Goal: Task Accomplishment & Management: Complete application form

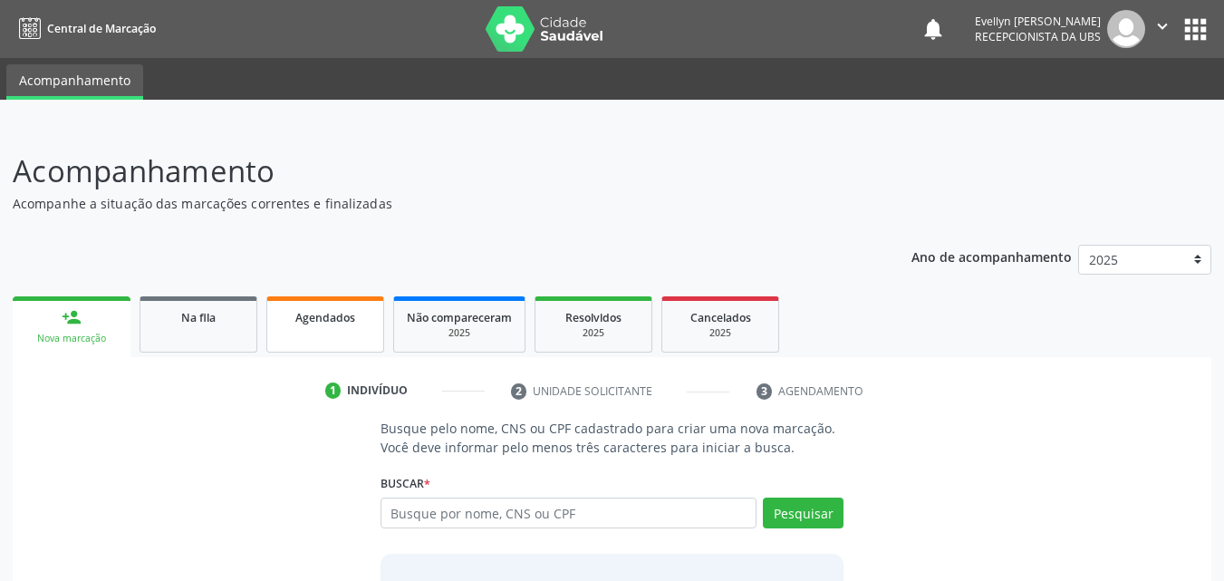
click at [301, 342] on link "Agendados" at bounding box center [325, 324] width 118 height 56
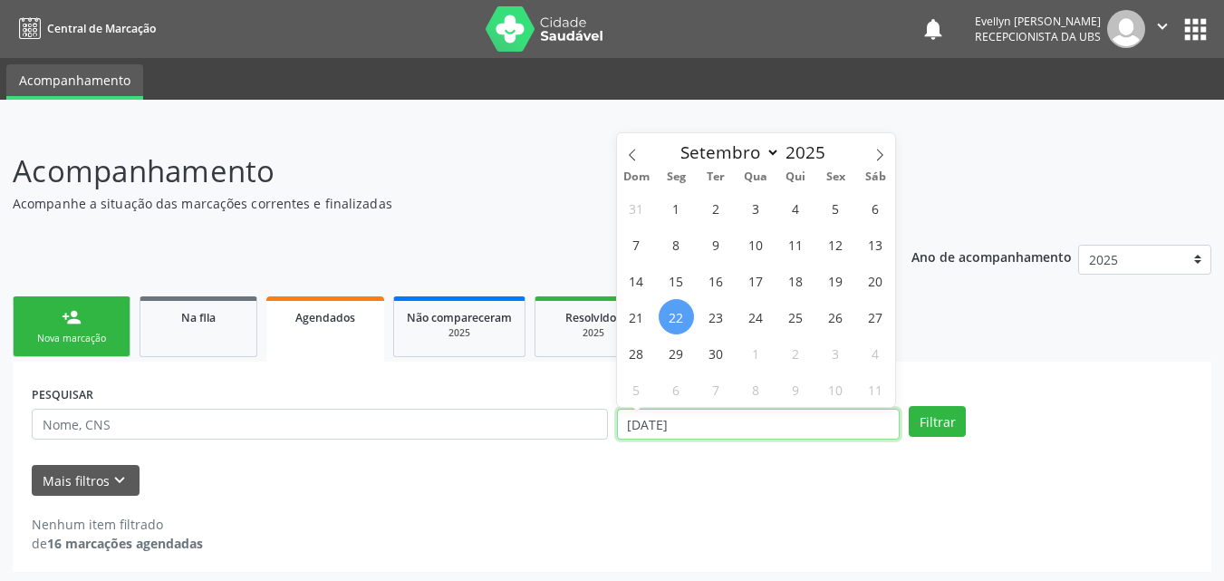
click at [705, 437] on input "[DATE]" at bounding box center [758, 423] width 283 height 31
click at [632, 153] on icon at bounding box center [632, 155] width 13 height 13
select select "6"
click at [715, 213] on span "1" at bounding box center [715, 207] width 35 height 35
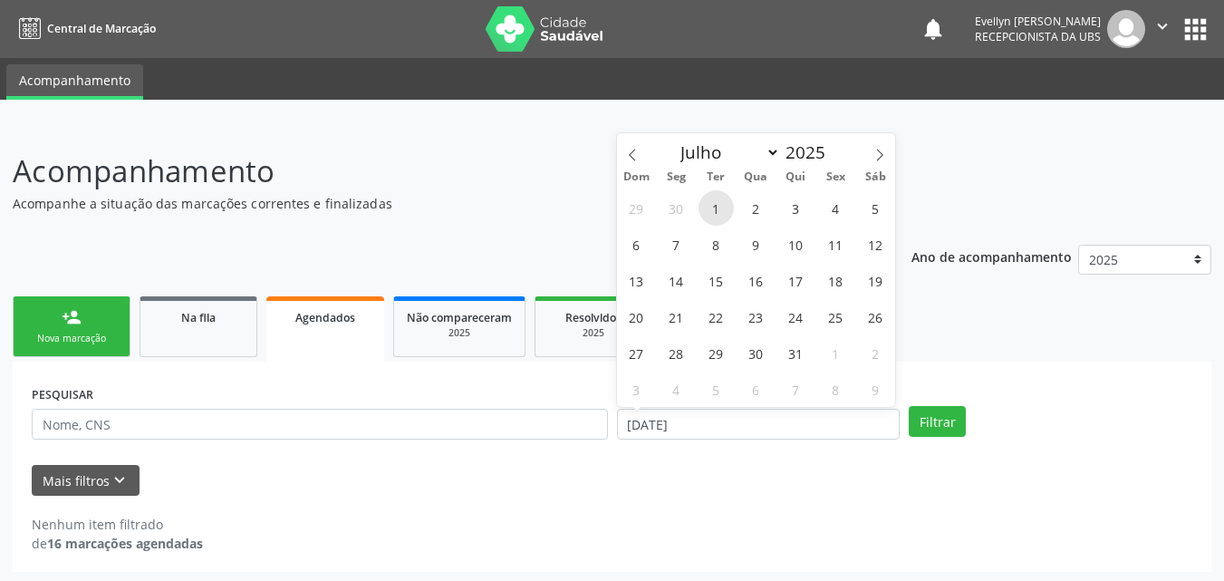
type input "01[DATE]"
click at [877, 154] on icon at bounding box center [879, 155] width 13 height 13
select select "8"
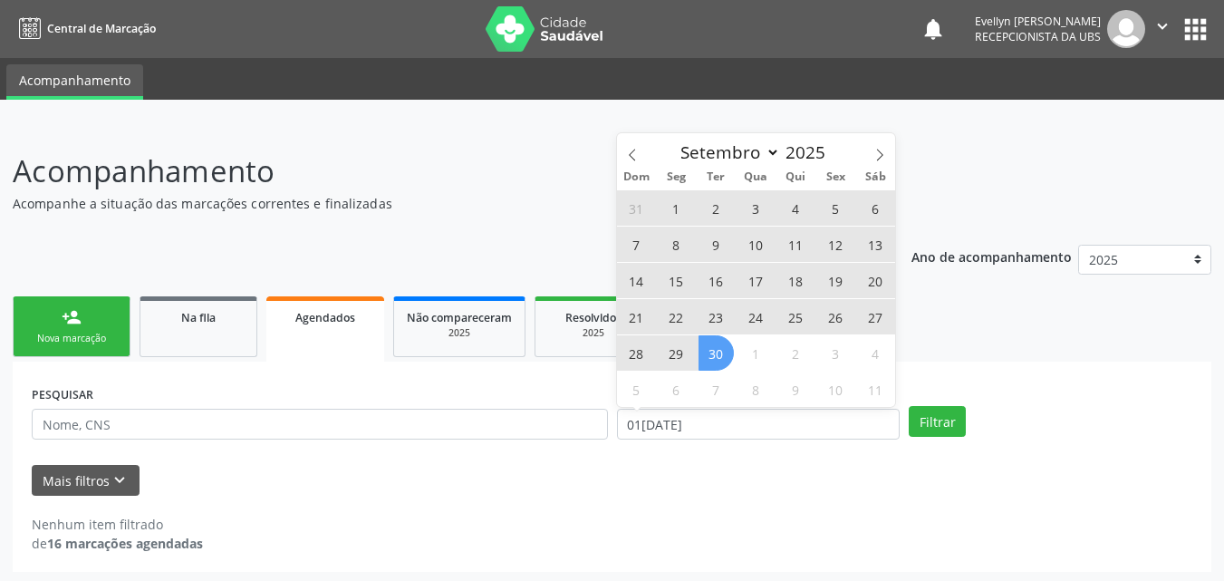
click at [715, 351] on span "30" at bounding box center [715, 352] width 35 height 35
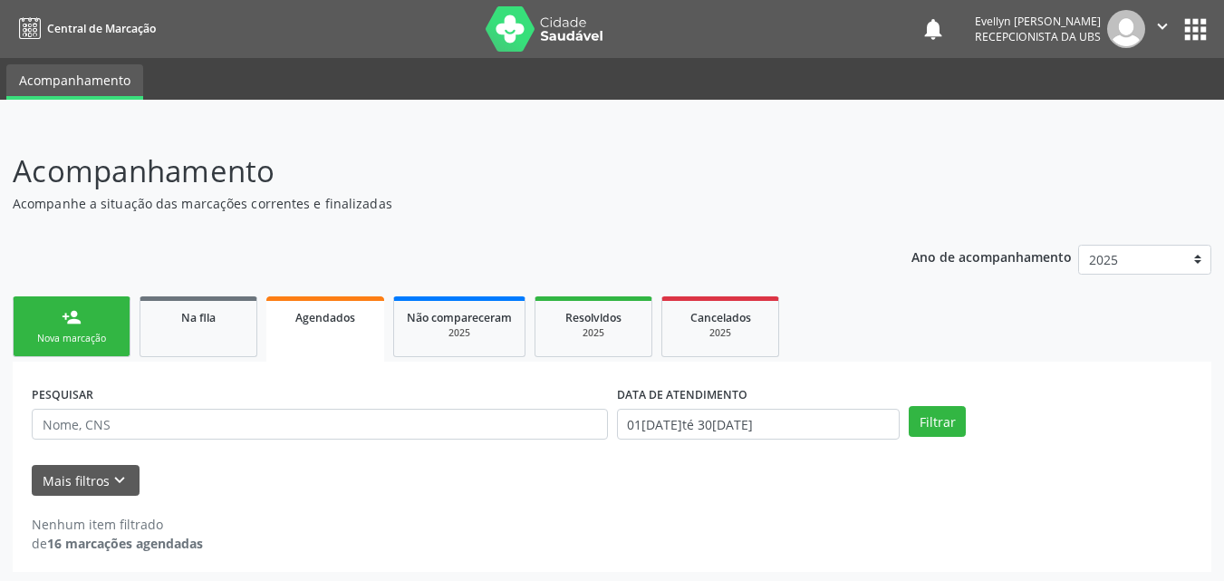
click at [823, 407] on div "DATA DE ATENDIMENTO" at bounding box center [758, 394] width 283 height 28
click at [937, 431] on button "Filtrar" at bounding box center [936, 421] width 57 height 31
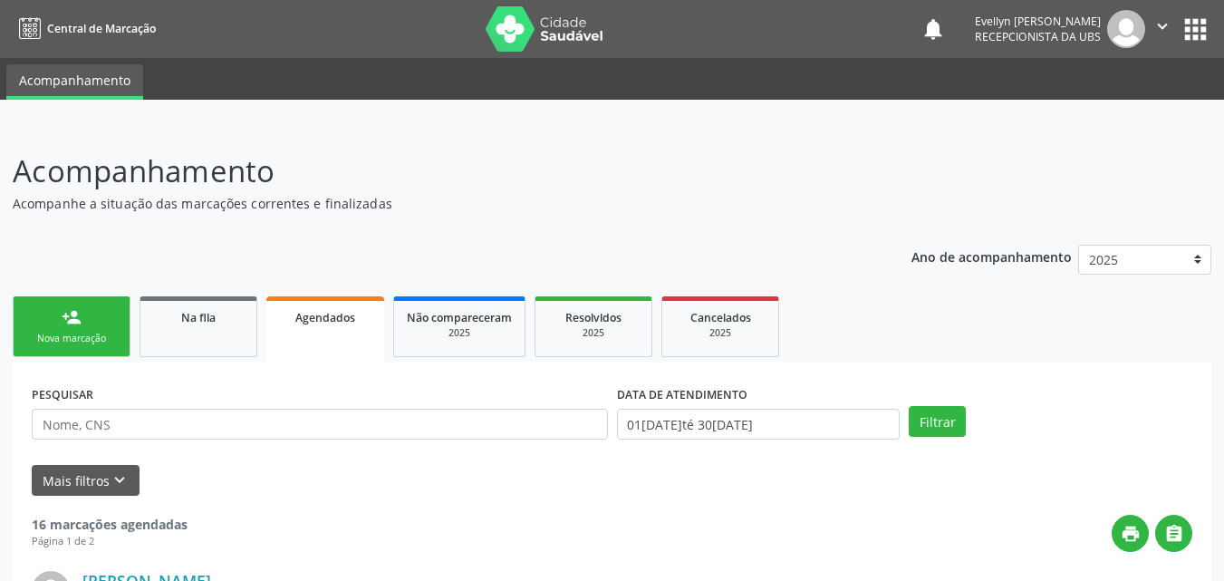
drag, startPoint x: 1231, startPoint y: 342, endPoint x: 798, endPoint y: 295, distance: 435.5
click at [798, 295] on ul "person_add Nova marcação Na fila Agendados Não compareceram 2025 Resolvidos 202…" at bounding box center [612, 327] width 1198 height 70
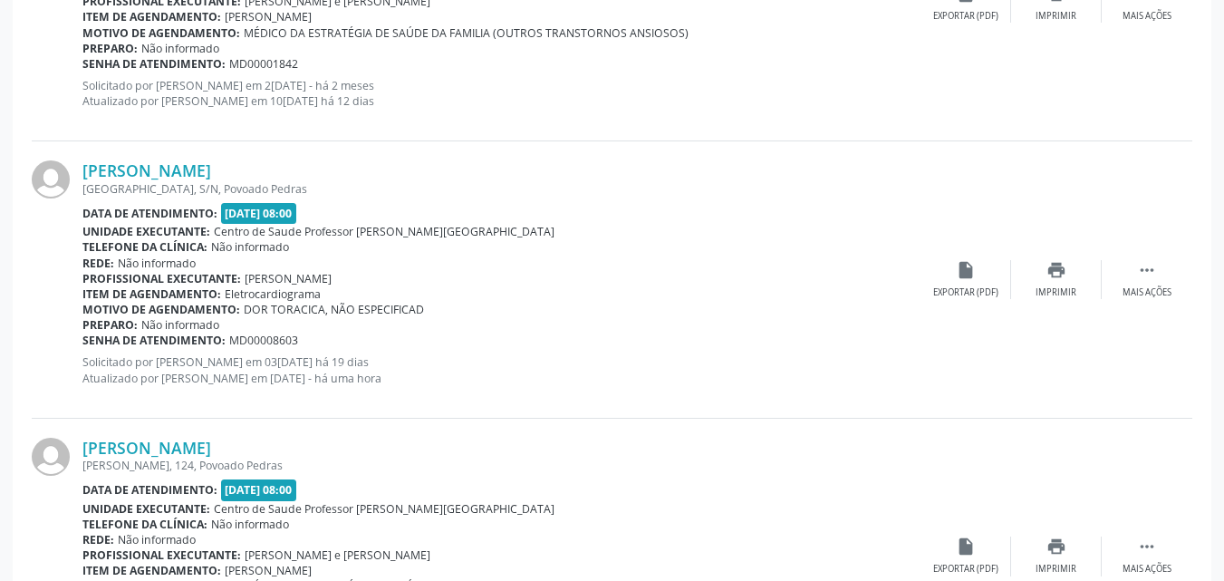
scroll to position [3232, 0]
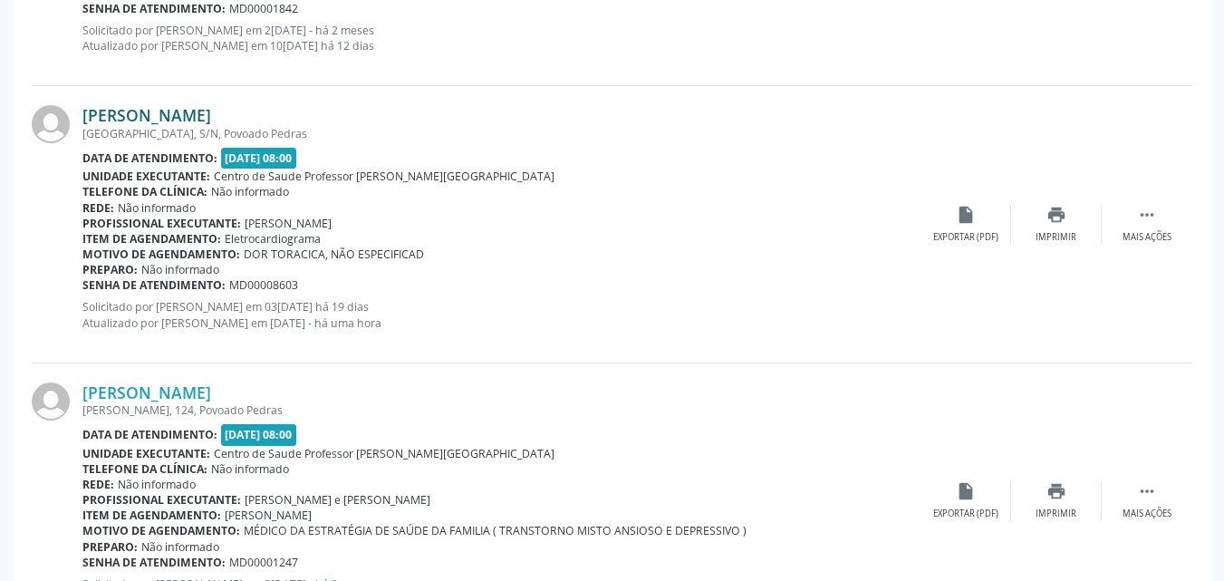
click at [160, 117] on link "[PERSON_NAME]" at bounding box center [146, 115] width 129 height 20
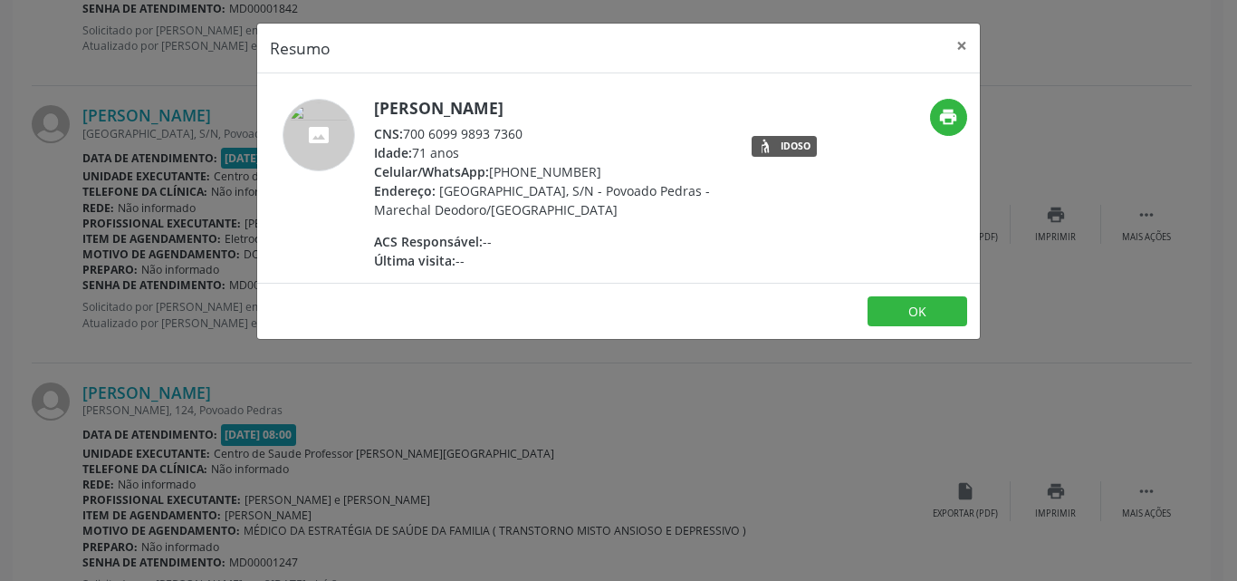
drag, startPoint x: 523, startPoint y: 138, endPoint x: 408, endPoint y: 129, distance: 115.4
click at [408, 129] on div "CNS: 700 6099 9893 7360" at bounding box center [550, 133] width 352 height 19
copy div "700 6099 9893 7360"
click at [964, 41] on button "×" at bounding box center [962, 46] width 36 height 44
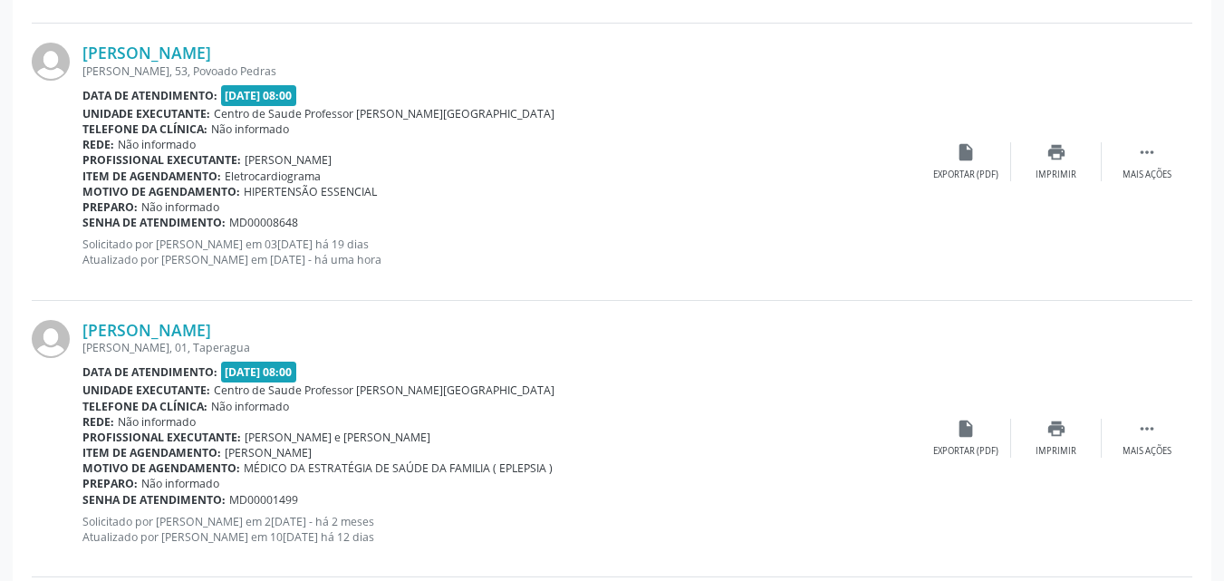
scroll to position [3872, 0]
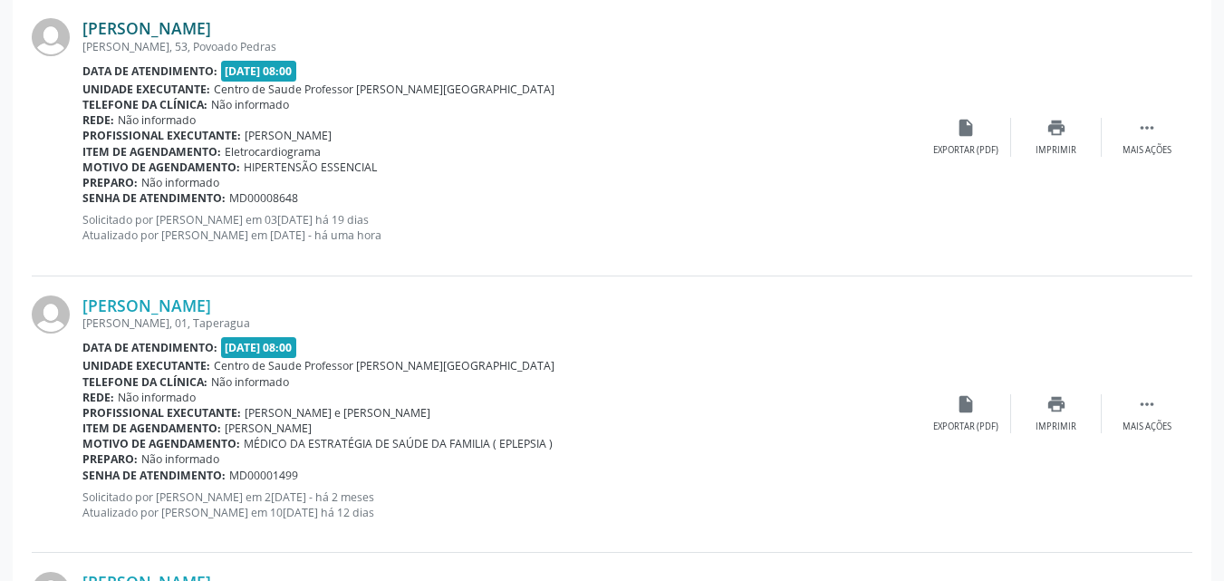
click at [206, 33] on link "[PERSON_NAME]" at bounding box center [146, 28] width 129 height 20
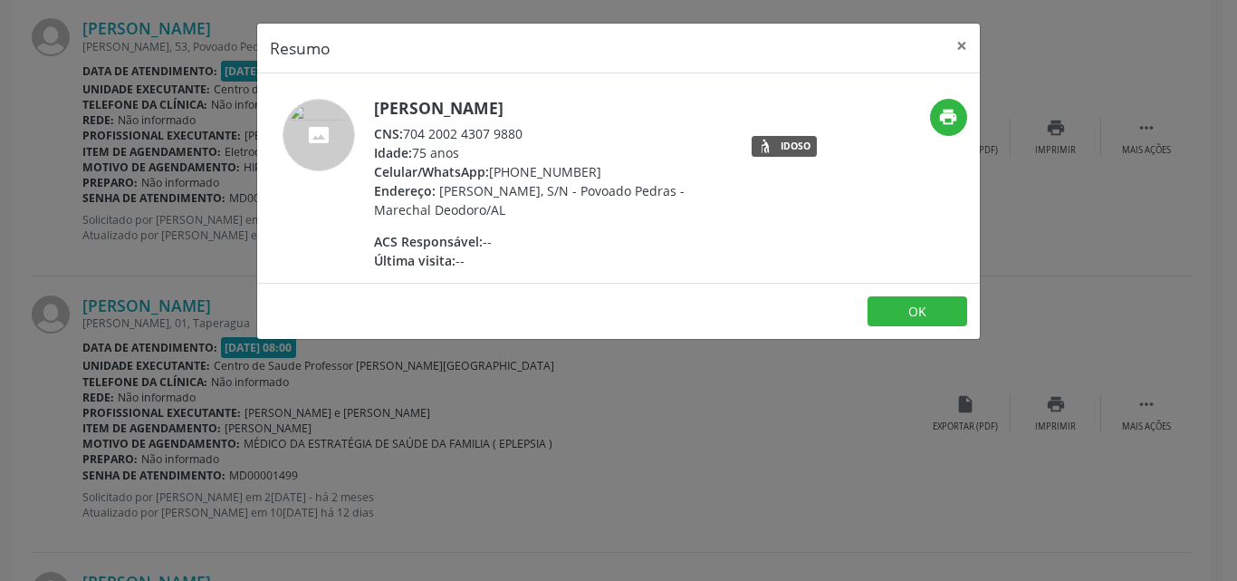
drag, startPoint x: 532, startPoint y: 134, endPoint x: 404, endPoint y: 134, distance: 127.7
click at [404, 134] on div "CNS: 704 2002 4307 9880" at bounding box center [550, 133] width 352 height 19
copy div "704 2002 4307 9880"
click at [969, 37] on button "×" at bounding box center [962, 46] width 36 height 44
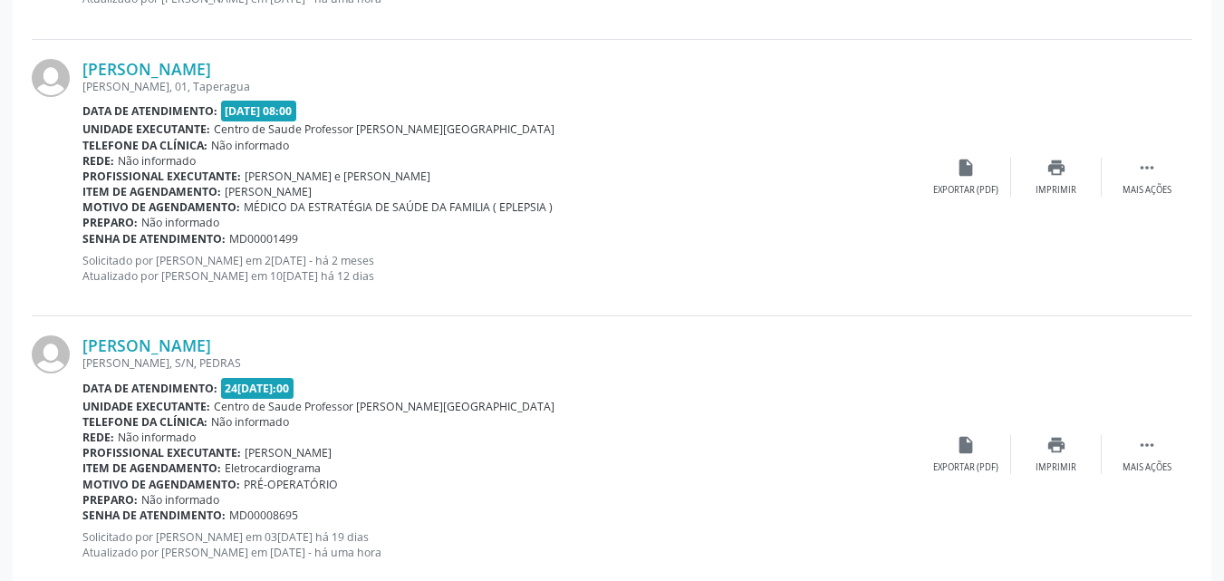
scroll to position [4125, 0]
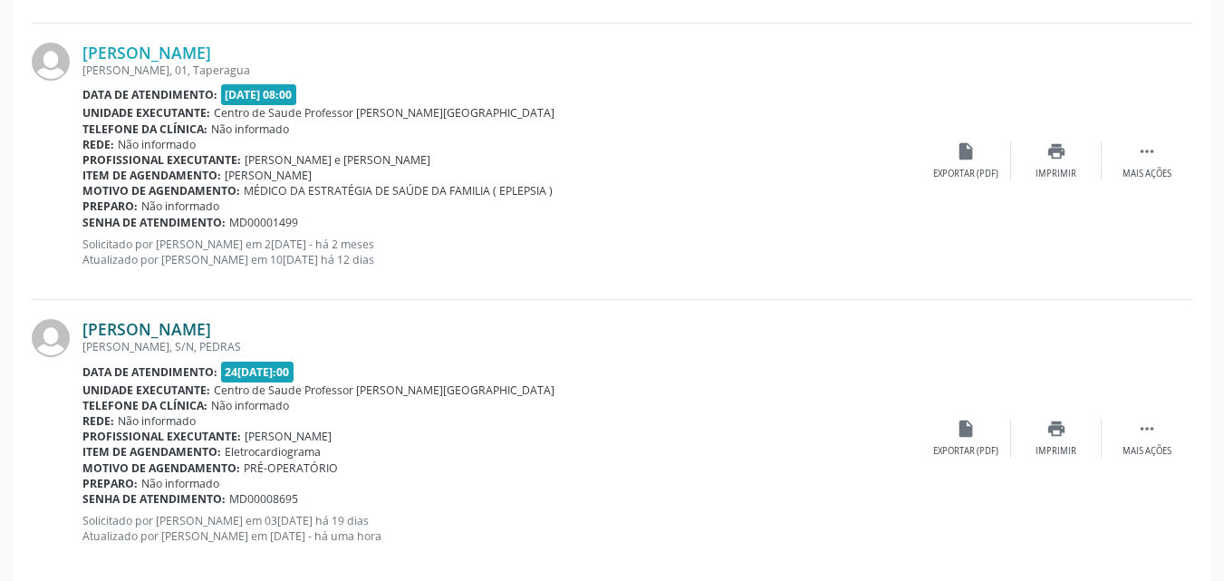
click at [204, 338] on link "[PERSON_NAME]" at bounding box center [146, 329] width 129 height 20
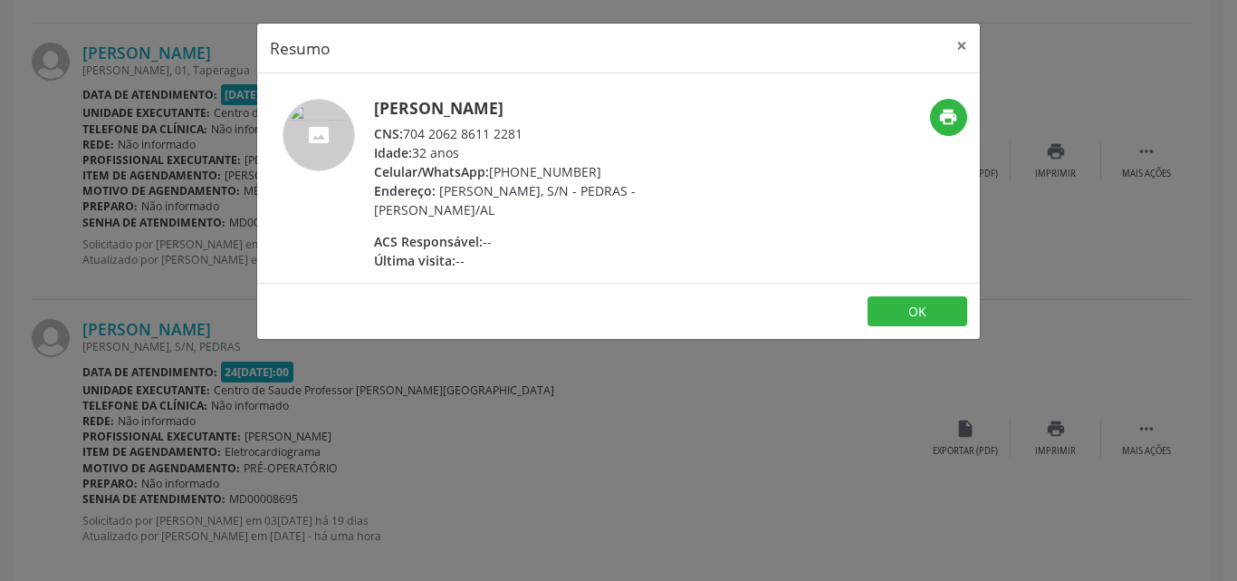
drag, startPoint x: 522, startPoint y: 133, endPoint x: 404, endPoint y: 140, distance: 118.0
click at [404, 140] on div "CNS: 704 2062 8611 2281" at bounding box center [550, 133] width 352 height 19
copy div "704 2062 8611 2281"
click at [962, 42] on button "×" at bounding box center [962, 46] width 36 height 44
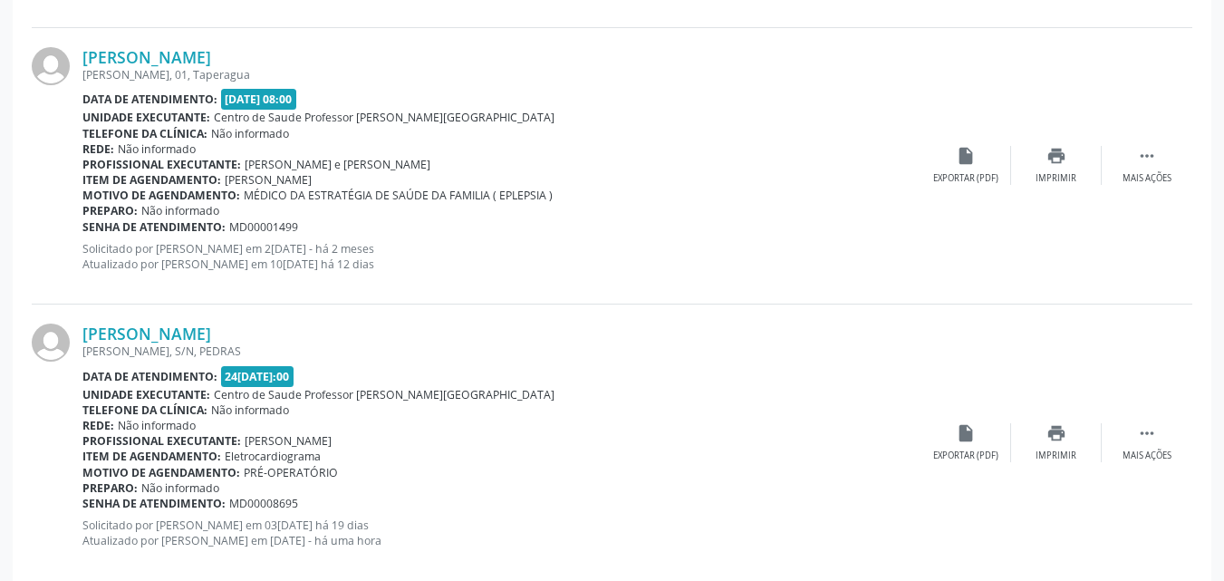
scroll to position [4175, 0]
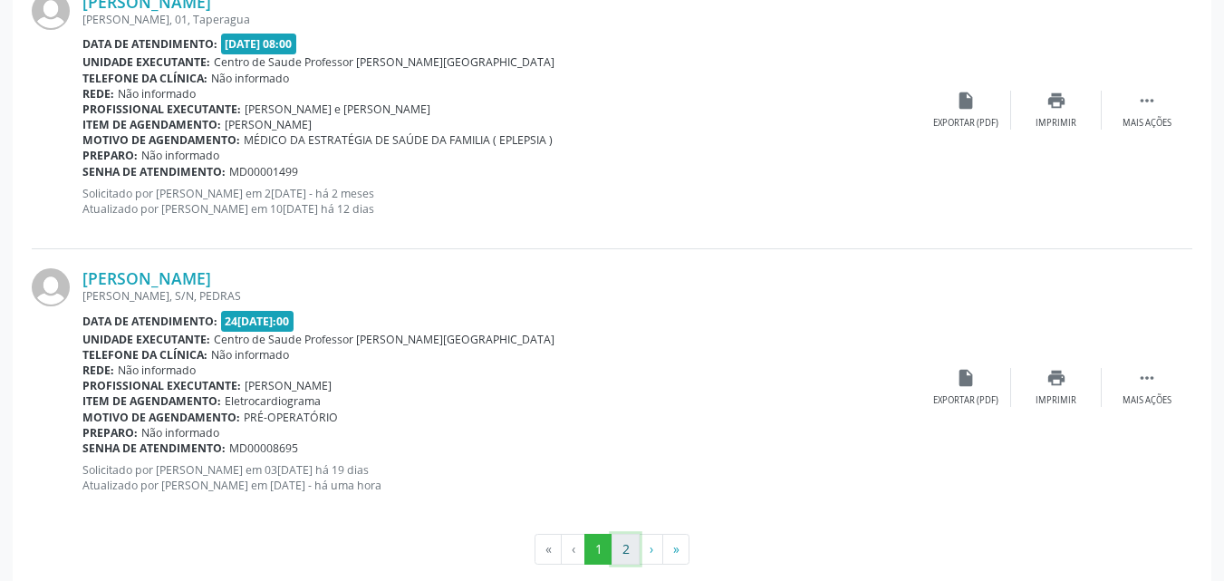
click at [620, 552] on button "2" at bounding box center [625, 548] width 28 height 31
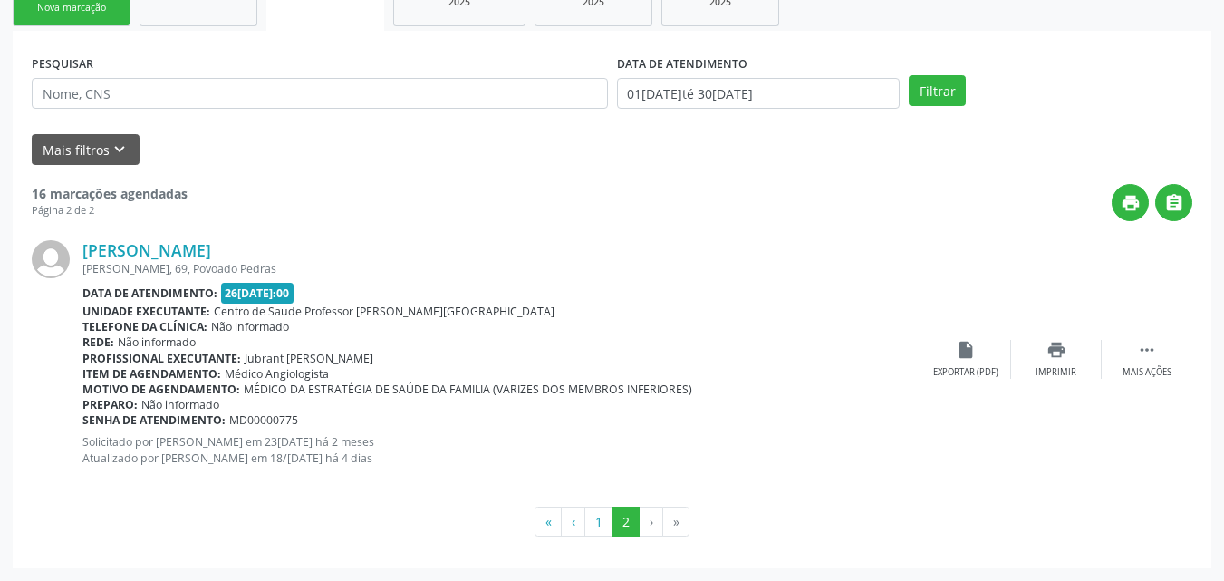
scroll to position [160, 0]
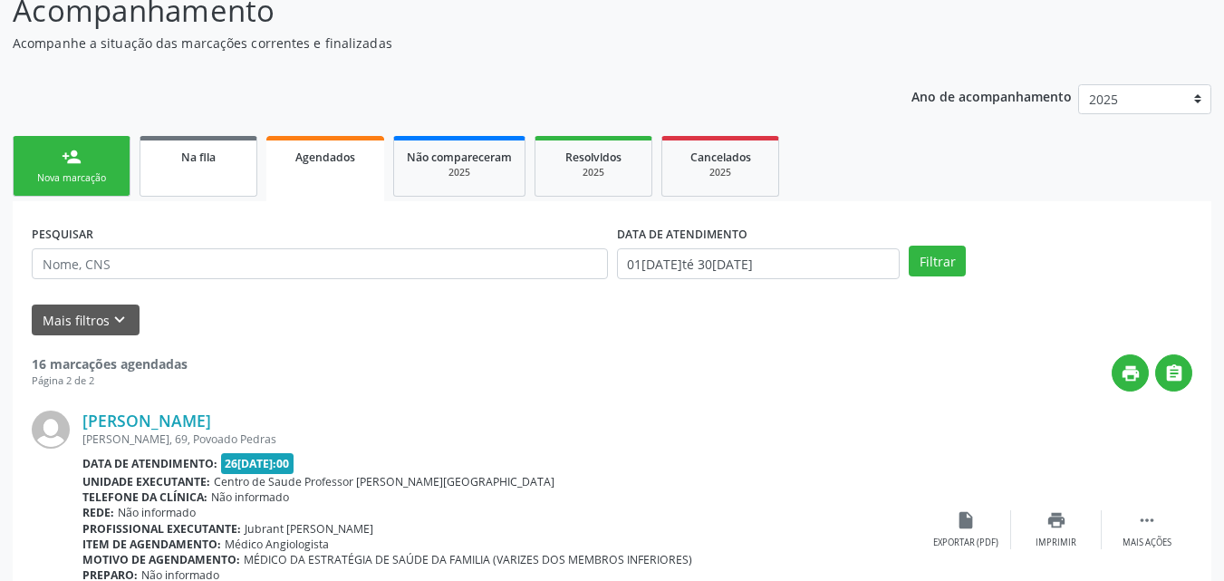
click at [227, 169] on link "Na fila" at bounding box center [198, 166] width 118 height 61
click at [227, 53] on p "Acompanhe a situação das marcações correntes e finalizadas" at bounding box center [432, 43] width 839 height 19
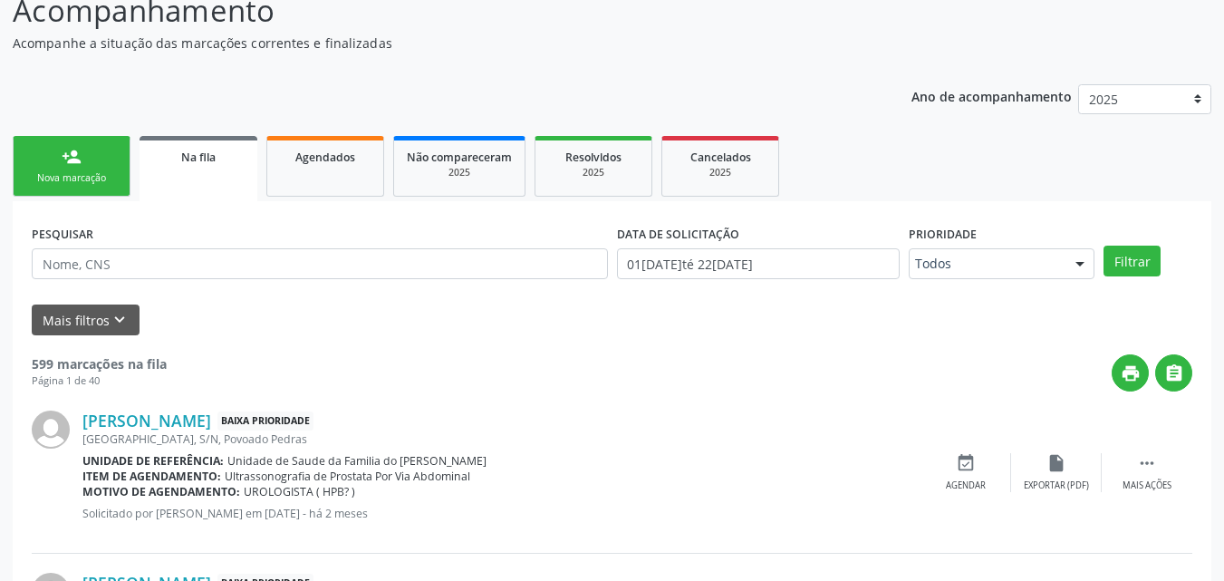
scroll to position [43, 0]
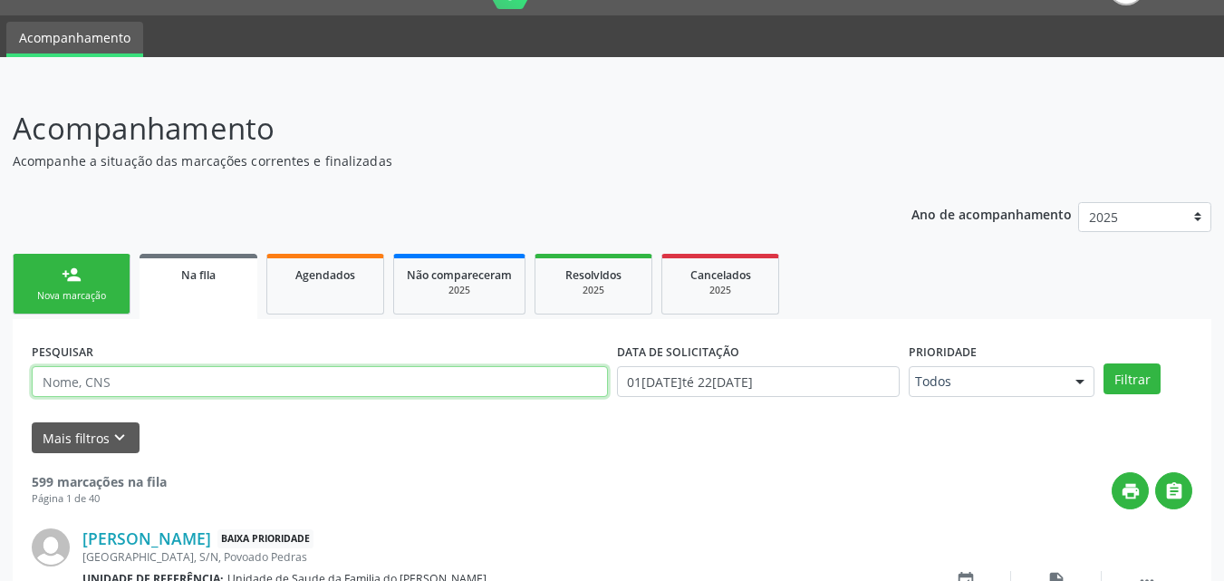
click at [159, 379] on input "text" at bounding box center [320, 381] width 576 height 31
click at [1103, 363] on button "Filtrar" at bounding box center [1131, 378] width 57 height 31
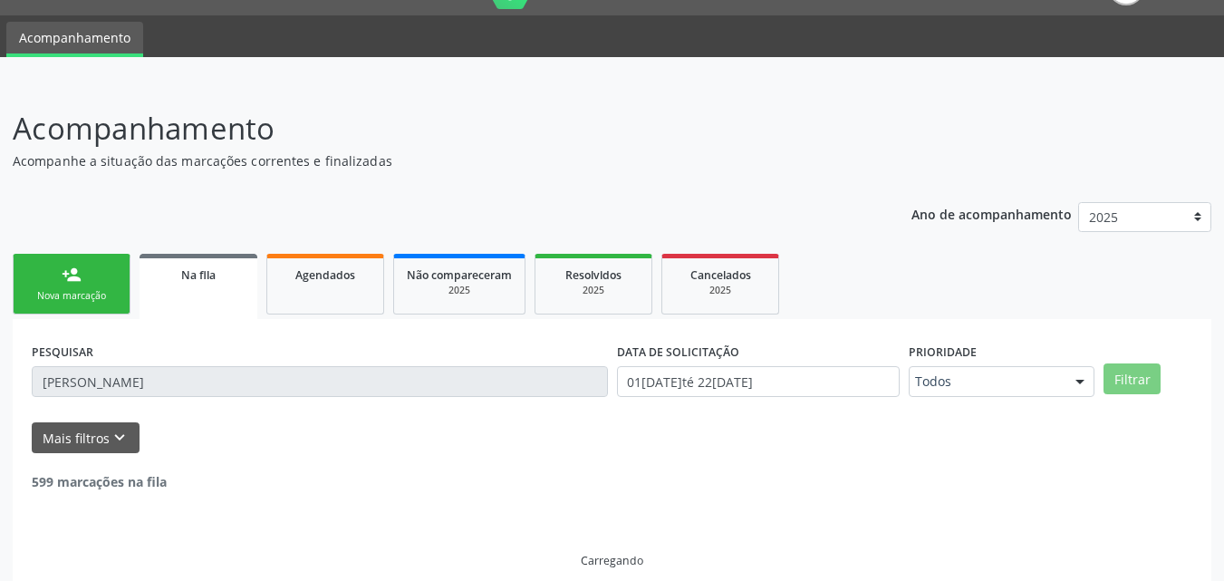
scroll to position [4, 0]
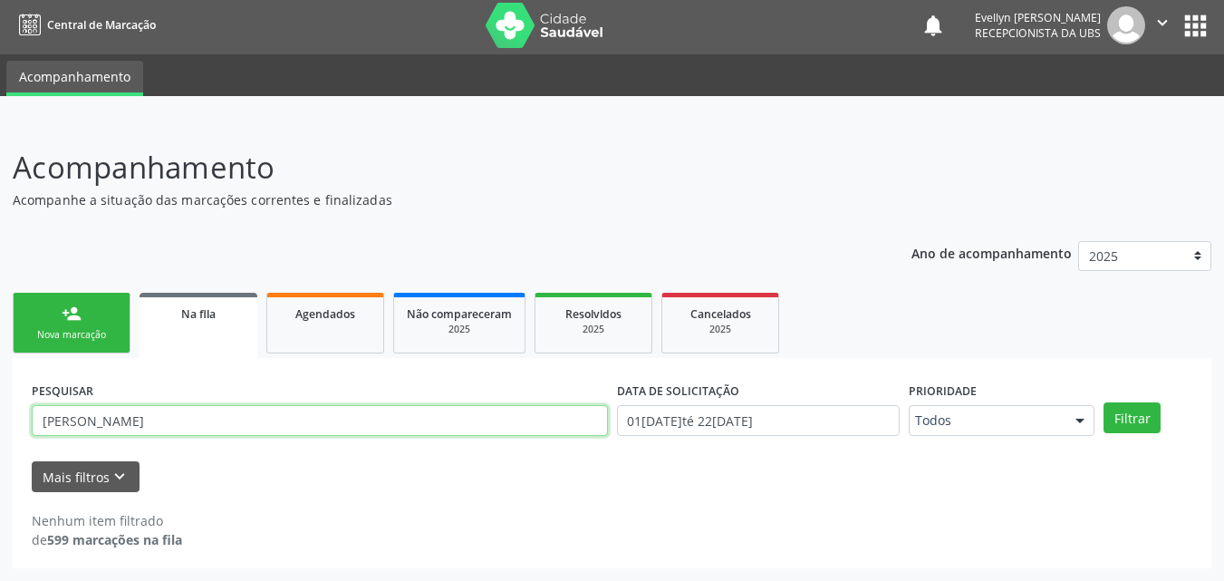
click at [66, 425] on input "[PERSON_NAME]" at bounding box center [320, 420] width 576 height 31
click at [1103, 402] on button "Filtrar" at bounding box center [1131, 417] width 57 height 31
click at [364, 405] on input "[PERSON_NAME]" at bounding box center [320, 420] width 576 height 31
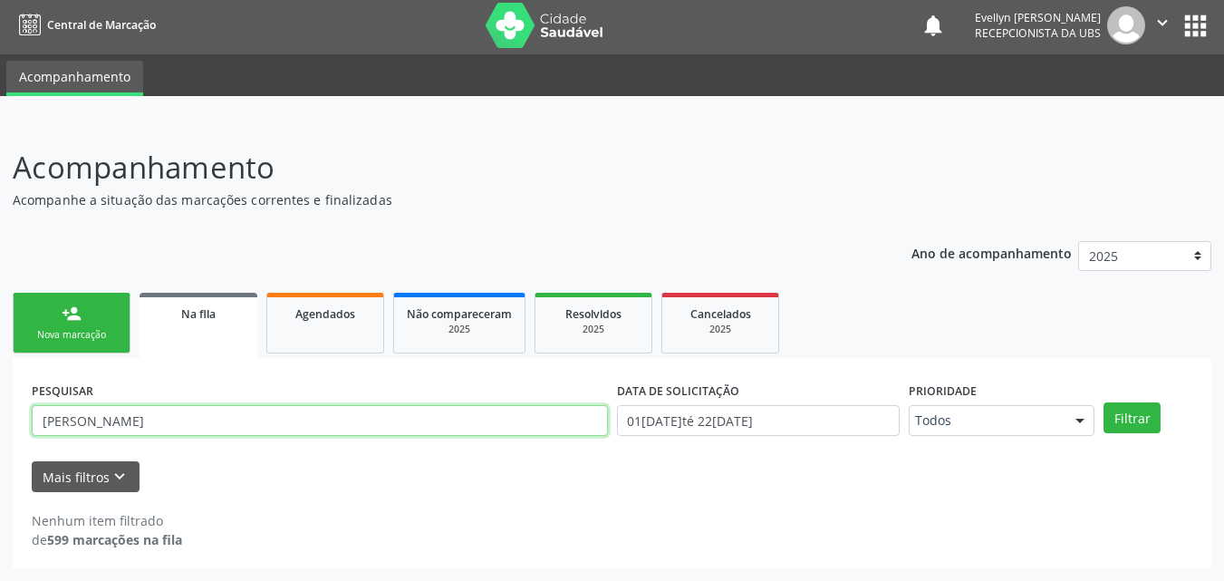
paste input "702105745692995"
type input "702105745692995"
click at [1103, 402] on button "Filtrar" at bounding box center [1131, 417] width 57 height 31
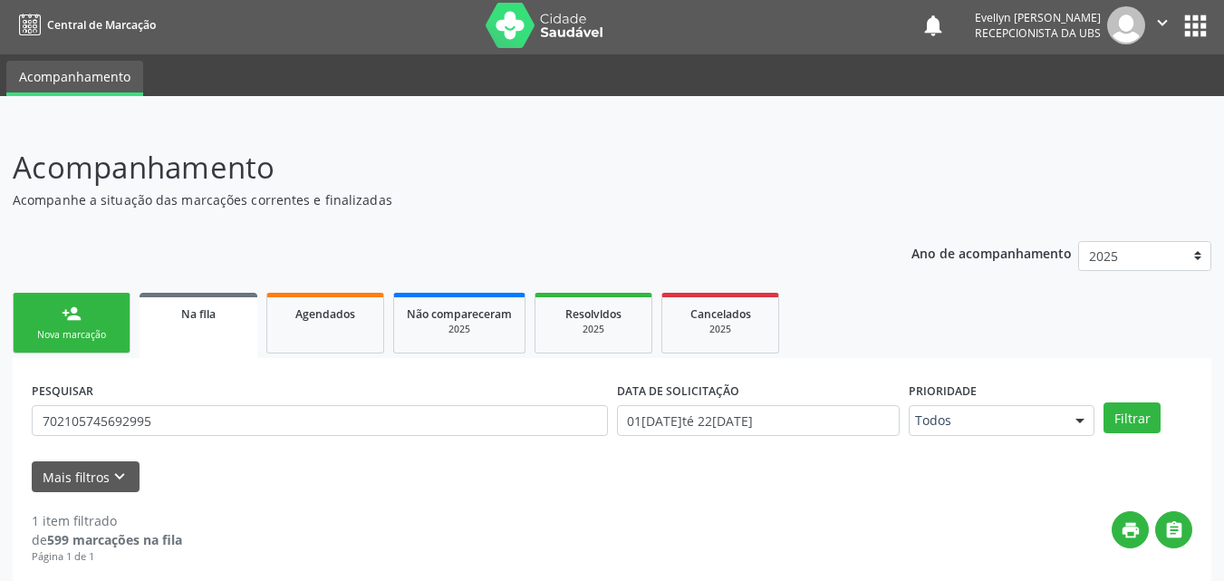
scroll to position [180, 0]
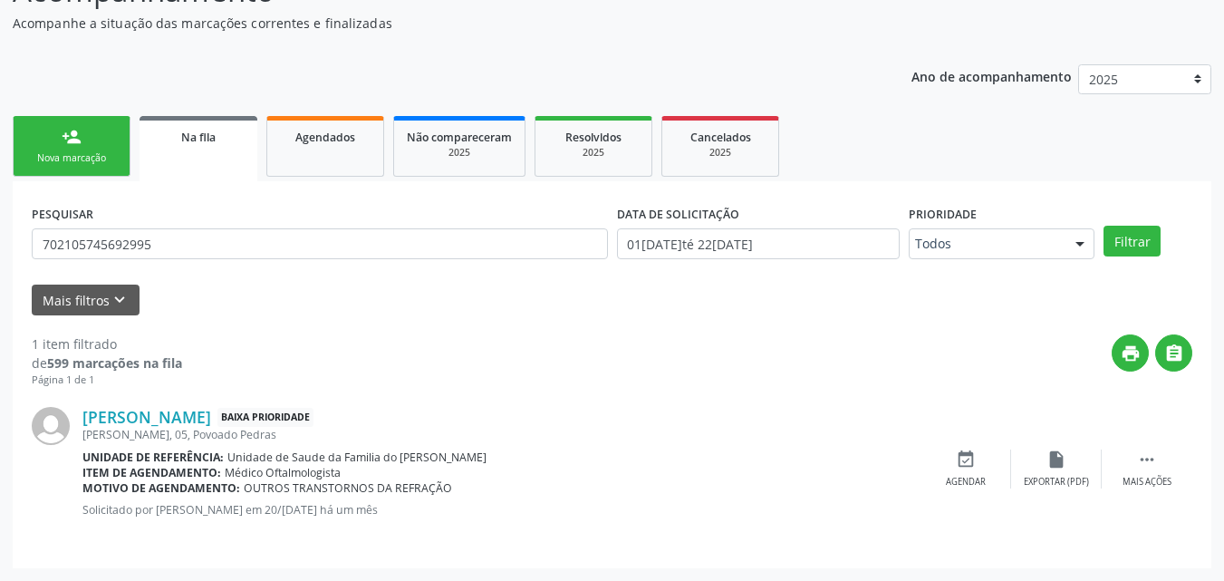
click at [73, 158] on div "Nova marcação" at bounding box center [71, 158] width 91 height 14
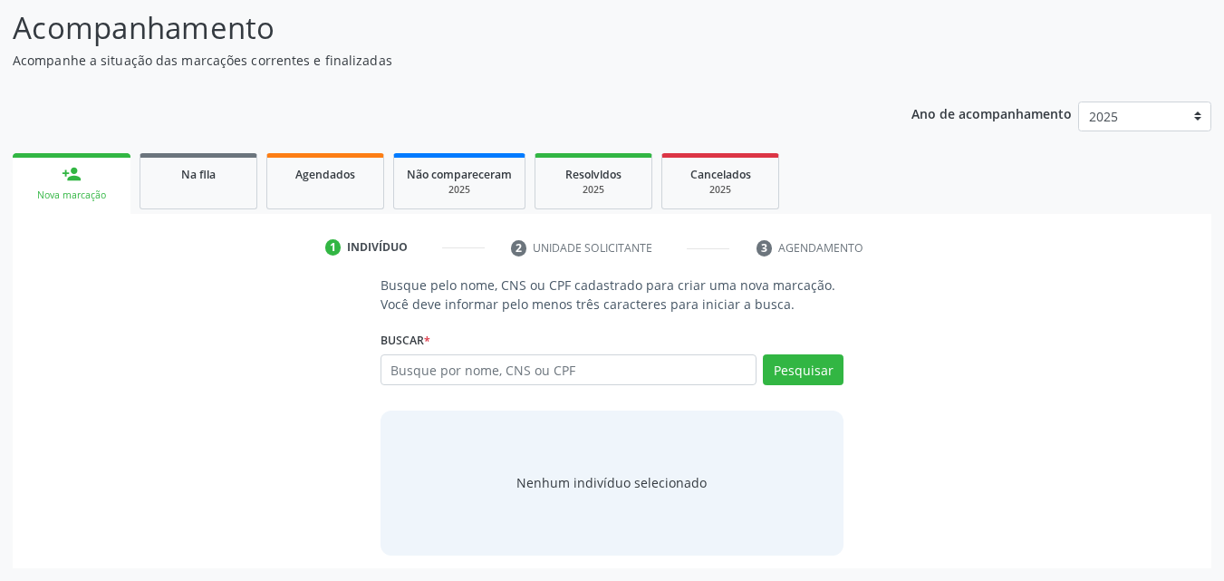
scroll to position [143, 0]
click at [459, 362] on input "text" at bounding box center [568, 369] width 377 height 31
paste input "702105745692995"
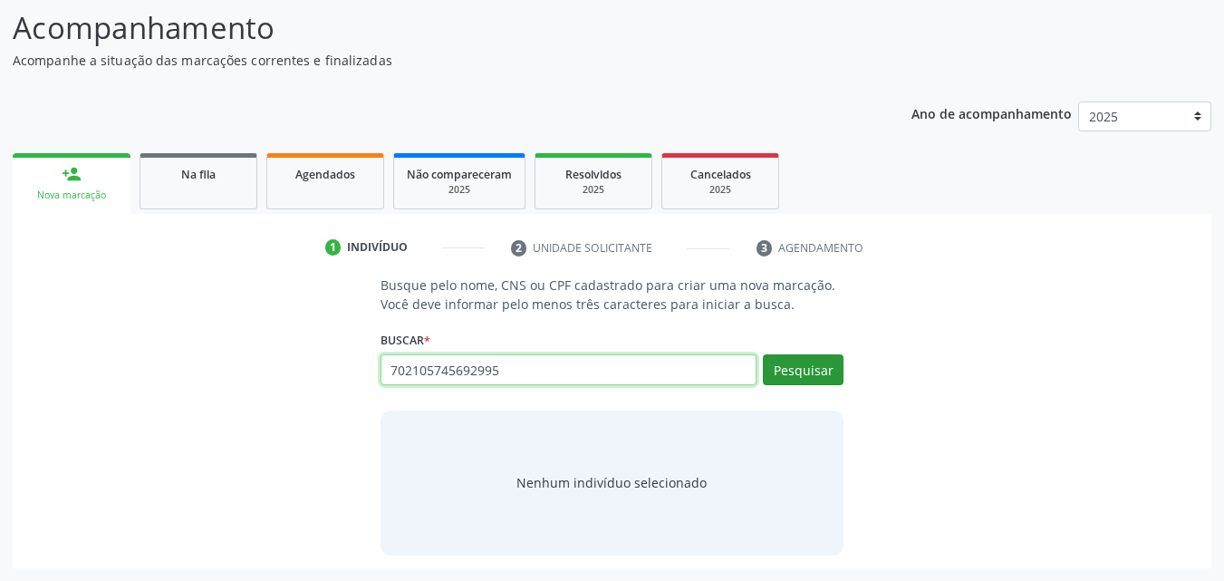
type input "702105745692995"
click at [786, 377] on button "Pesquisar" at bounding box center [803, 369] width 81 height 31
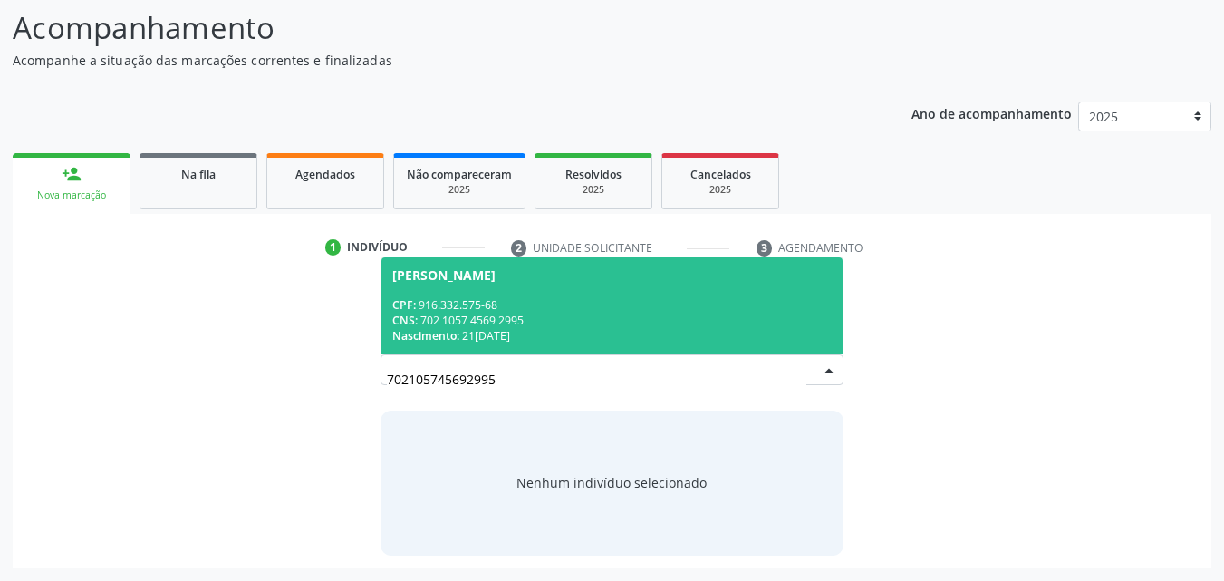
click at [700, 309] on div "CPF: 916.332.575-68" at bounding box center [612, 304] width 440 height 15
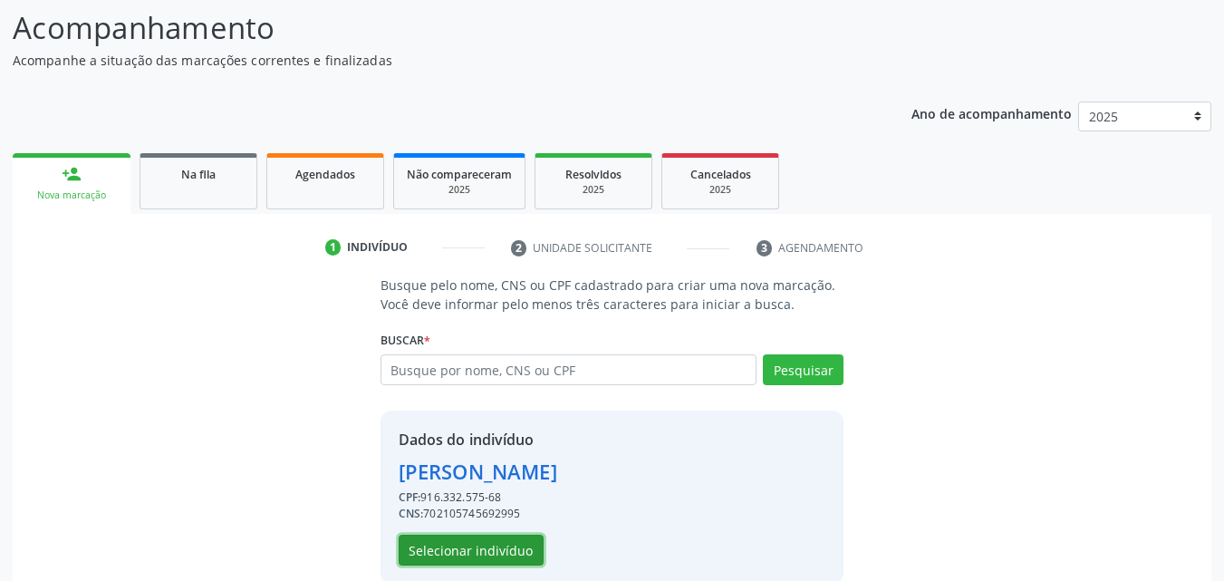
click at [492, 551] on button "Selecionar indivíduo" at bounding box center [471, 549] width 145 height 31
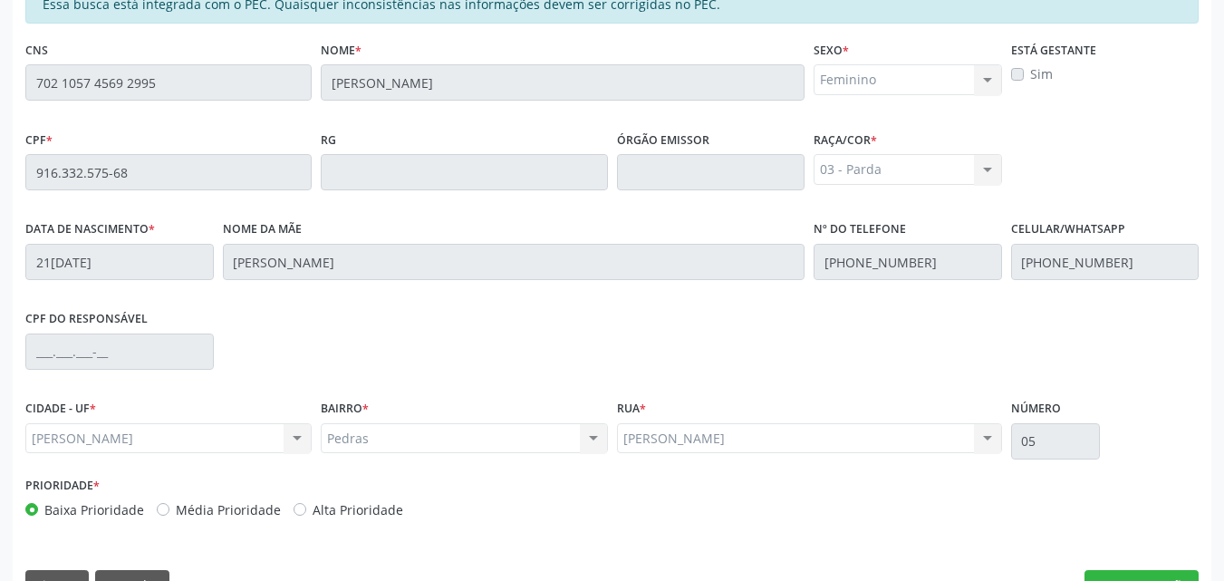
scroll to position [479, 0]
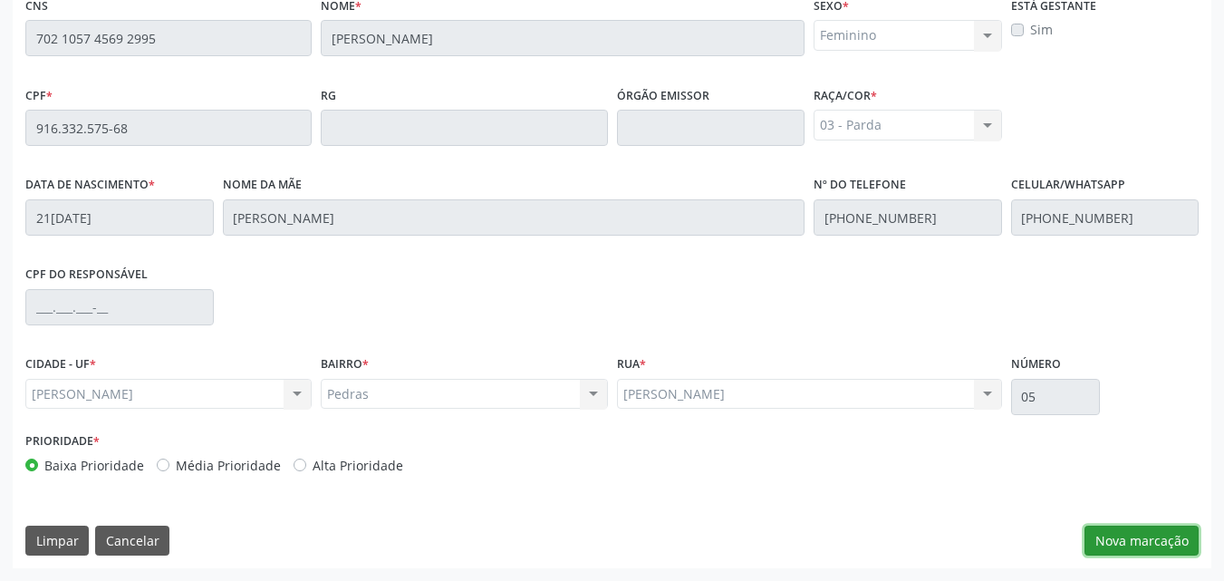
click at [1169, 546] on button "Nova marcação" at bounding box center [1141, 540] width 114 height 31
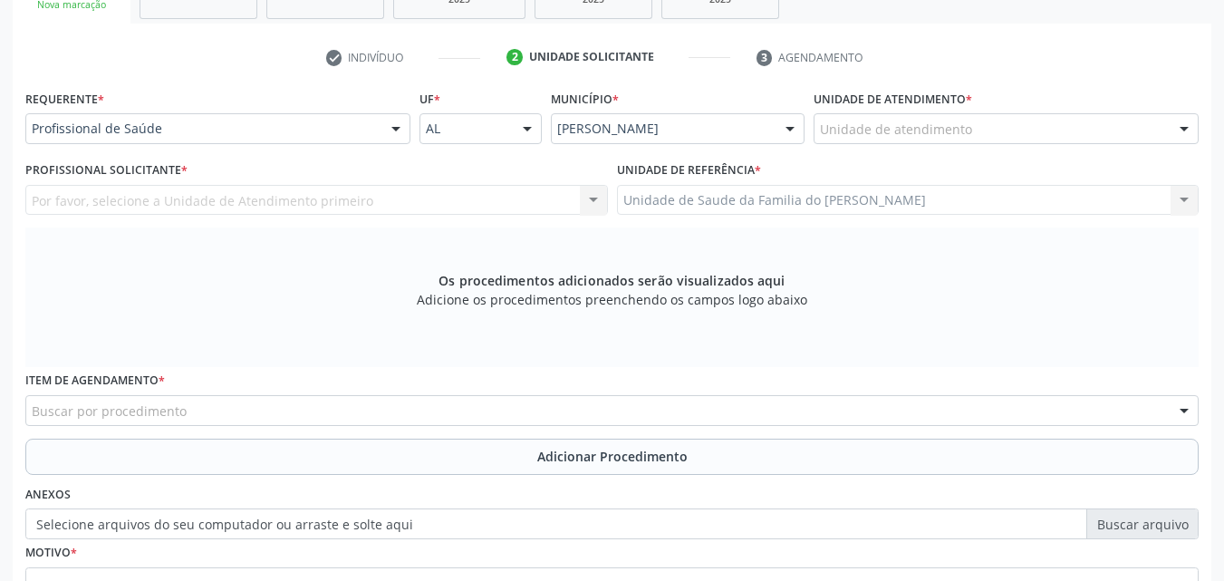
scroll to position [330, 0]
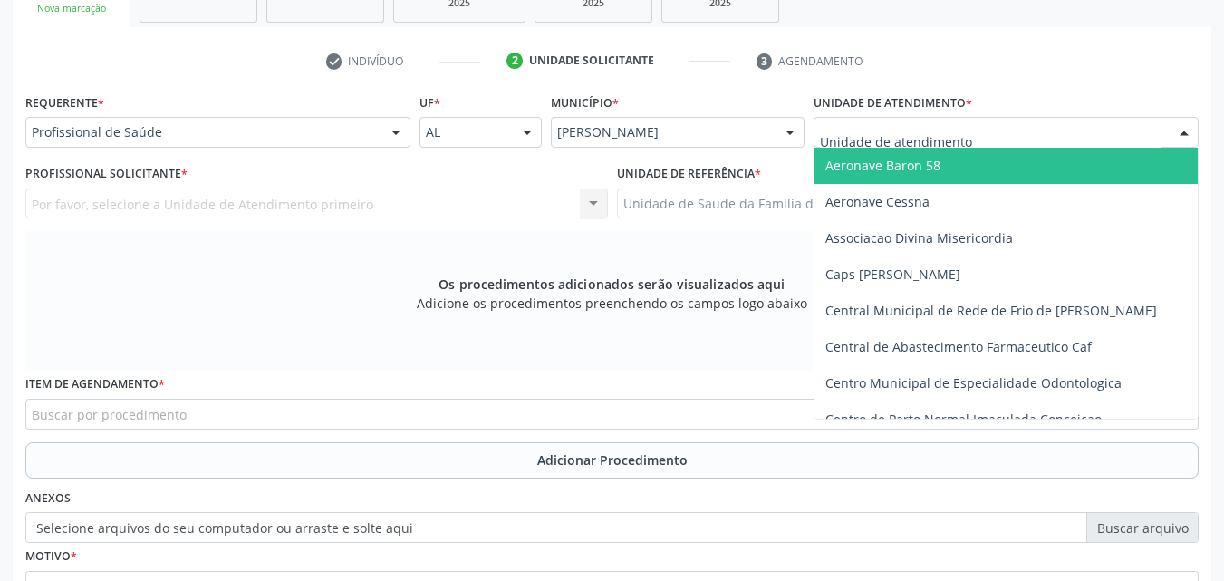
click at [1002, 138] on div at bounding box center [1005, 132] width 385 height 31
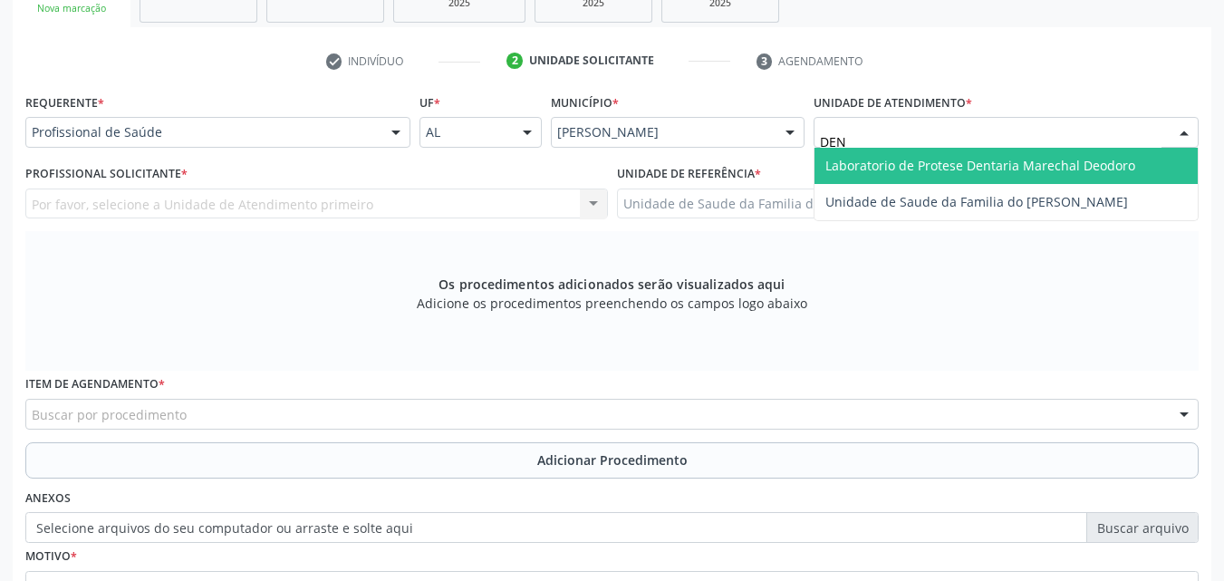
type input "DENI"
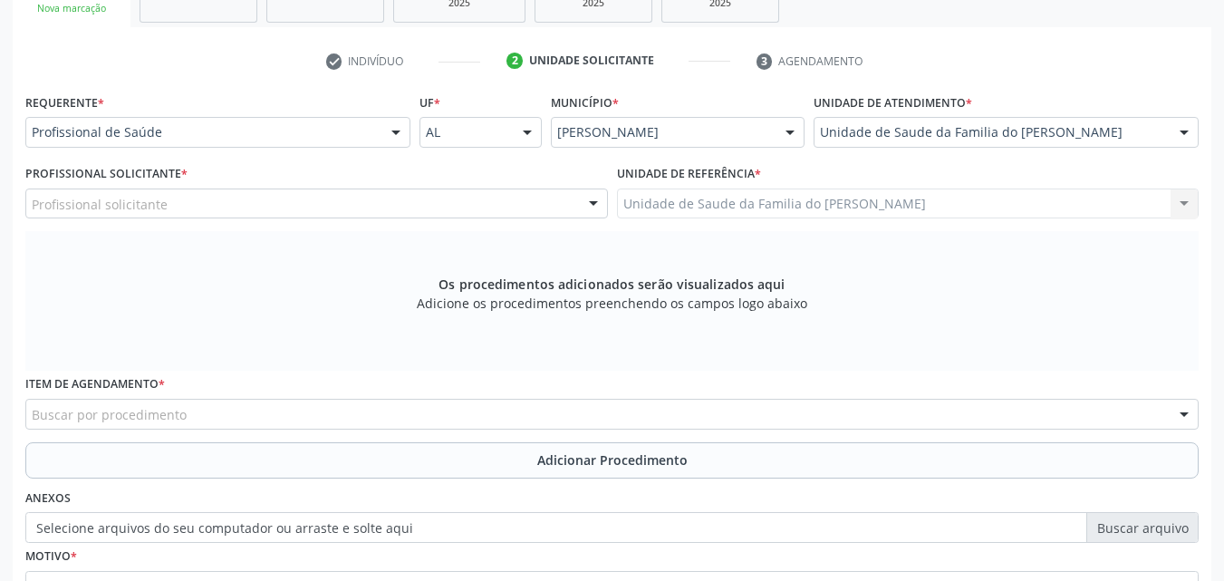
click at [433, 195] on div "Profissional solicitante" at bounding box center [316, 203] width 582 height 31
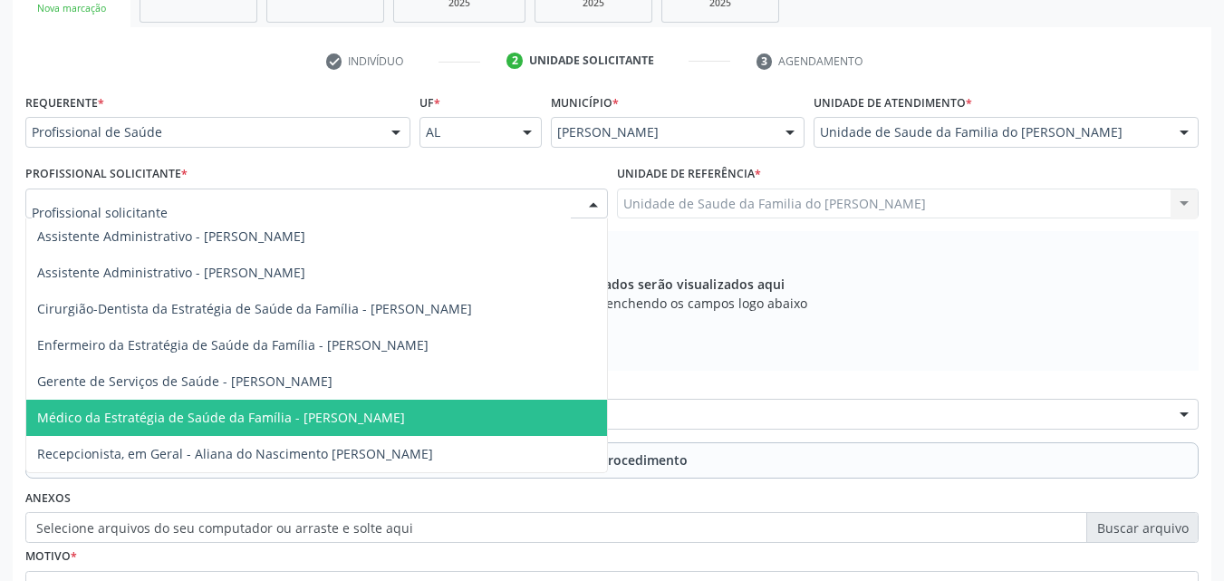
click at [405, 414] on span "Médico da Estratégia de Saúde da Família - [PERSON_NAME]" at bounding box center [221, 416] width 368 height 17
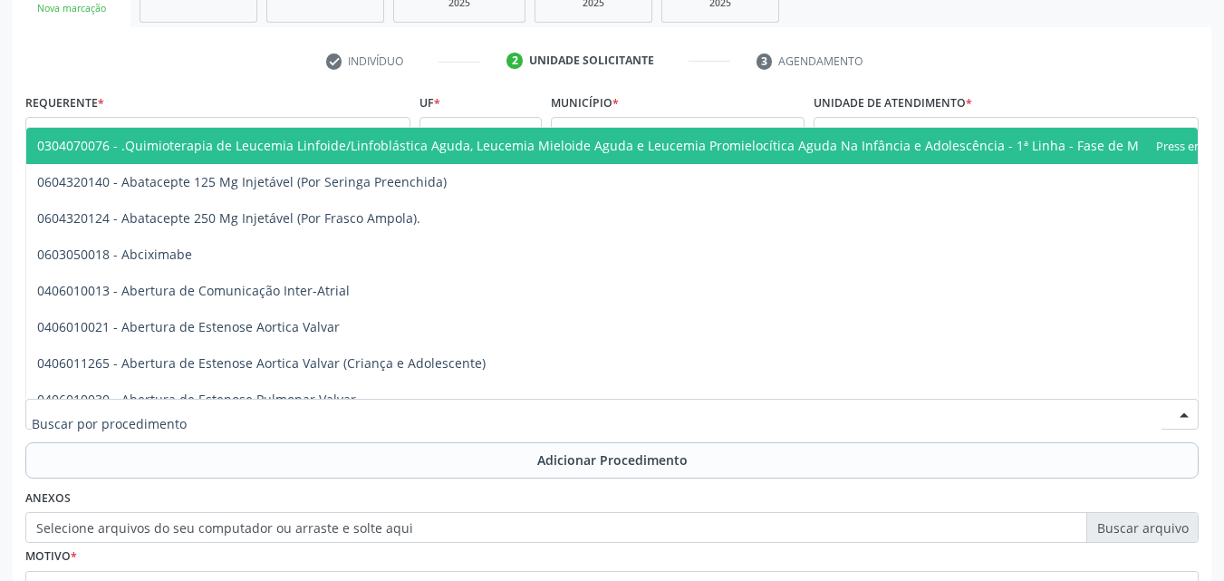
click at [408, 414] on div at bounding box center [611, 414] width 1173 height 31
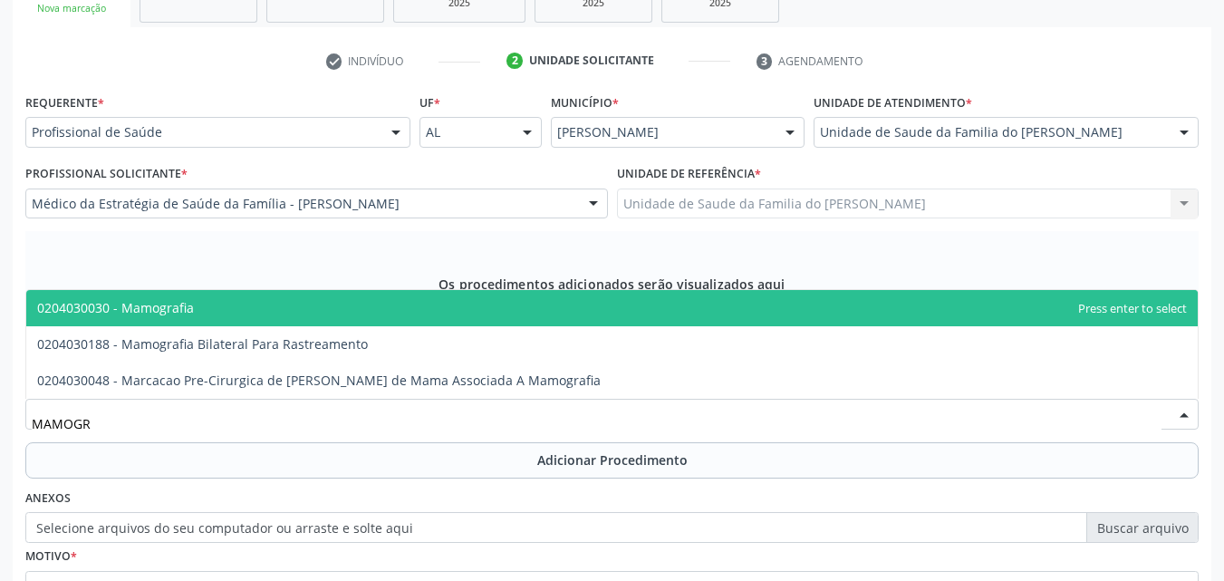
type input "MAMOGRA"
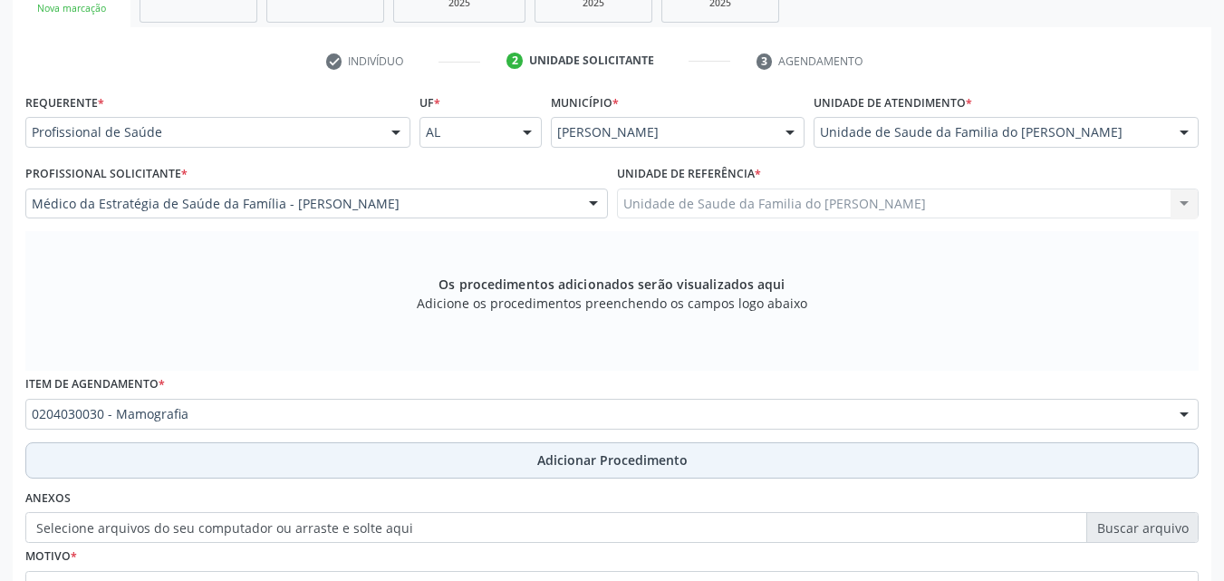
click at [412, 442] on button "Adicionar Procedimento" at bounding box center [611, 460] width 1173 height 36
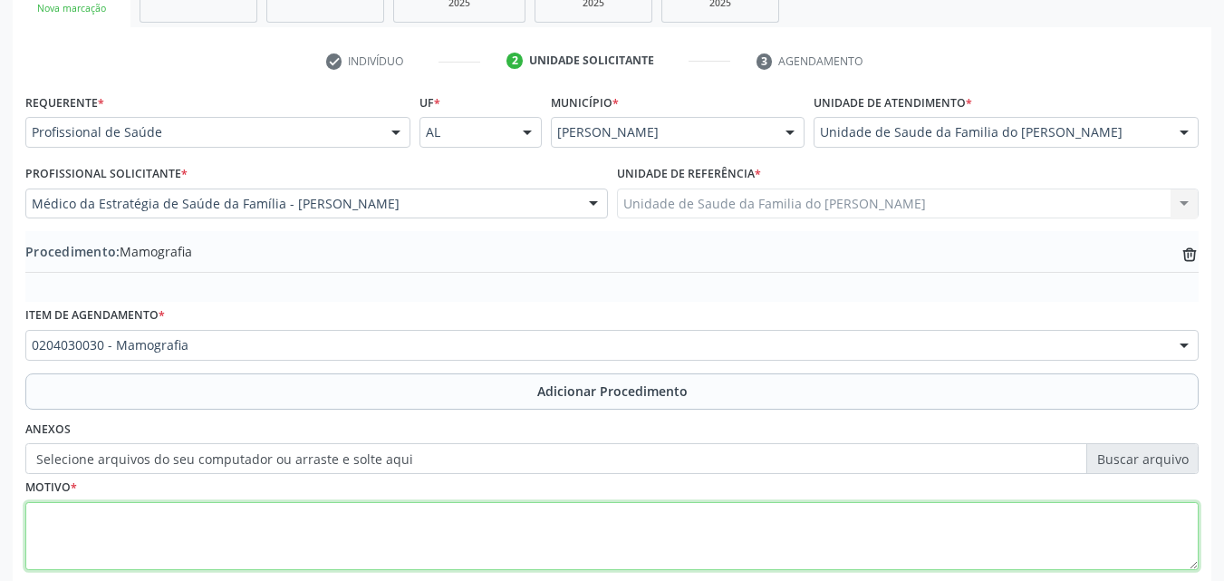
click at [416, 506] on textarea at bounding box center [611, 536] width 1173 height 69
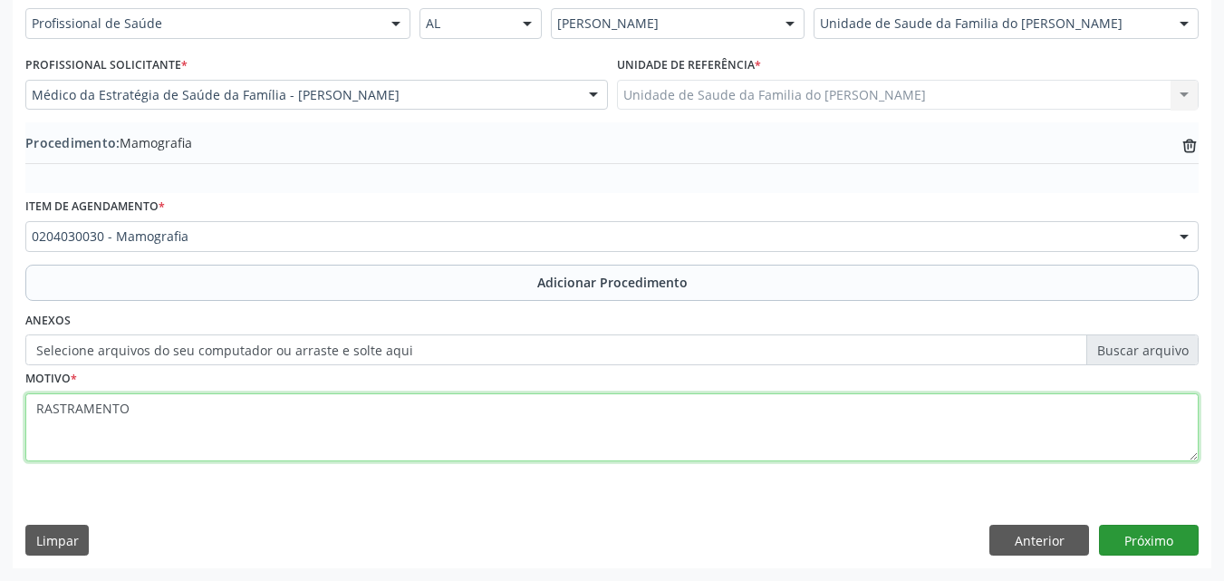
type textarea "RASTRAMENTO"
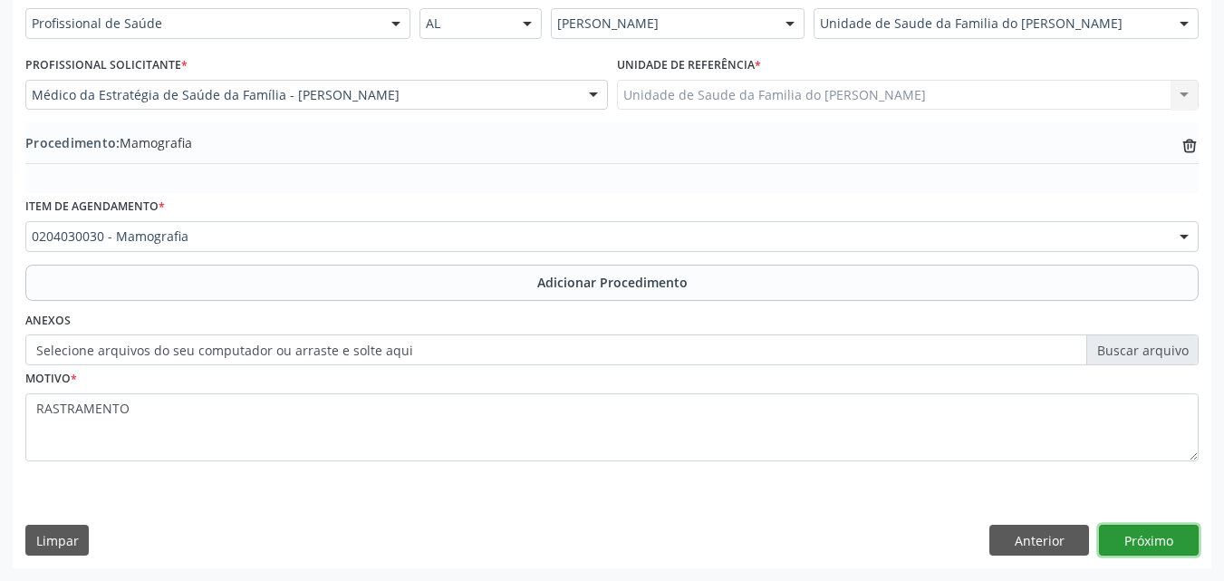
click at [1162, 533] on button "Próximo" at bounding box center [1149, 539] width 100 height 31
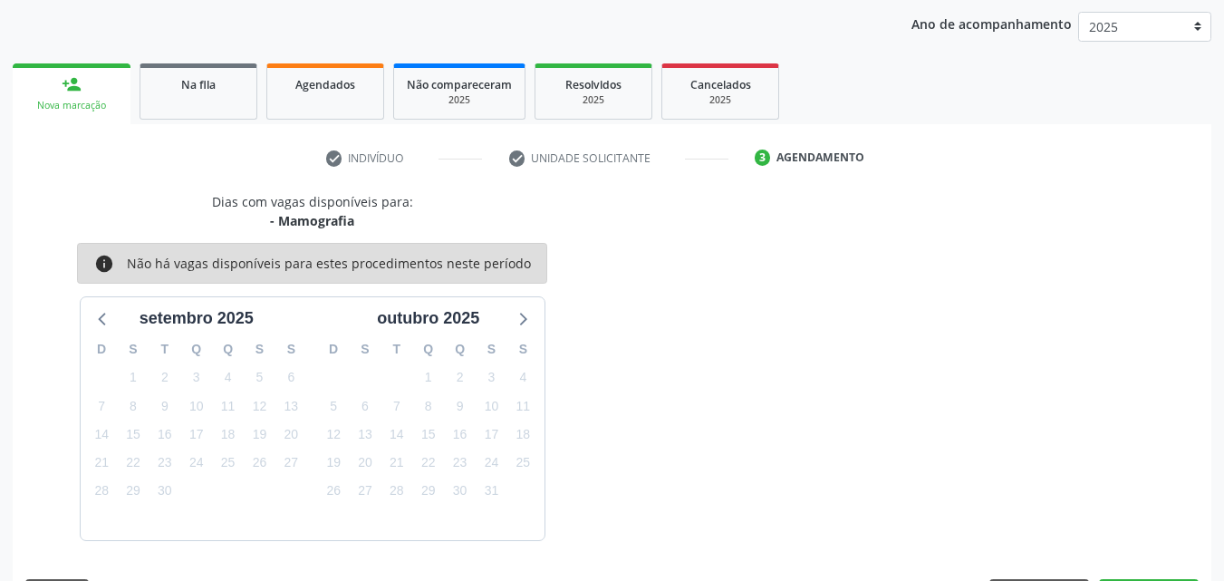
scroll to position [286, 0]
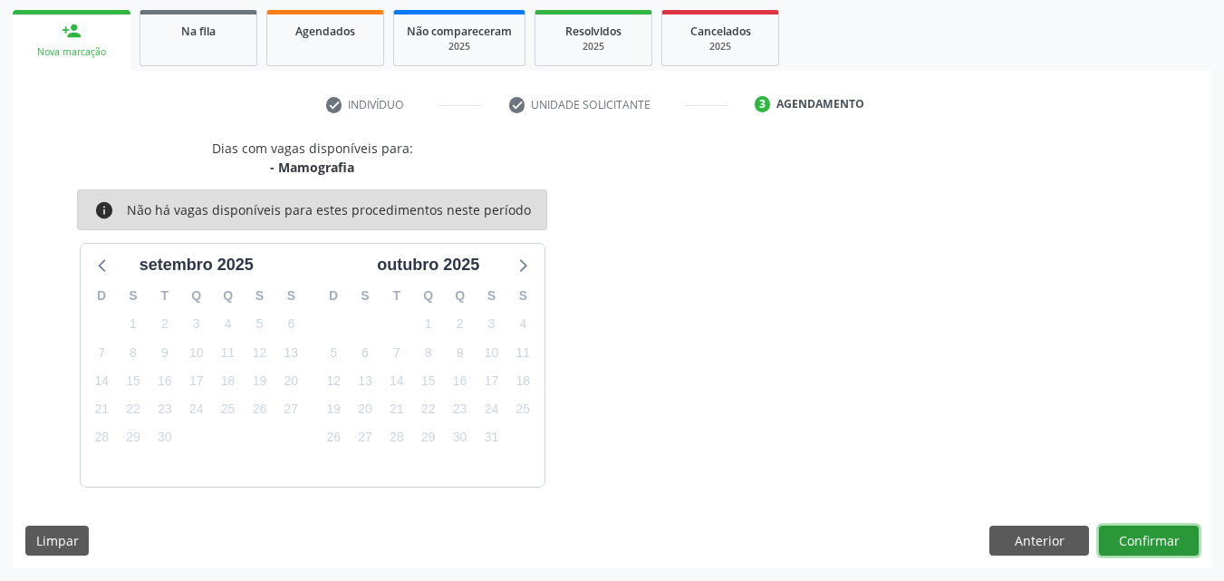
click at [1133, 532] on button "Confirmar" at bounding box center [1149, 540] width 100 height 31
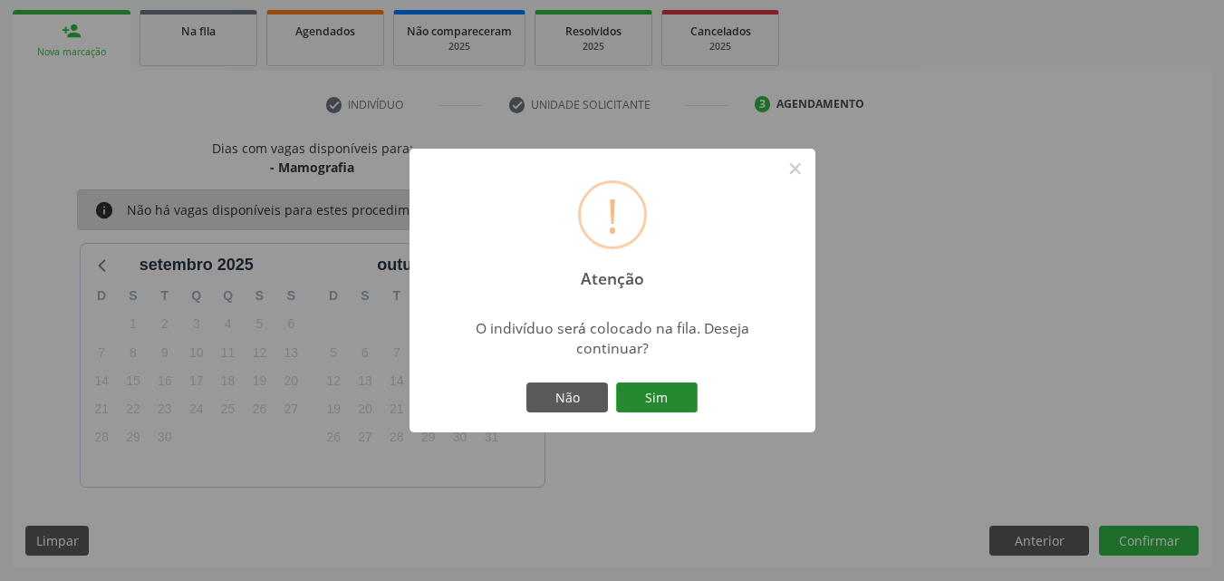
click at [676, 407] on button "Sim" at bounding box center [657, 397] width 82 height 31
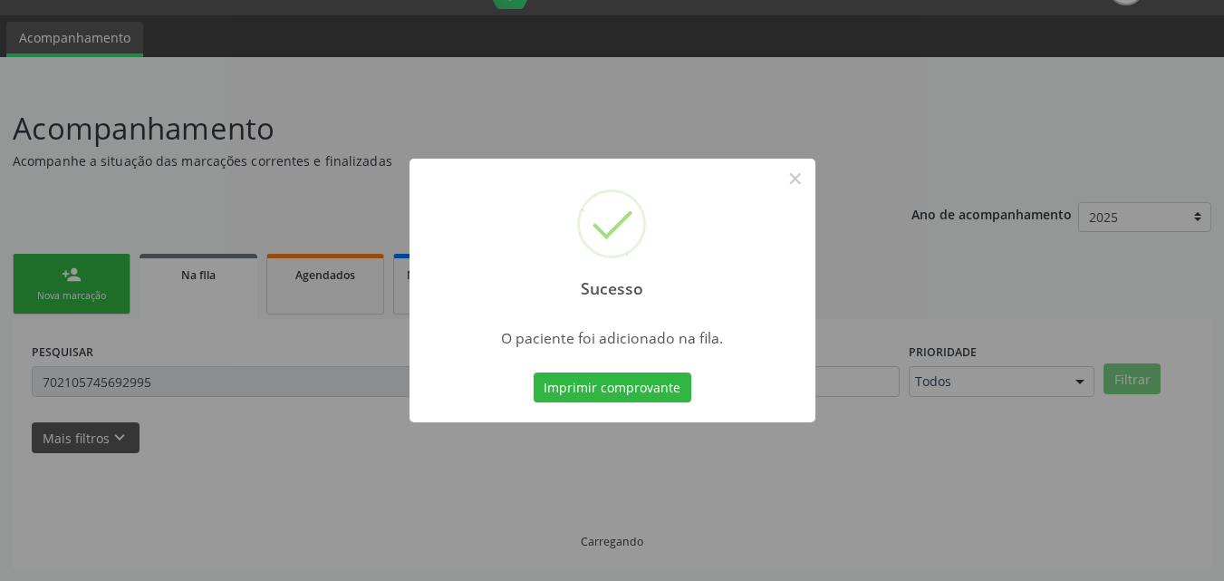
scroll to position [43, 0]
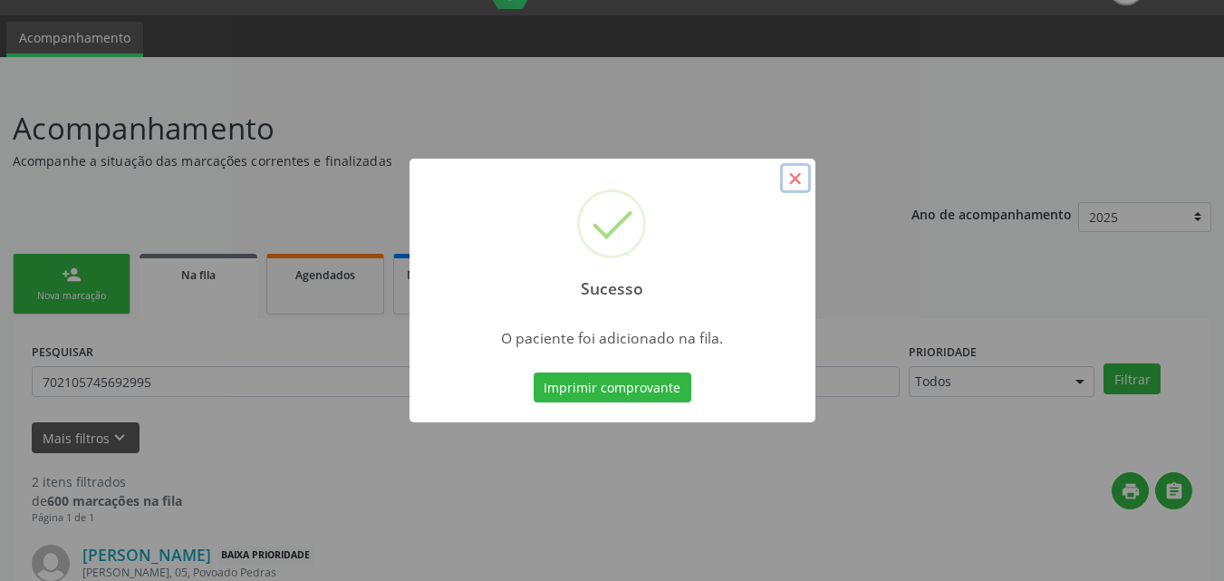
click at [798, 178] on button "×" at bounding box center [795, 178] width 31 height 31
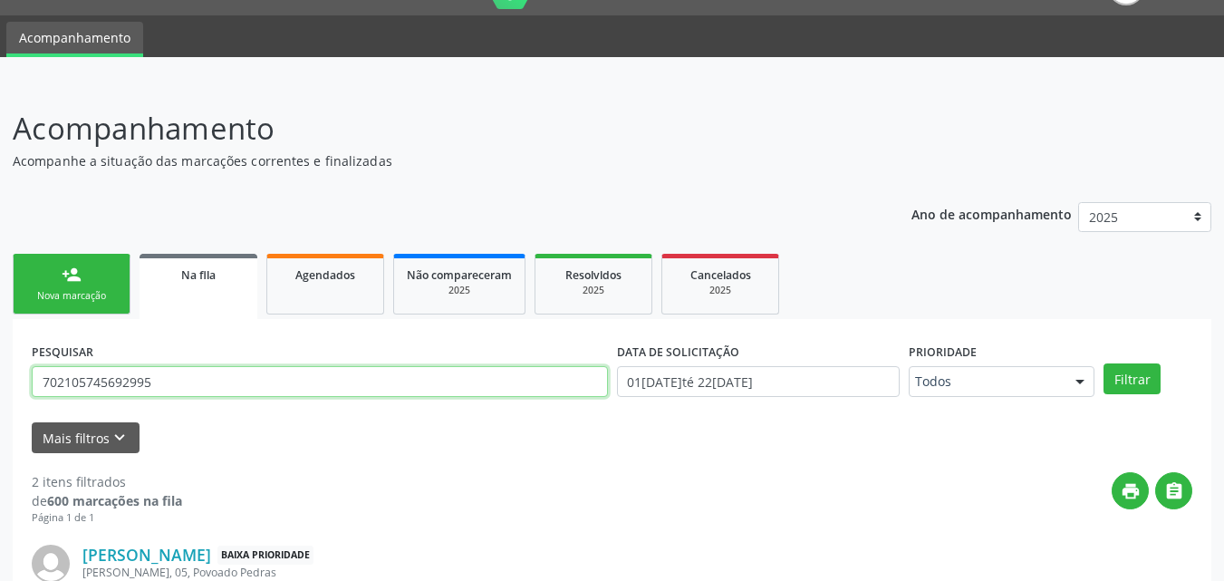
click at [137, 370] on input "702105745692995" at bounding box center [320, 381] width 576 height 31
click at [91, 292] on div "Nova marcação" at bounding box center [71, 296] width 91 height 14
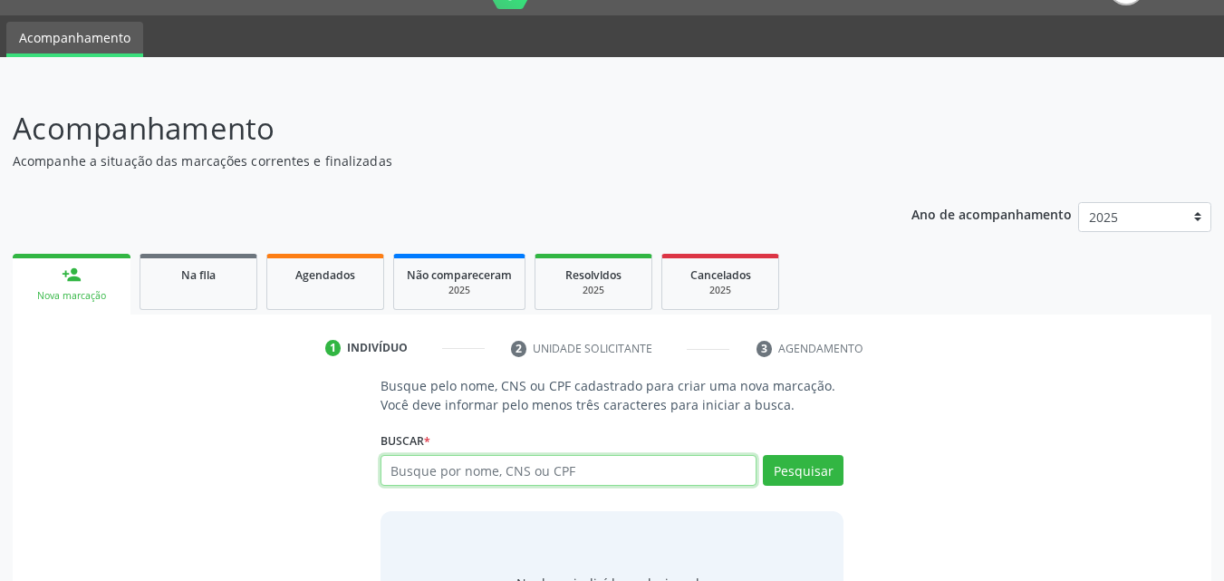
click at [667, 475] on input "text" at bounding box center [568, 470] width 377 height 31
type input "704704772816438"
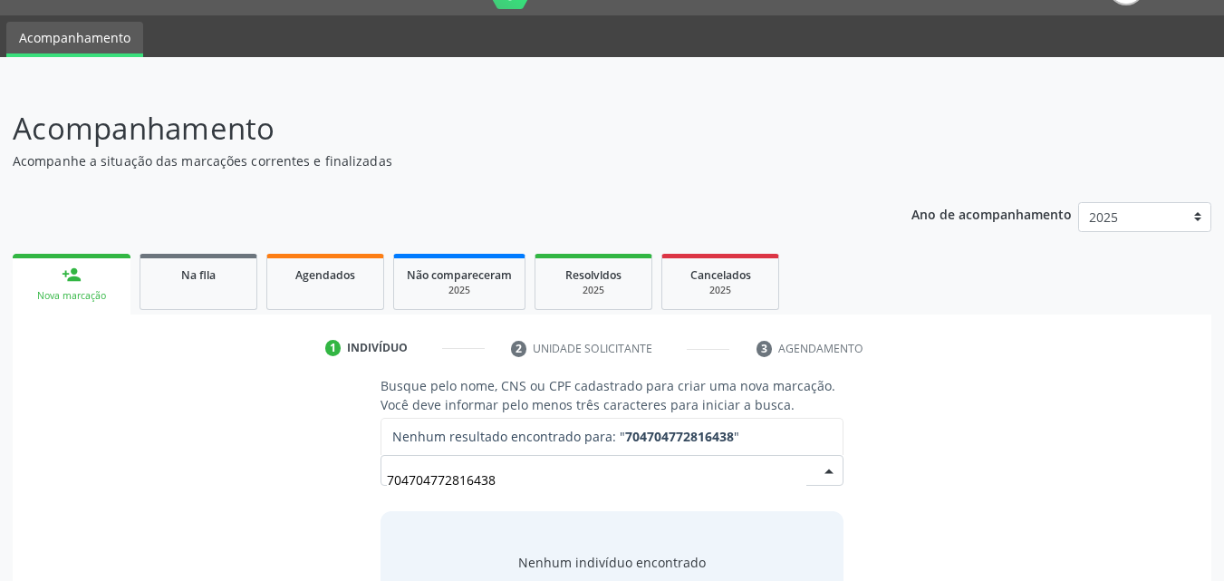
click at [716, 470] on input "704704772816438" at bounding box center [597, 479] width 420 height 36
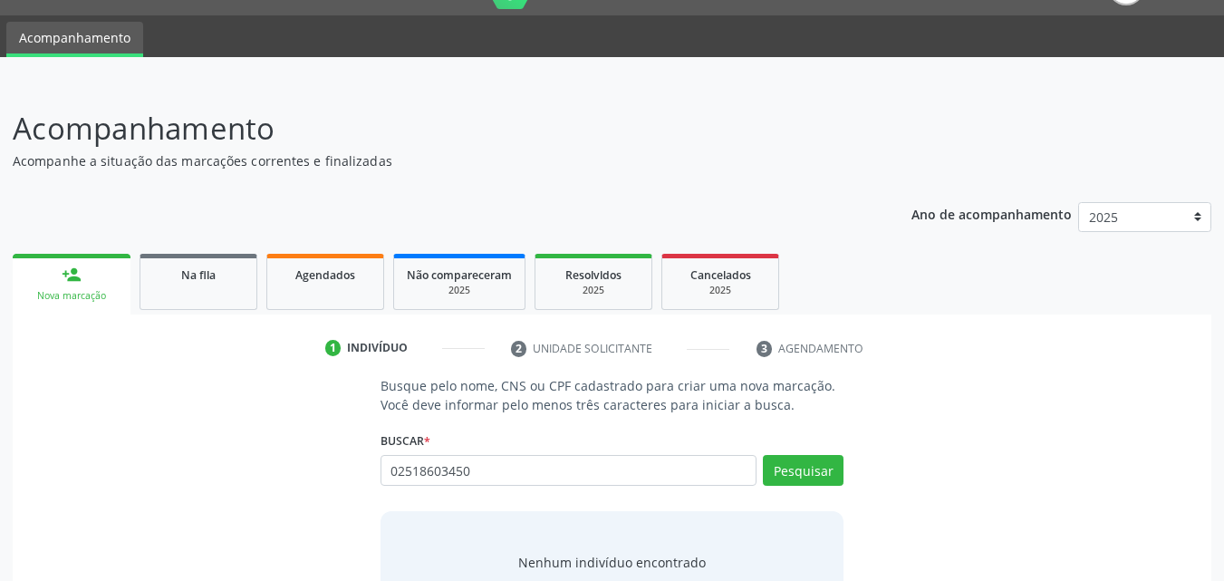
type input "02518603450"
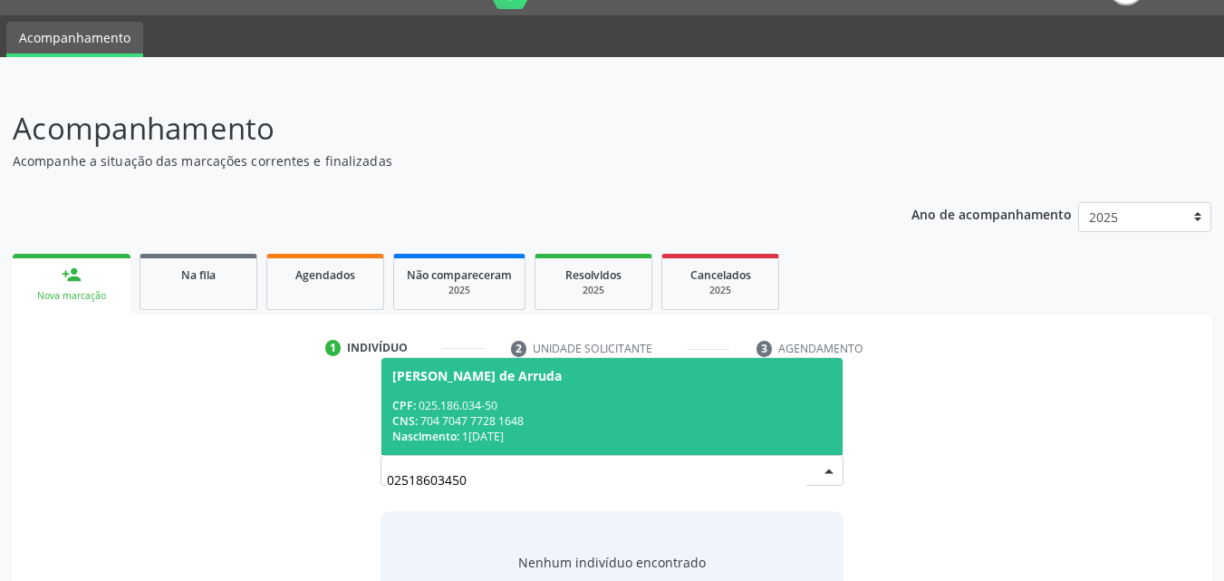
click at [636, 408] on div "CPF: 025.186.034-50" at bounding box center [612, 405] width 440 height 15
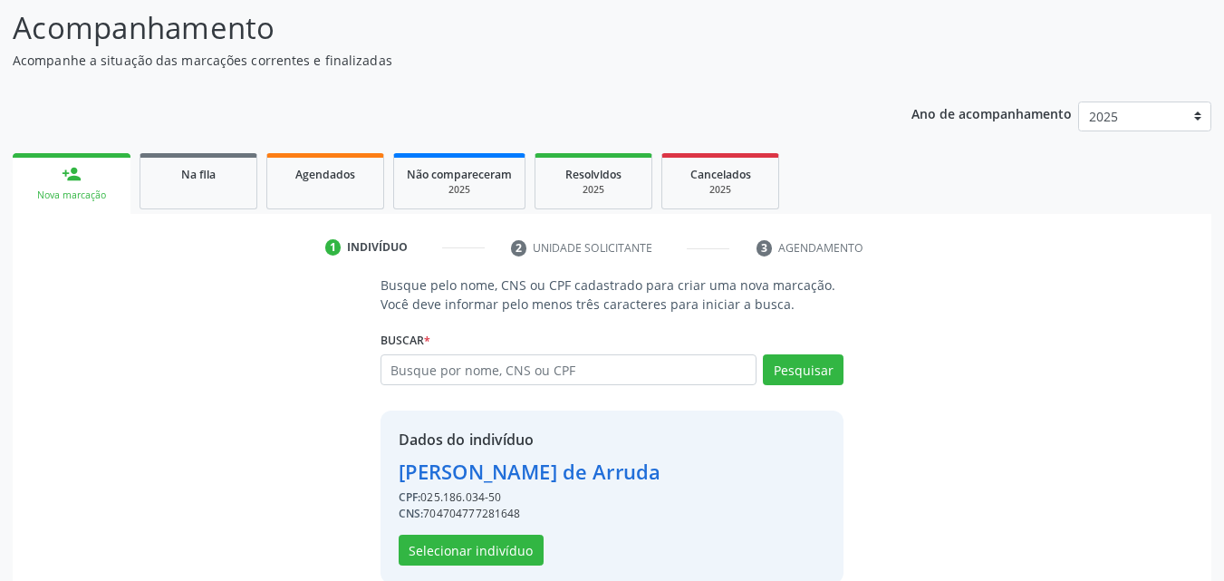
scroll to position [171, 0]
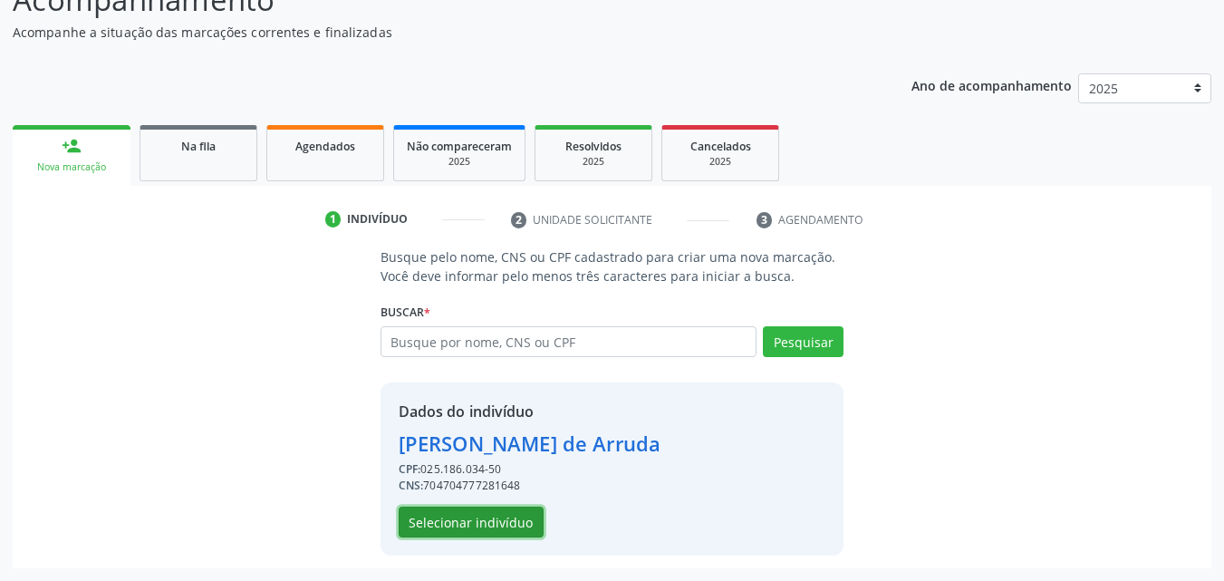
click at [501, 509] on button "Selecionar indivíduo" at bounding box center [471, 521] width 145 height 31
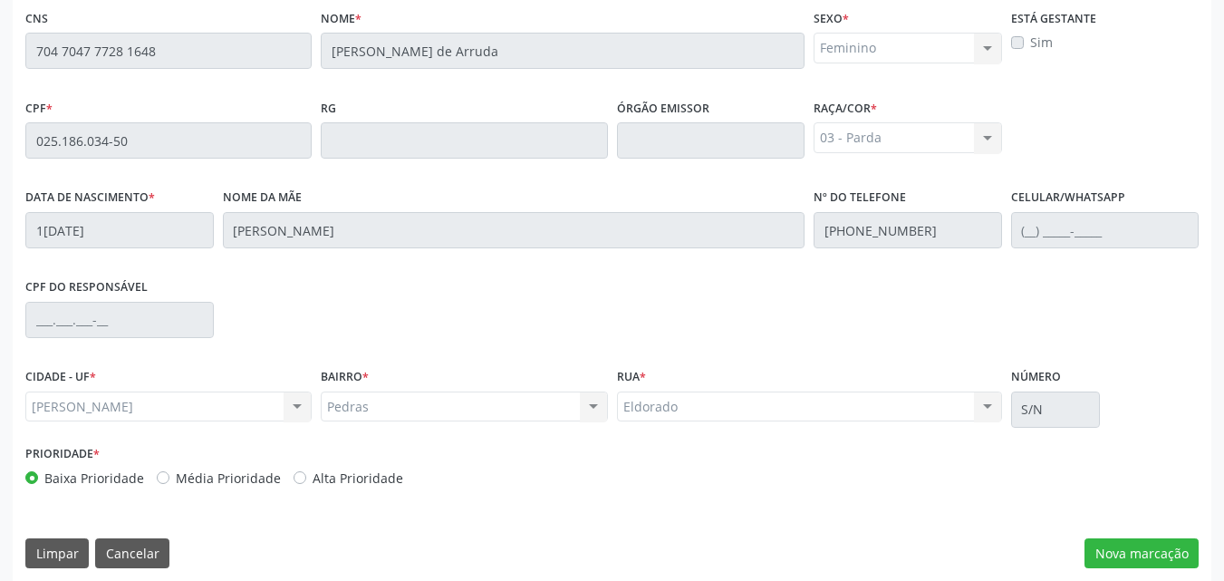
scroll to position [479, 0]
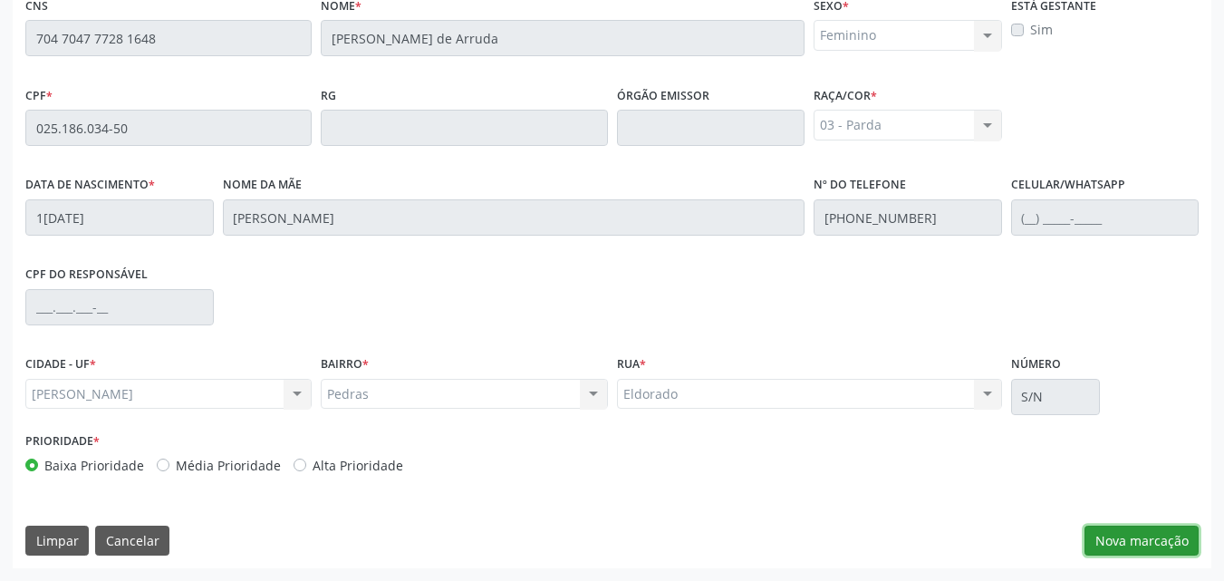
click at [1145, 544] on button "Nova marcação" at bounding box center [1141, 540] width 114 height 31
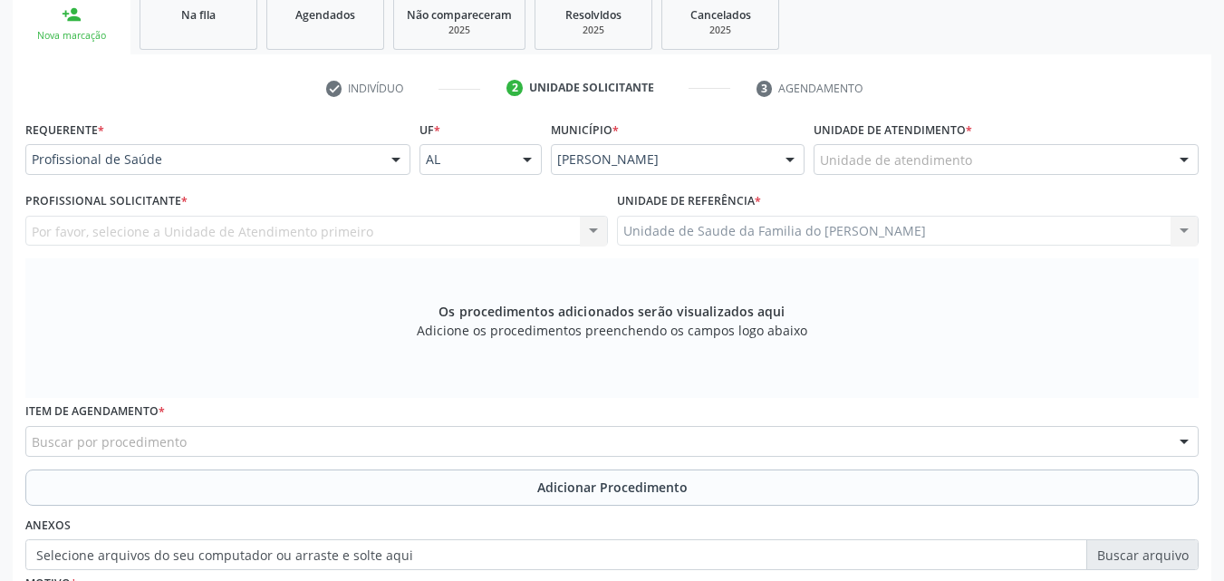
scroll to position [299, 0]
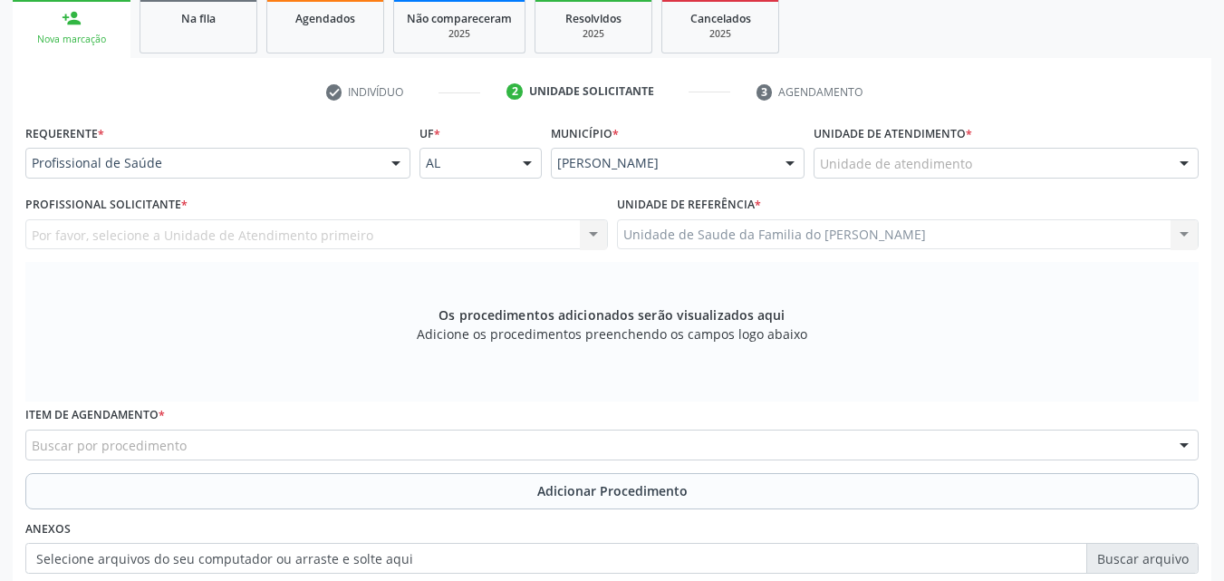
click at [1023, 155] on div "Unidade de atendimento" at bounding box center [1005, 163] width 385 height 31
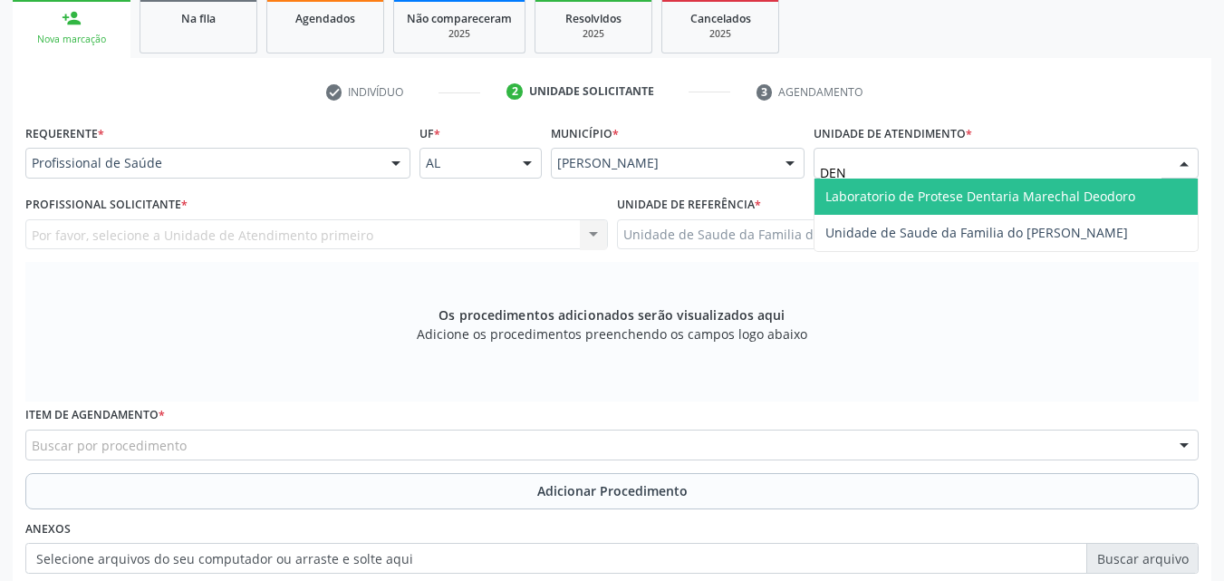
type input "DENI"
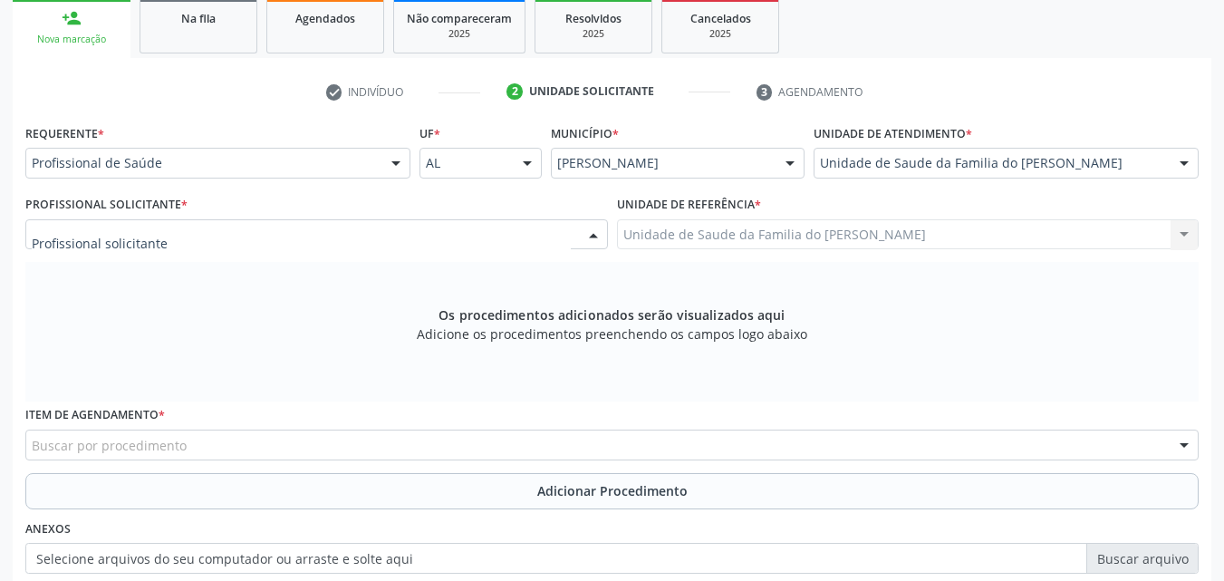
click at [246, 223] on div at bounding box center [316, 234] width 582 height 31
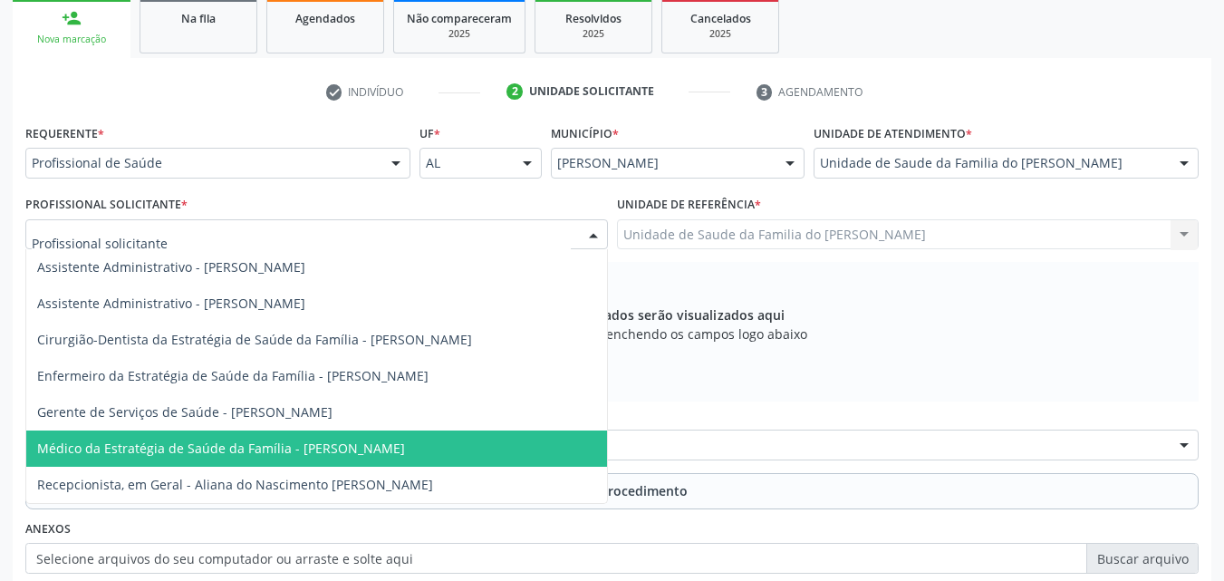
click at [217, 438] on span "Médico da Estratégia de Saúde da Família - [PERSON_NAME]" at bounding box center [316, 448] width 581 height 36
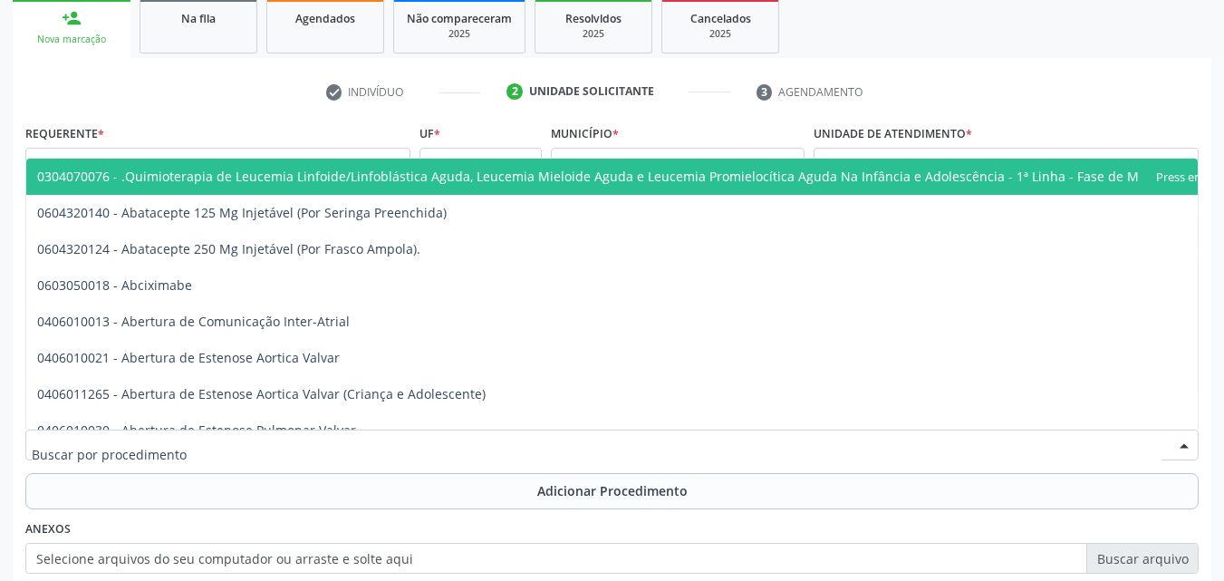
click at [217, 438] on div at bounding box center [611, 444] width 1173 height 31
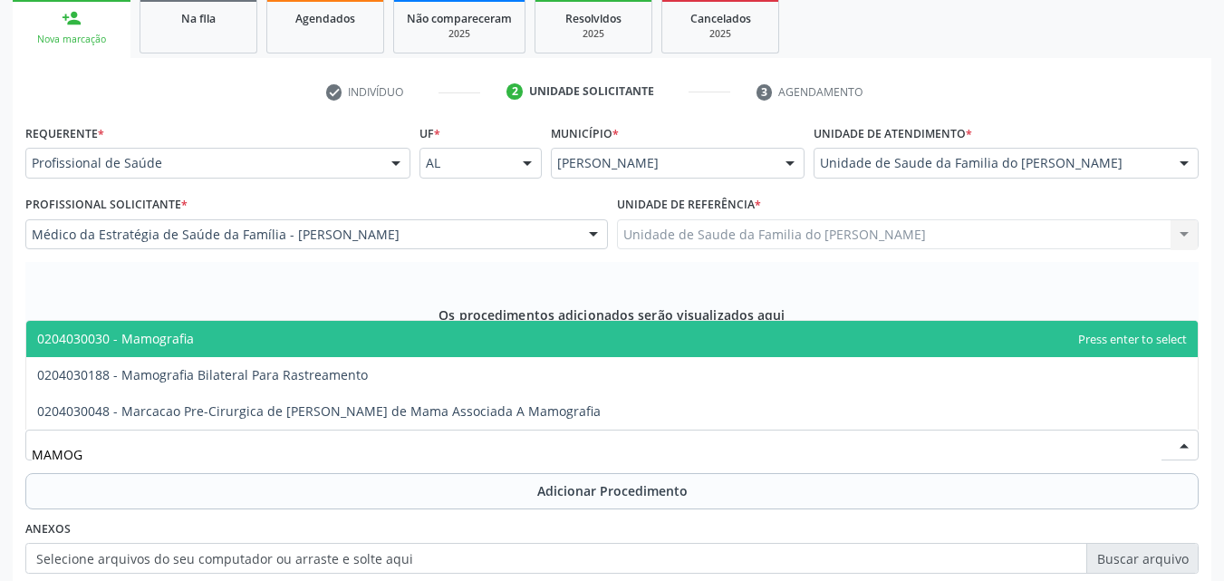
type input "MAMOGR"
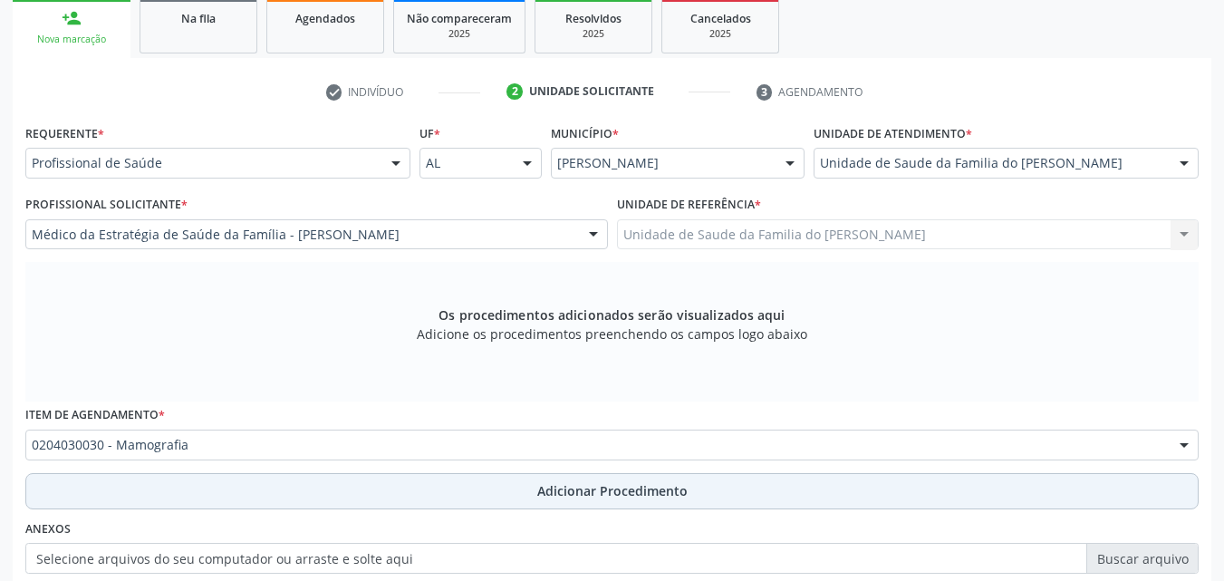
click at [216, 495] on button "Adicionar Procedimento" at bounding box center [611, 491] width 1173 height 36
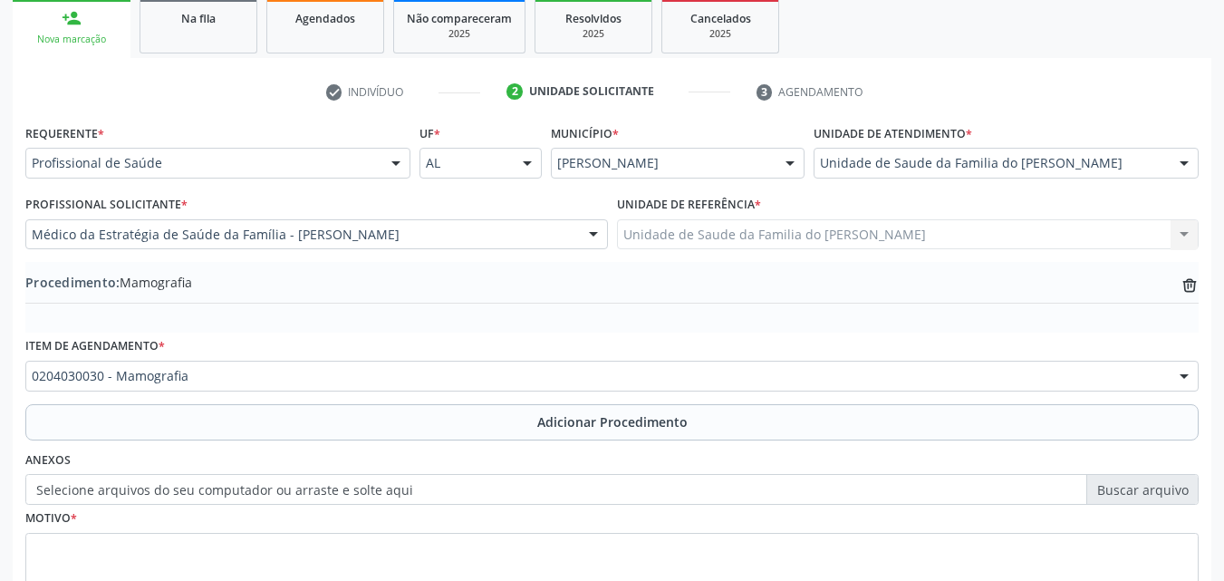
scroll to position [438, 0]
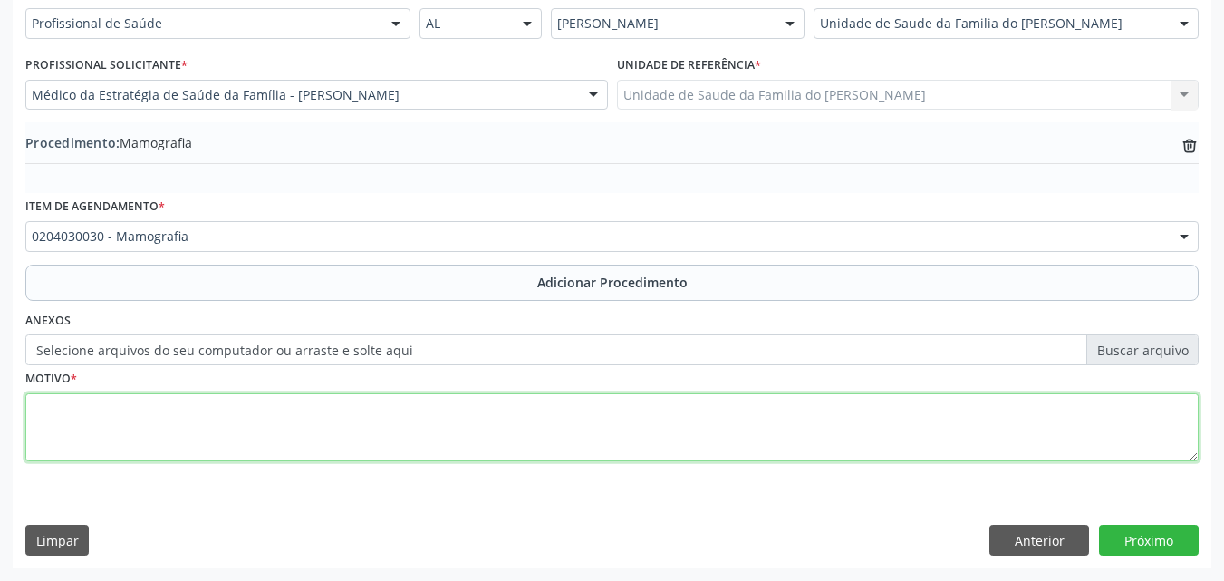
click at [943, 421] on textarea at bounding box center [611, 427] width 1173 height 69
type textarea "RASTRAMENTO"
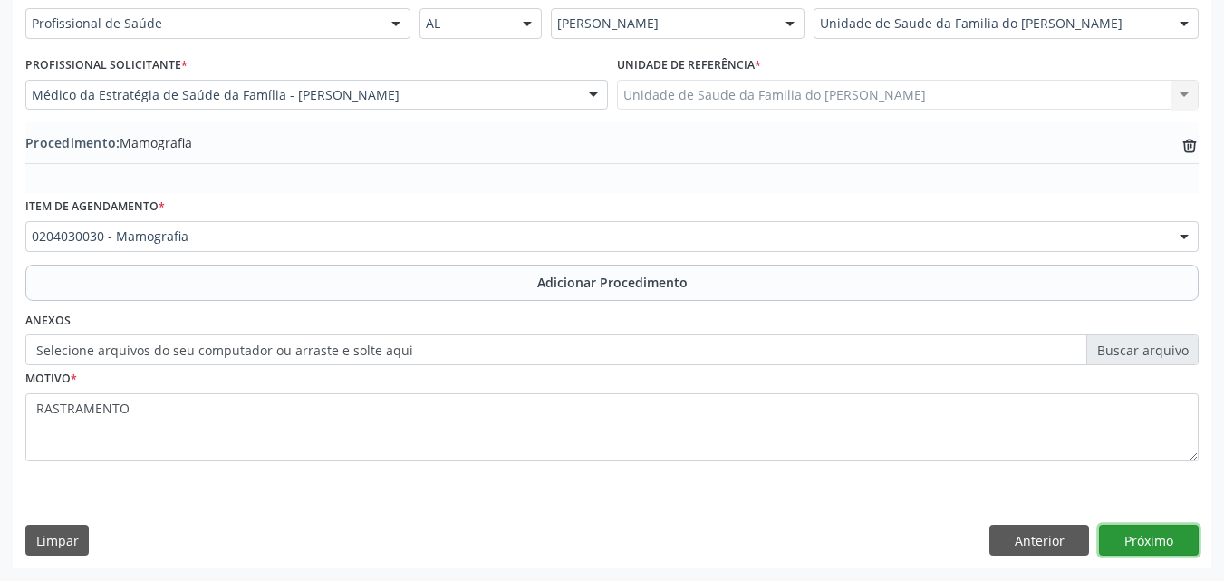
click at [1168, 528] on button "Próximo" at bounding box center [1149, 539] width 100 height 31
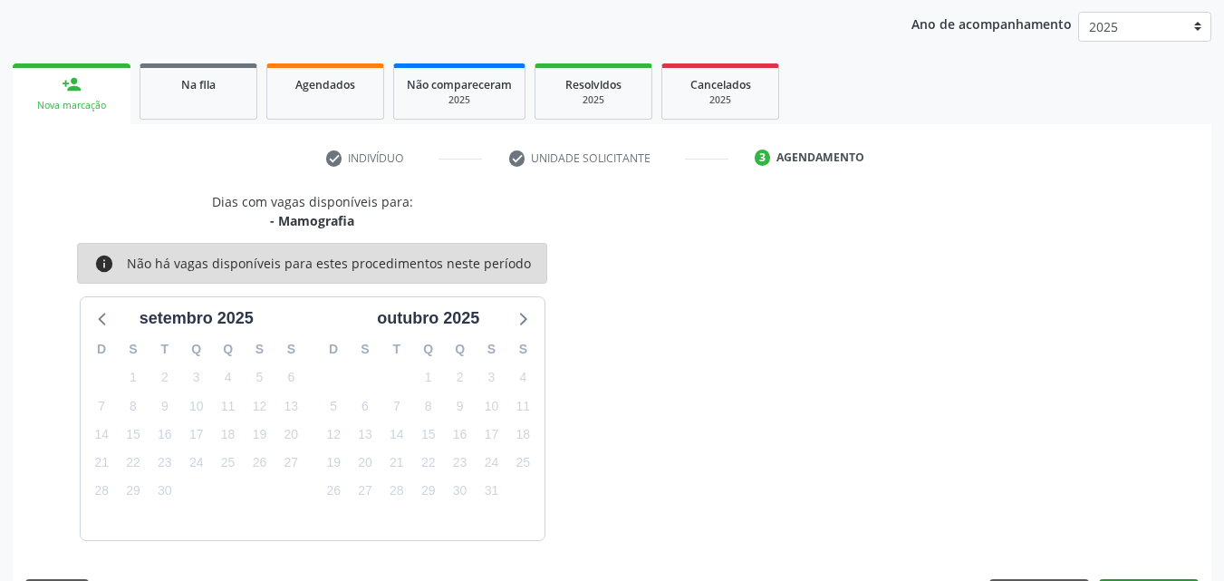
scroll to position [286, 0]
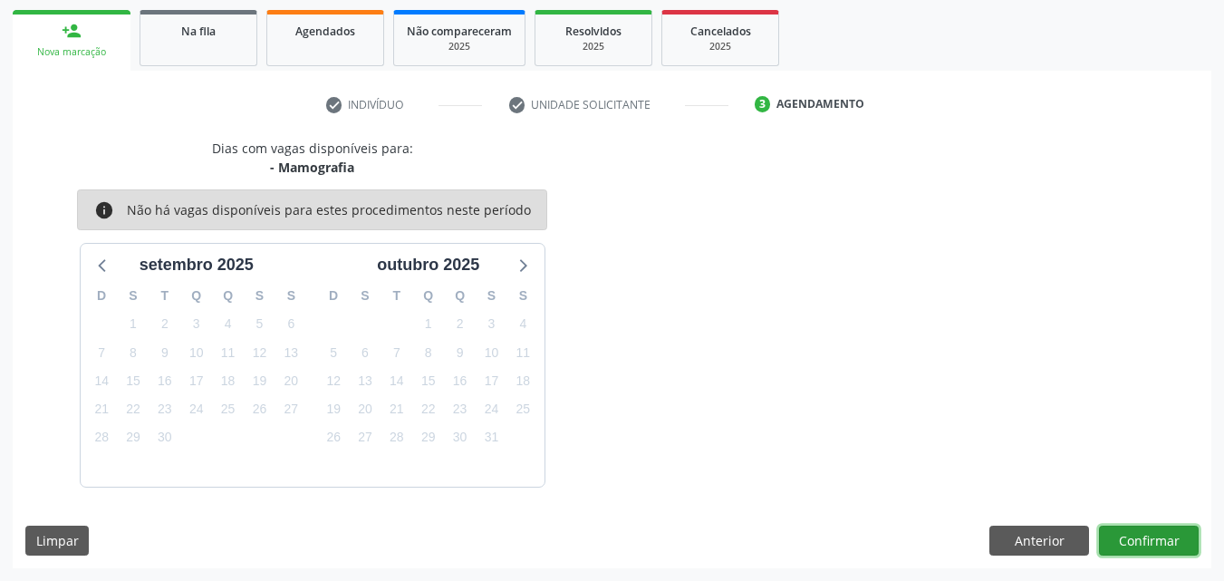
click at [1151, 551] on button "Confirmar" at bounding box center [1149, 540] width 100 height 31
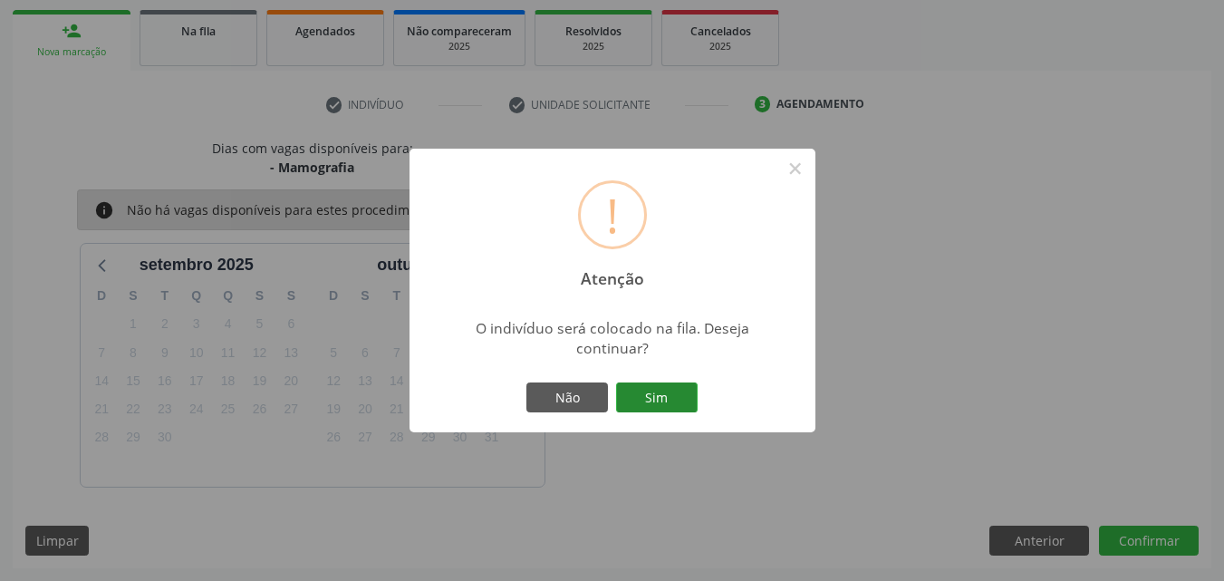
click at [652, 393] on button "Sim" at bounding box center [657, 397] width 82 height 31
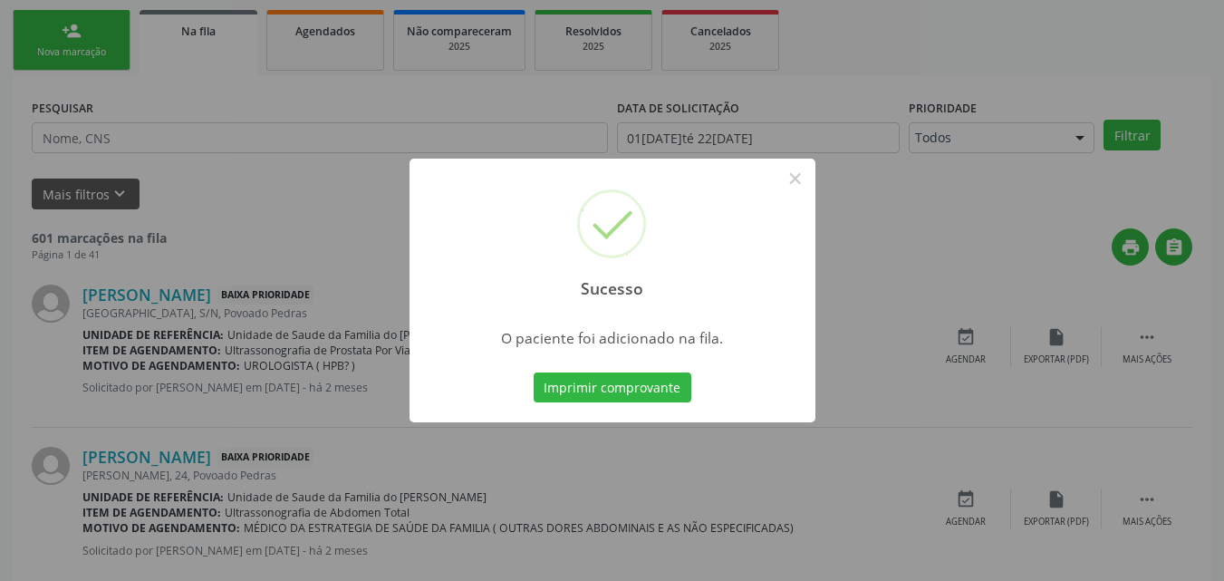
scroll to position [43, 0]
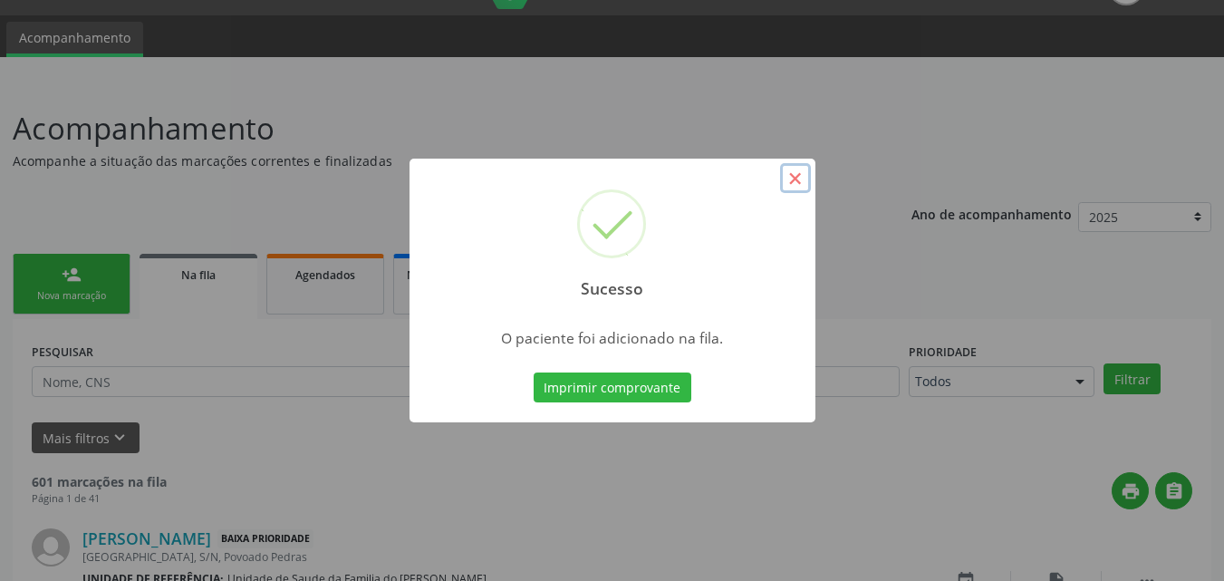
click at [792, 187] on button "×" at bounding box center [795, 178] width 31 height 31
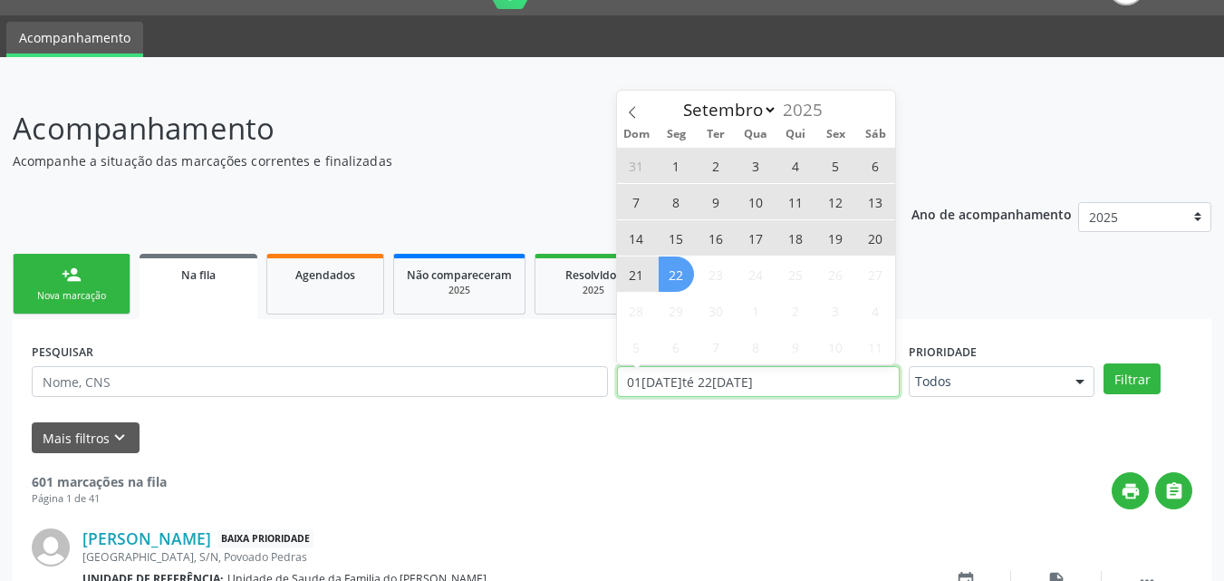
click at [743, 378] on input "01[DATE]té 22[DATE]" at bounding box center [758, 381] width 283 height 31
click at [674, 272] on span "22" at bounding box center [675, 273] width 35 height 35
type input "[DATE]"
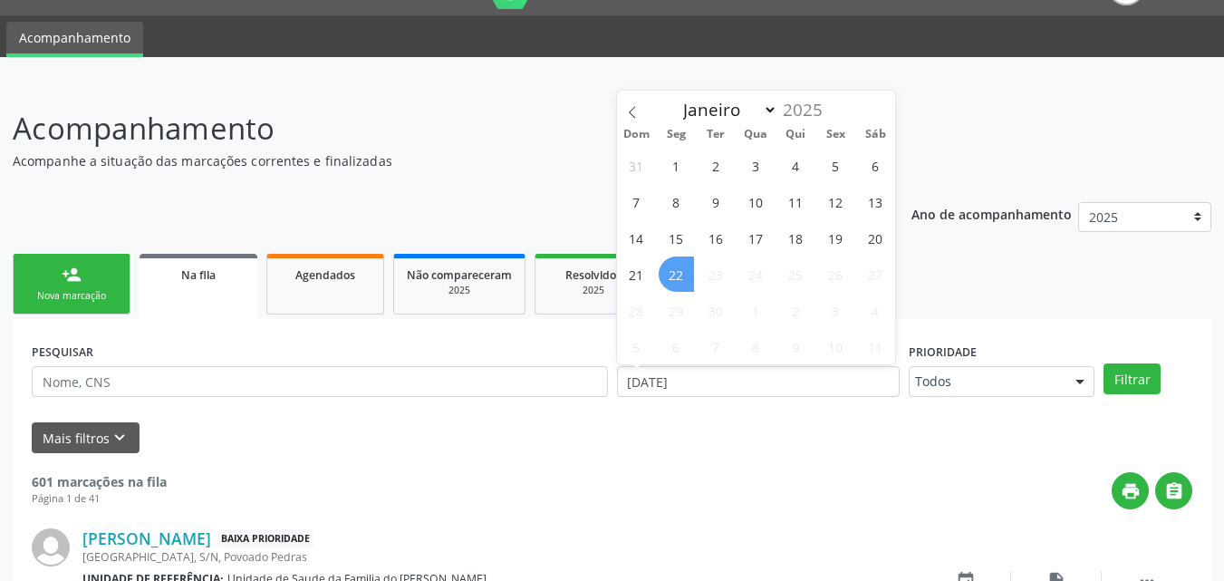
click at [674, 272] on span "22" at bounding box center [675, 273] width 35 height 35
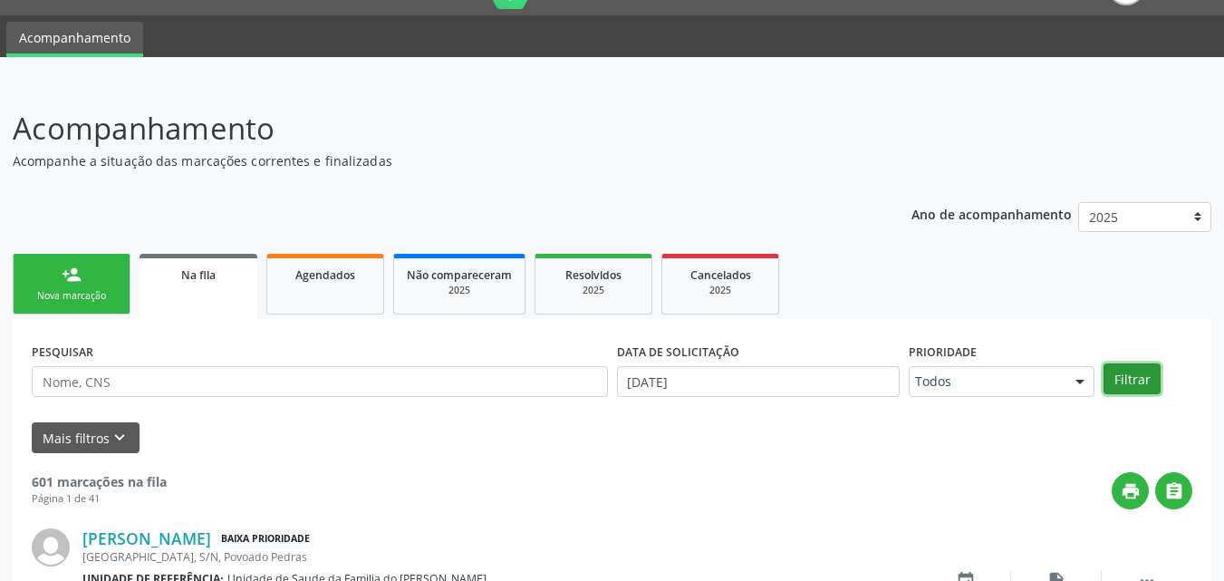
click at [1126, 376] on button "Filtrar" at bounding box center [1131, 378] width 57 height 31
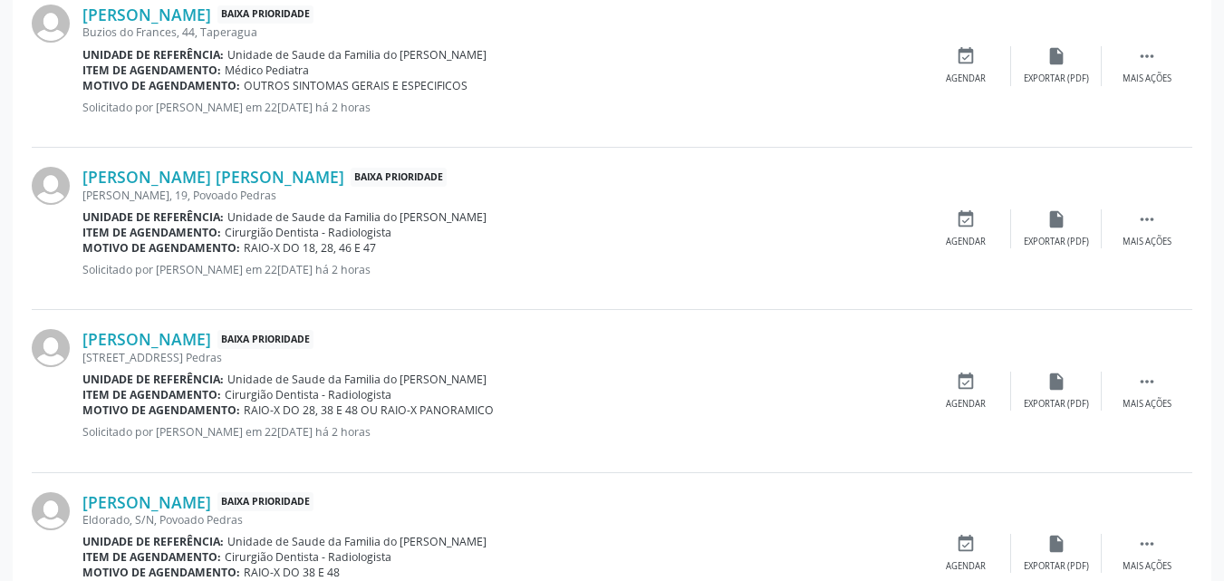
scroll to position [2504, 0]
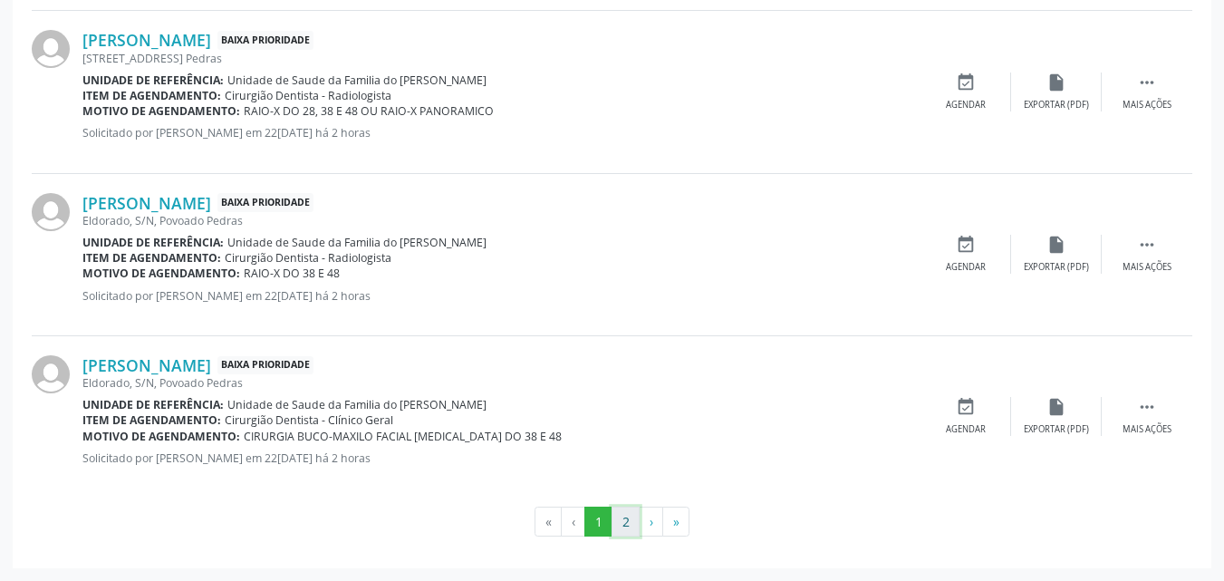
click at [625, 513] on button "2" at bounding box center [625, 521] width 28 height 31
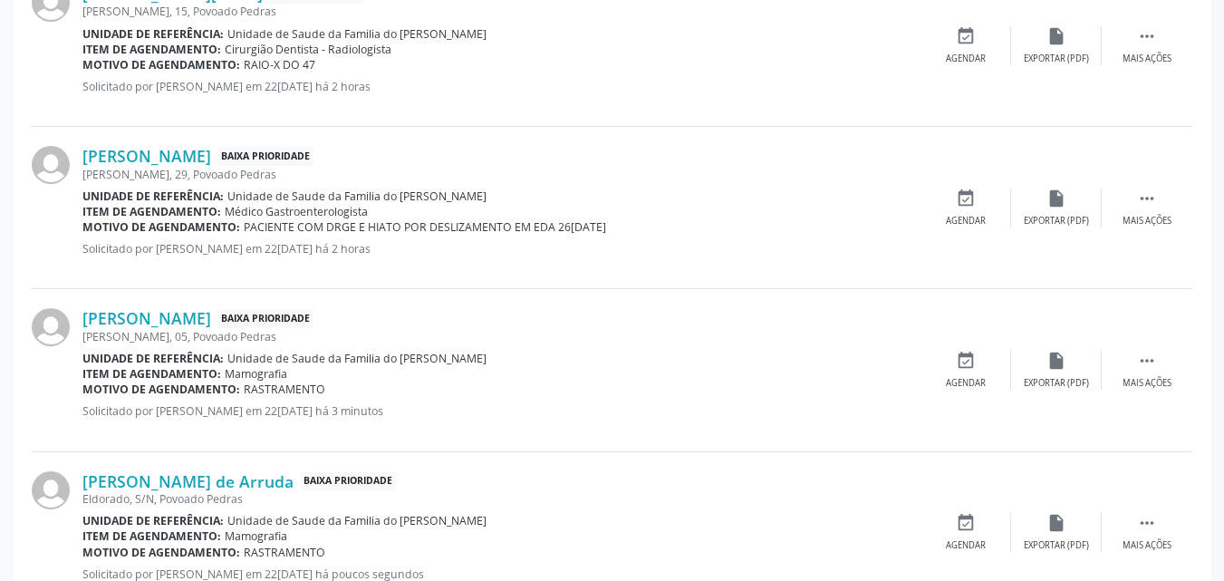
scroll to position [719, 0]
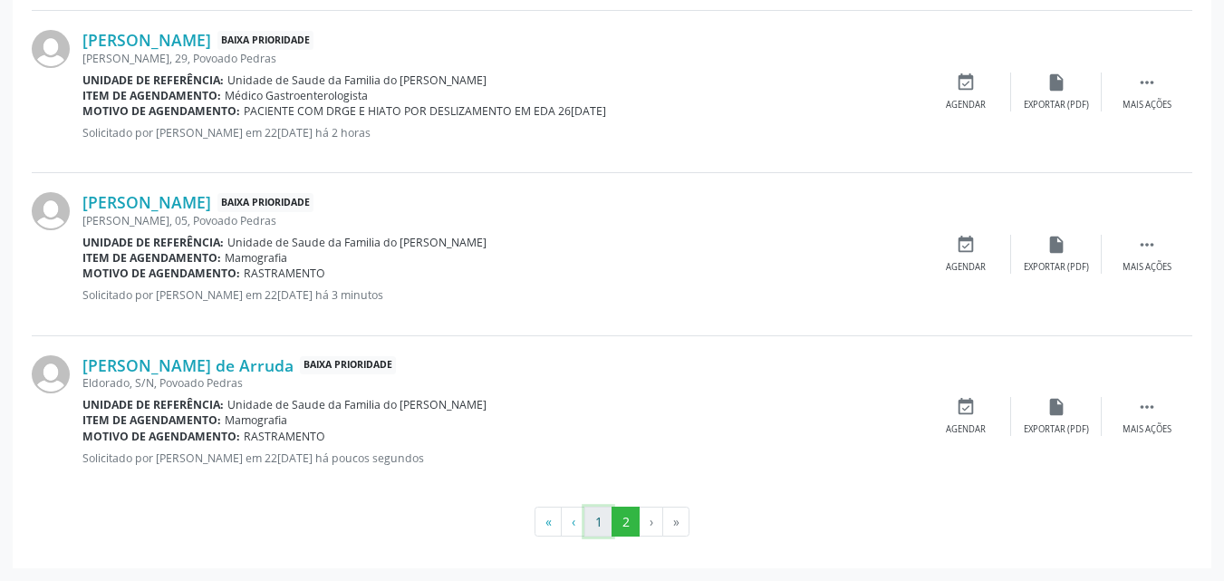
click at [596, 530] on button "1" at bounding box center [598, 521] width 28 height 31
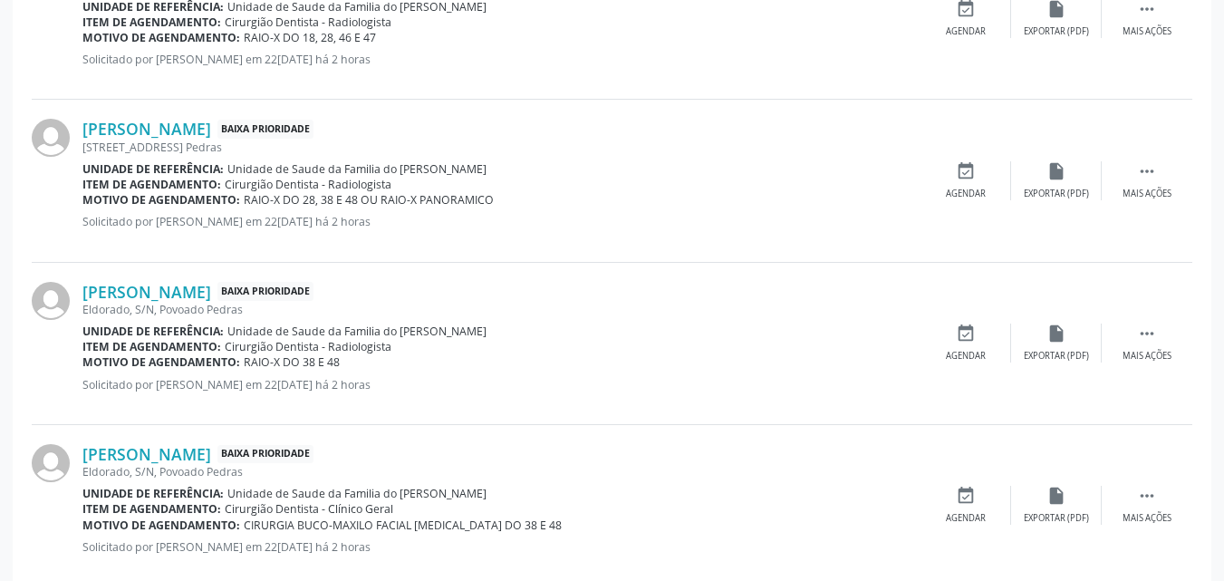
scroll to position [2504, 0]
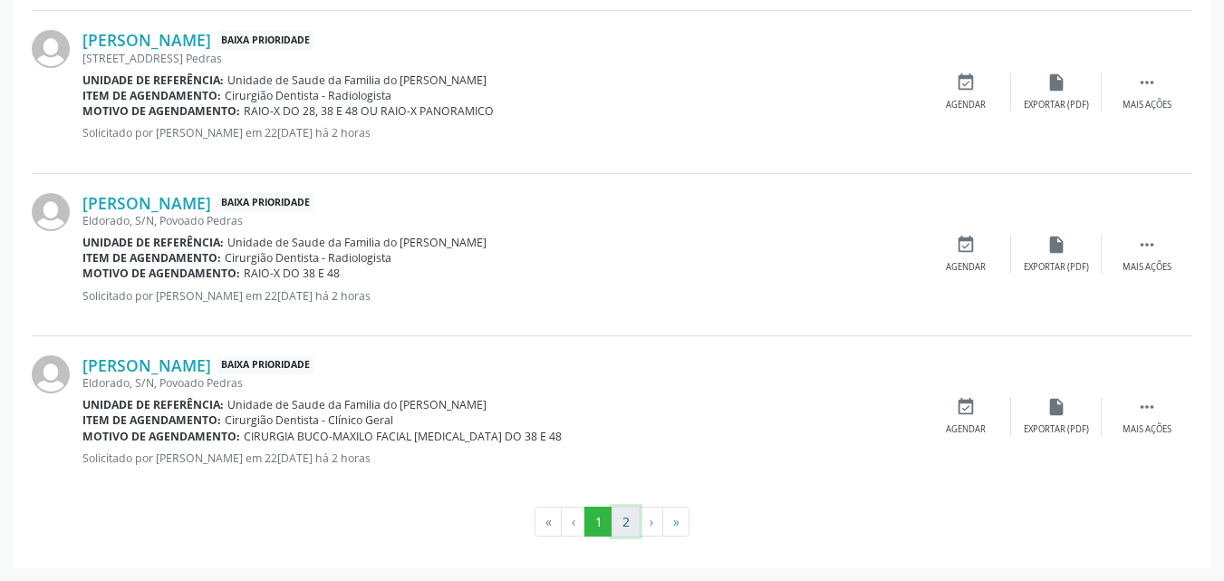
click at [618, 530] on button "2" at bounding box center [625, 521] width 28 height 31
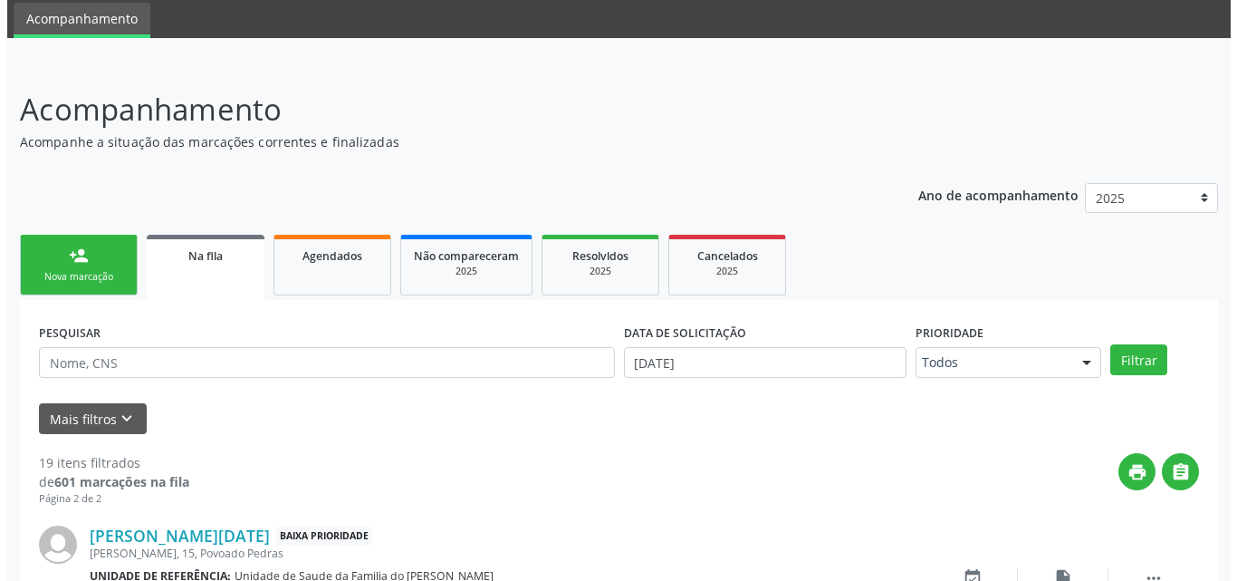
scroll to position [719, 0]
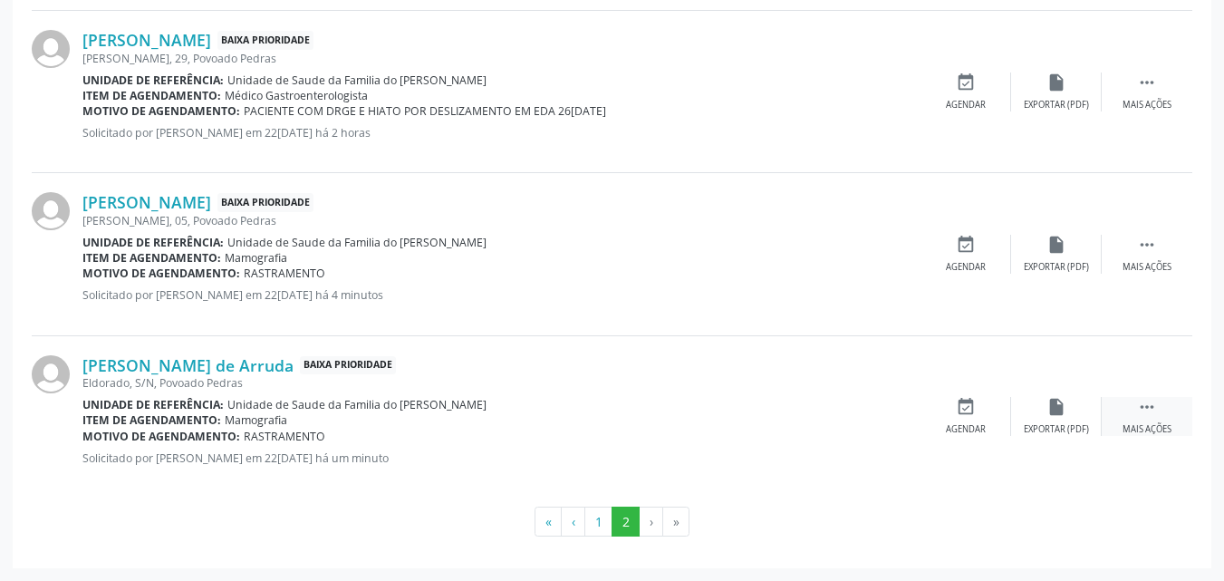
click at [1154, 425] on div "Mais ações" at bounding box center [1146, 429] width 49 height 13
click at [957, 425] on div "Cancelar" at bounding box center [965, 429] width 43 height 13
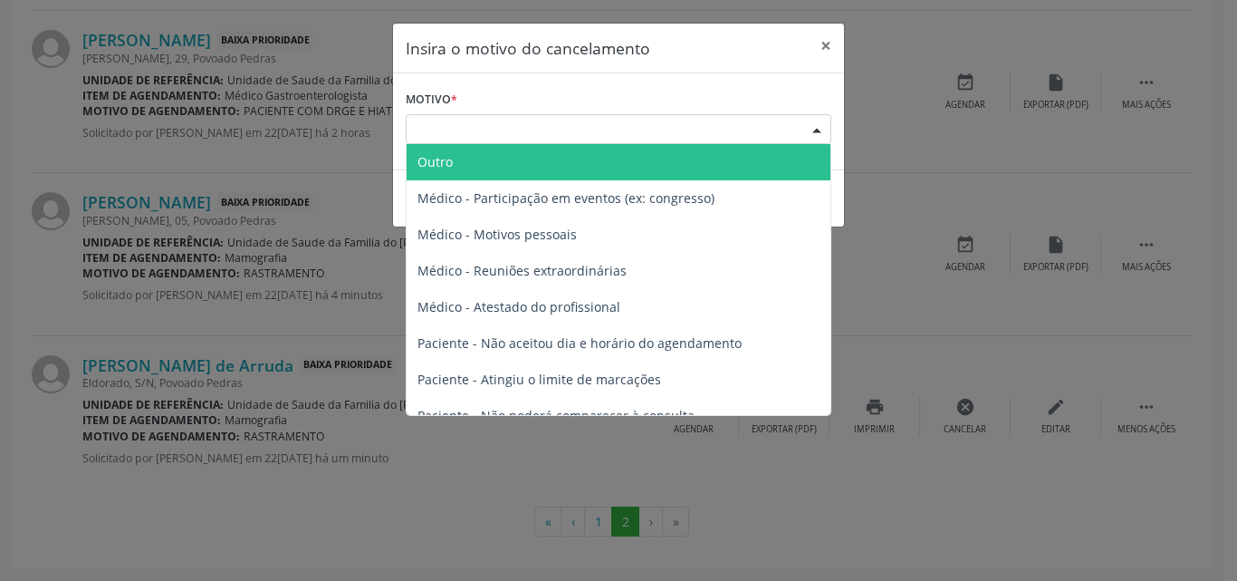
click at [730, 130] on div "Escolha o motivo" at bounding box center [619, 129] width 426 height 31
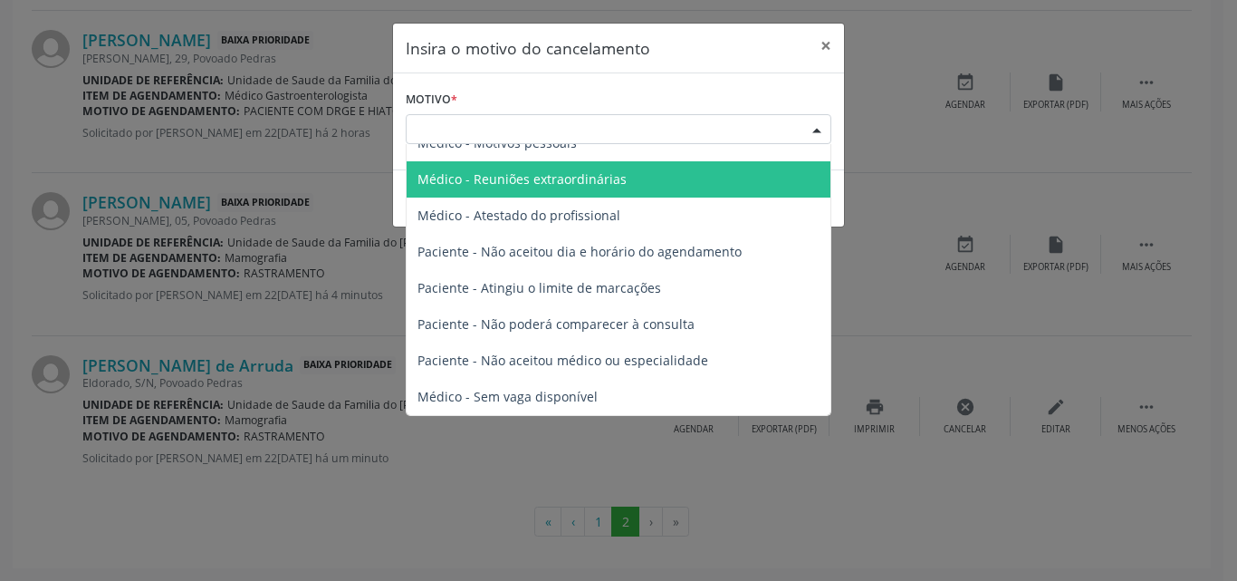
scroll to position [0, 0]
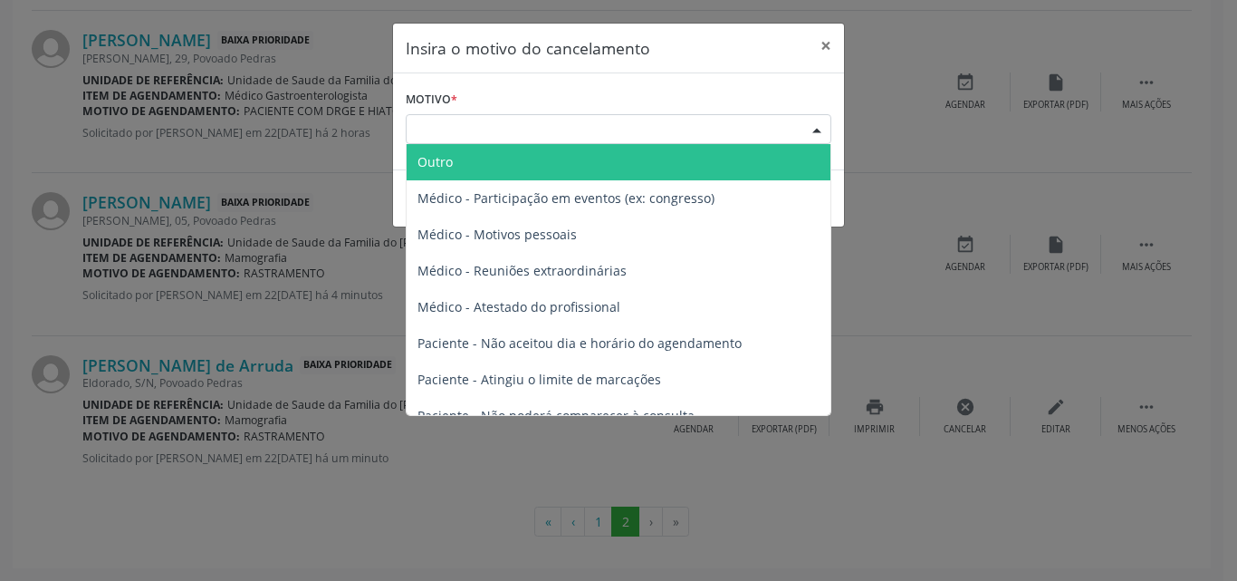
click at [674, 172] on span "Outro" at bounding box center [619, 162] width 424 height 36
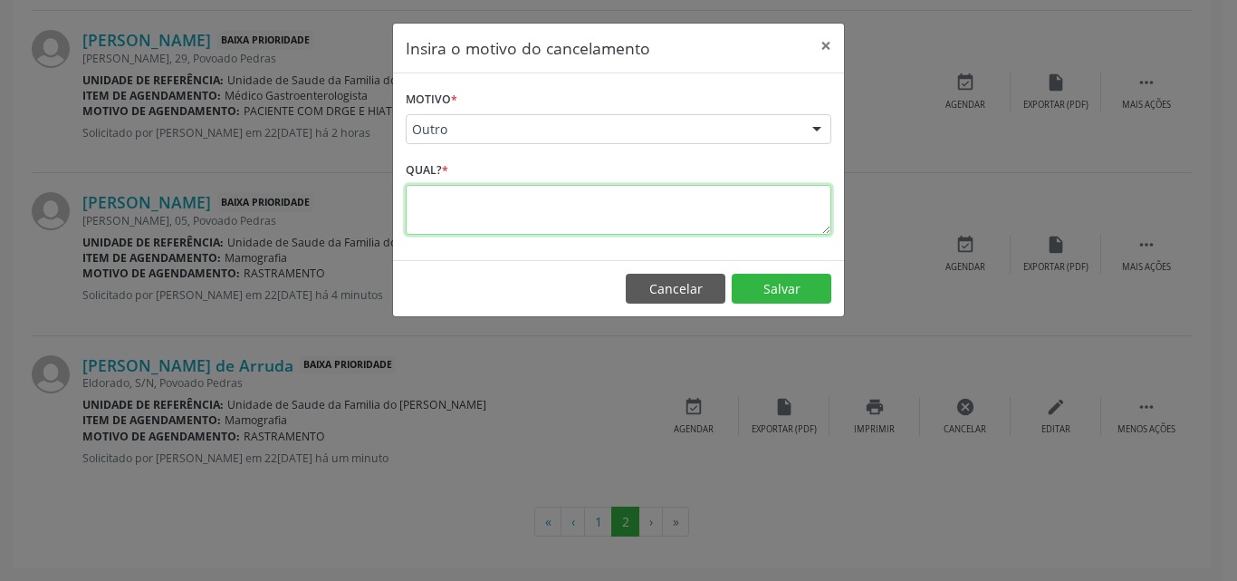
click at [601, 222] on textarea at bounding box center [619, 210] width 426 height 50
click at [412, 203] on textarea "REPETIDA" at bounding box center [619, 210] width 426 height 50
type textarea "SOLICITAÇÃO MÉDICA REPETIDA"
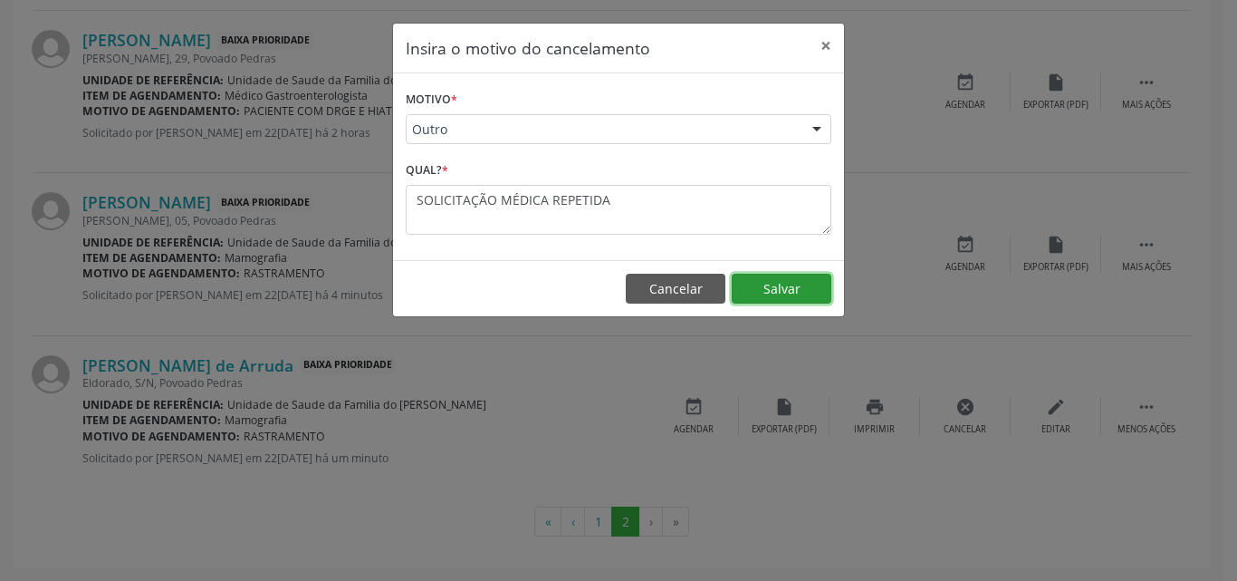
click at [757, 283] on button "Salvar" at bounding box center [782, 289] width 100 height 31
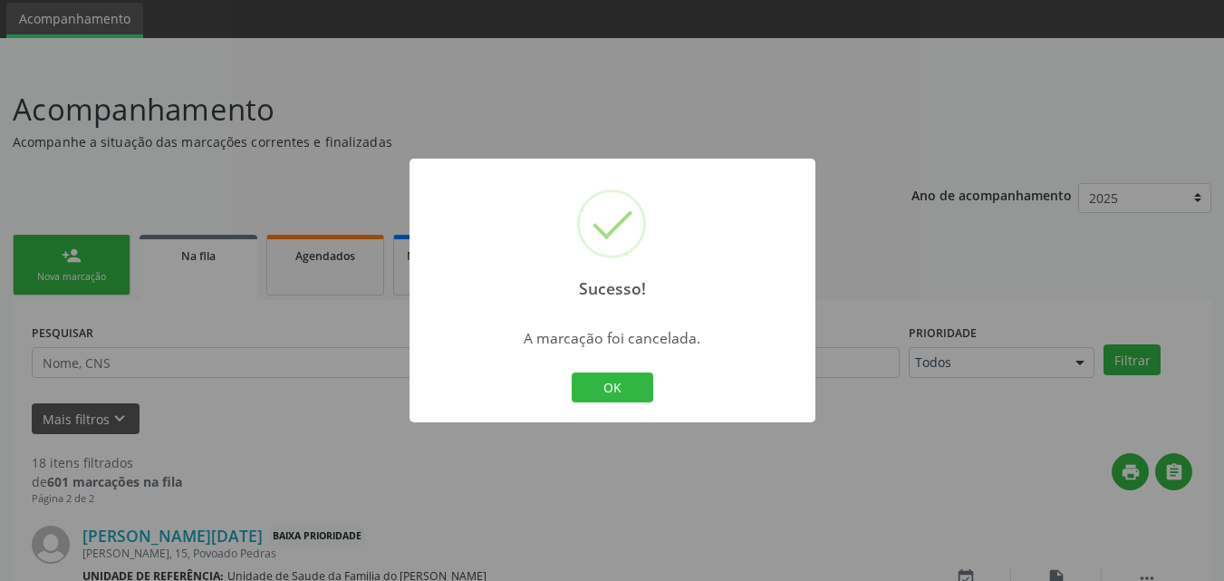
scroll to position [557, 0]
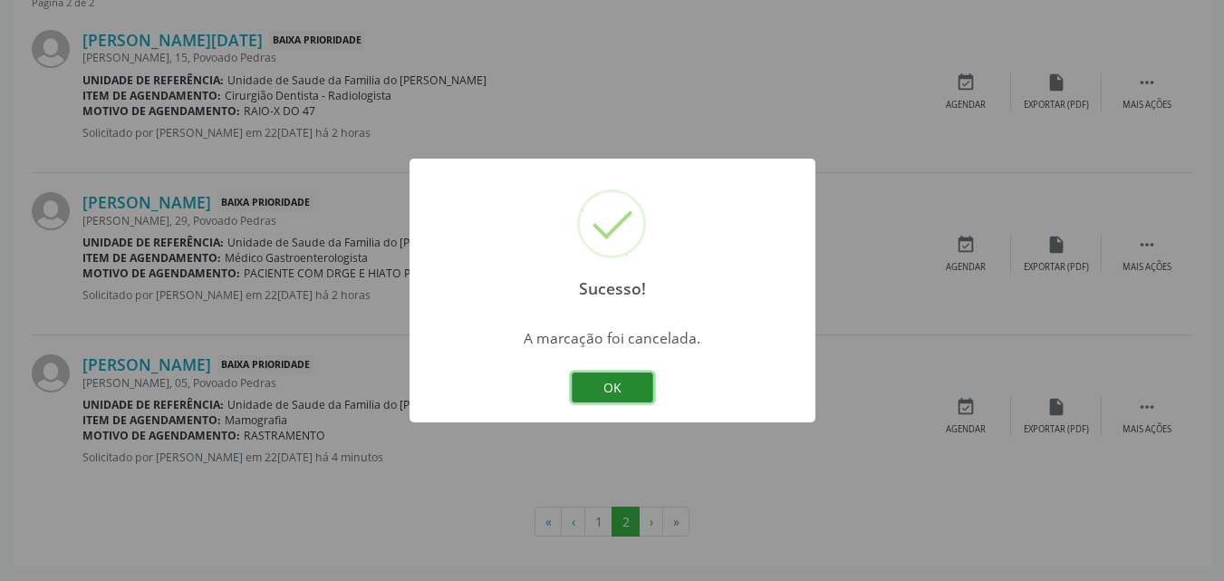
click at [617, 385] on button "OK" at bounding box center [612, 387] width 82 height 31
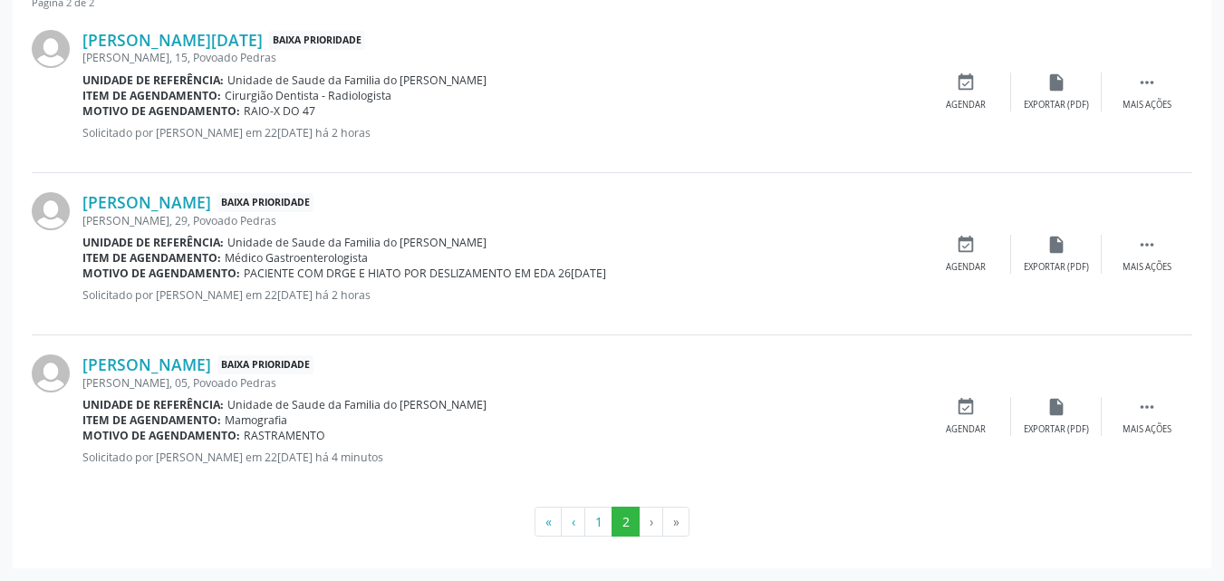
scroll to position [0, 0]
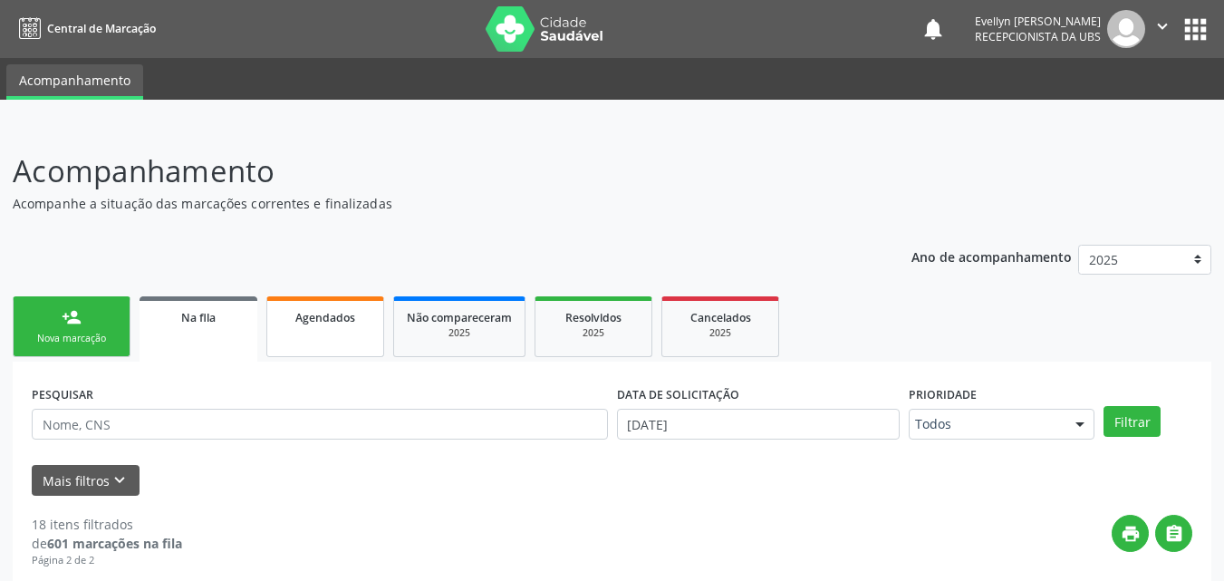
click at [331, 318] on span "Agendados" at bounding box center [325, 317] width 60 height 15
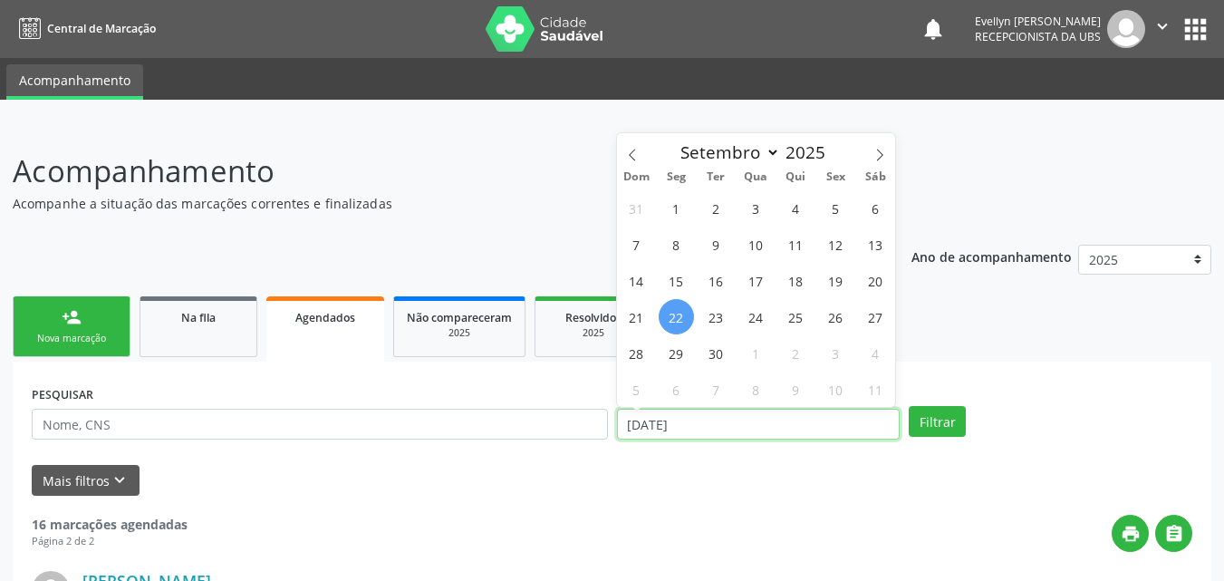
click at [653, 428] on input "[DATE]" at bounding box center [758, 423] width 283 height 31
click at [631, 149] on icon at bounding box center [632, 155] width 13 height 13
select select "6"
click at [719, 206] on span "1" at bounding box center [715, 207] width 35 height 35
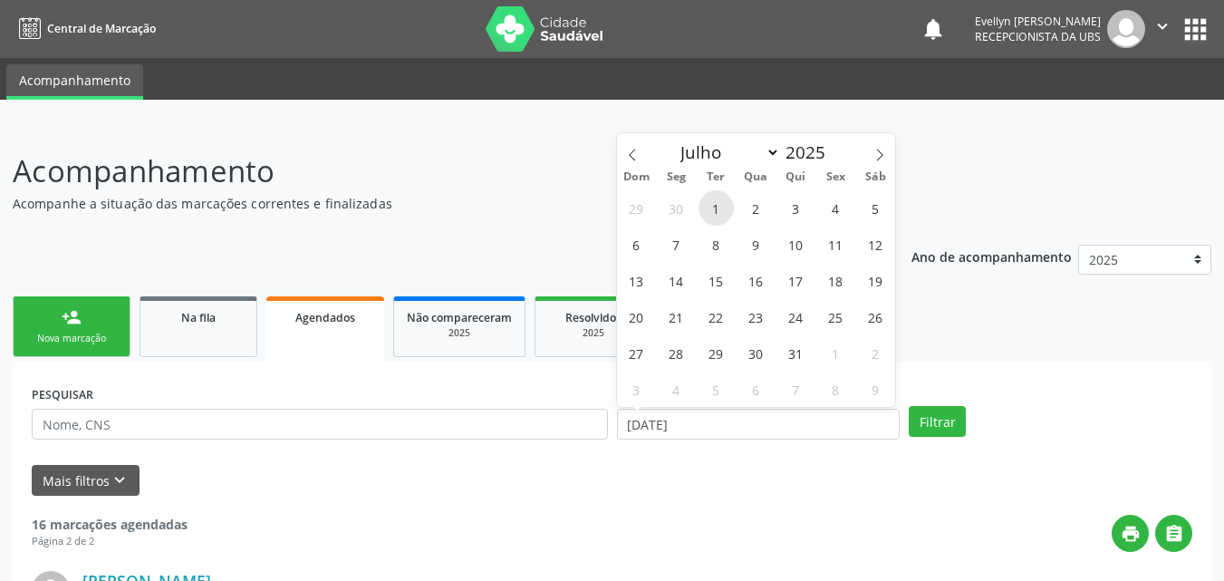
type input "01[DATE]"
click at [883, 146] on span at bounding box center [879, 148] width 31 height 31
select select "9"
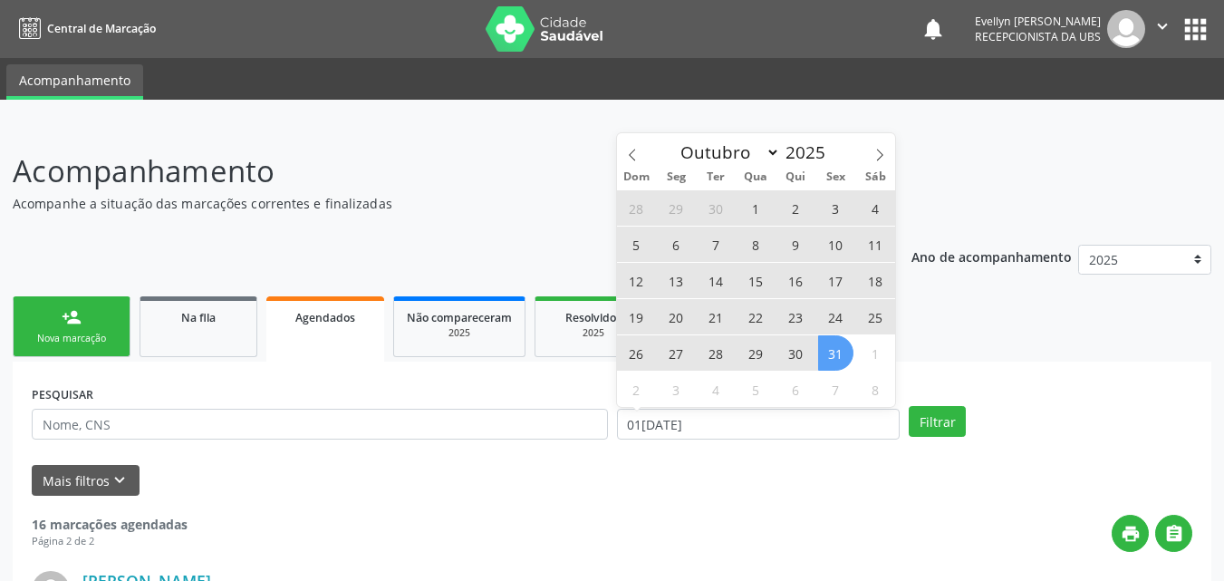
click at [841, 342] on span "31" at bounding box center [835, 352] width 35 height 35
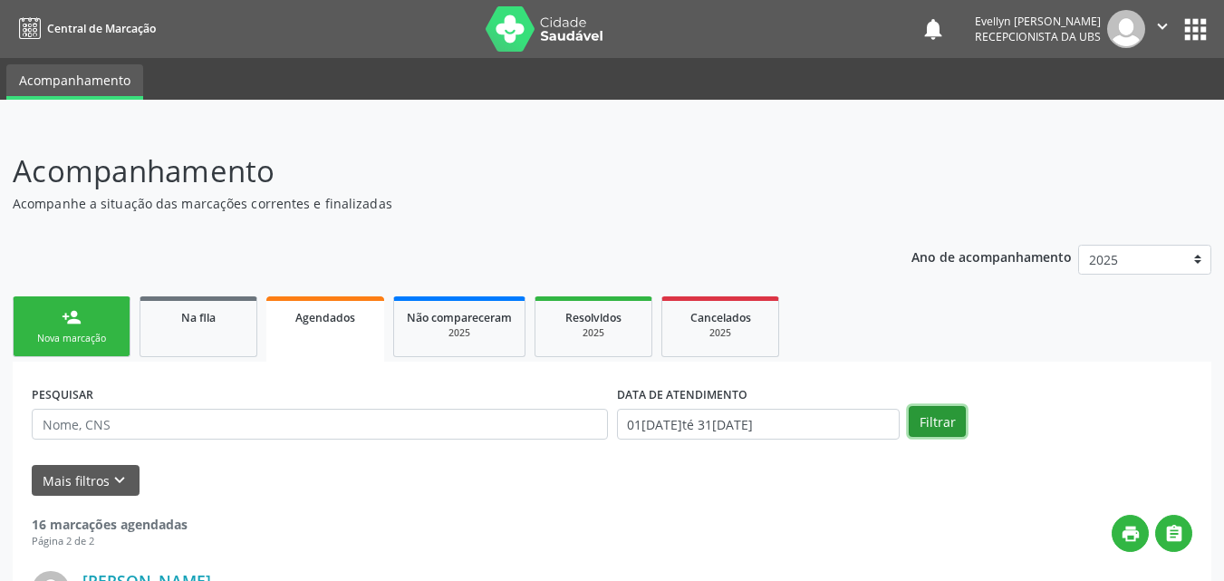
click at [932, 415] on button "Filtrar" at bounding box center [936, 421] width 57 height 31
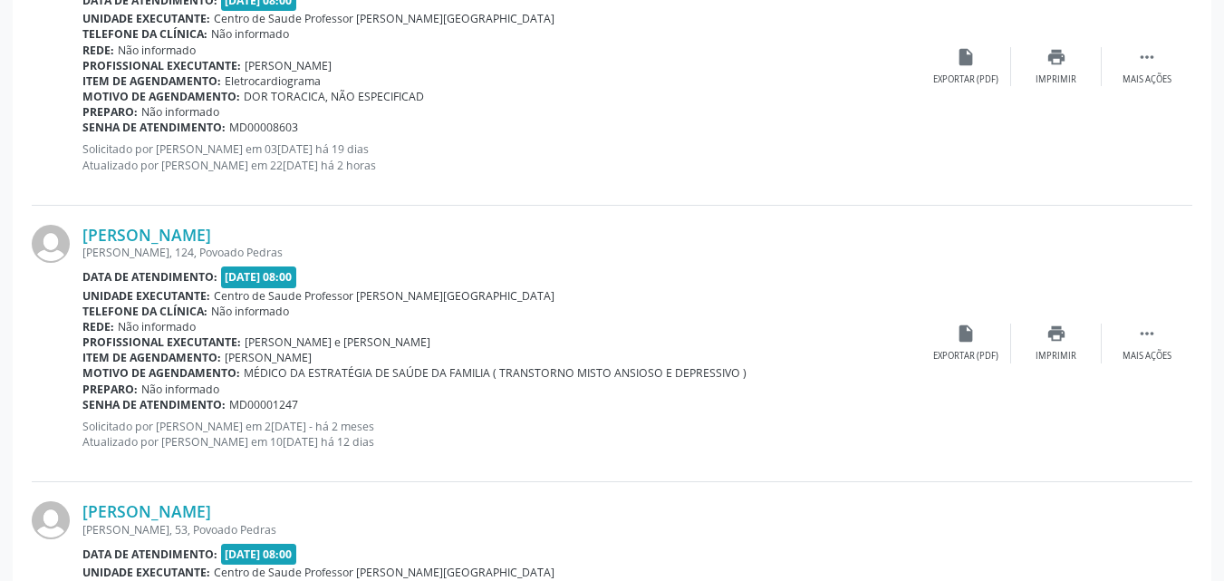
scroll to position [4203, 0]
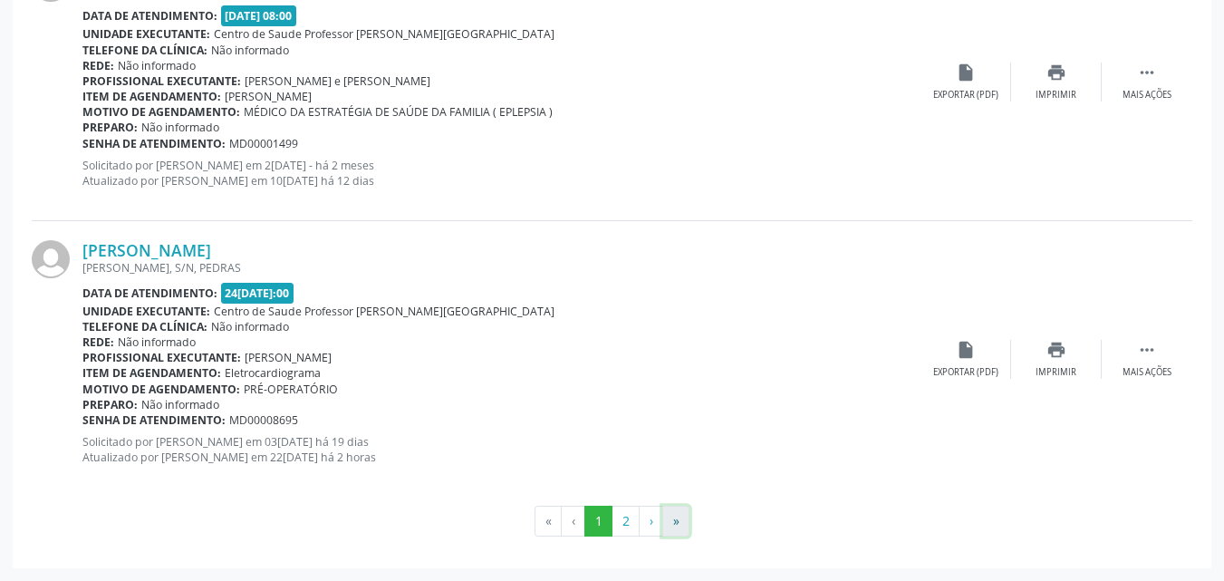
click at [678, 528] on button "»" at bounding box center [675, 520] width 27 height 31
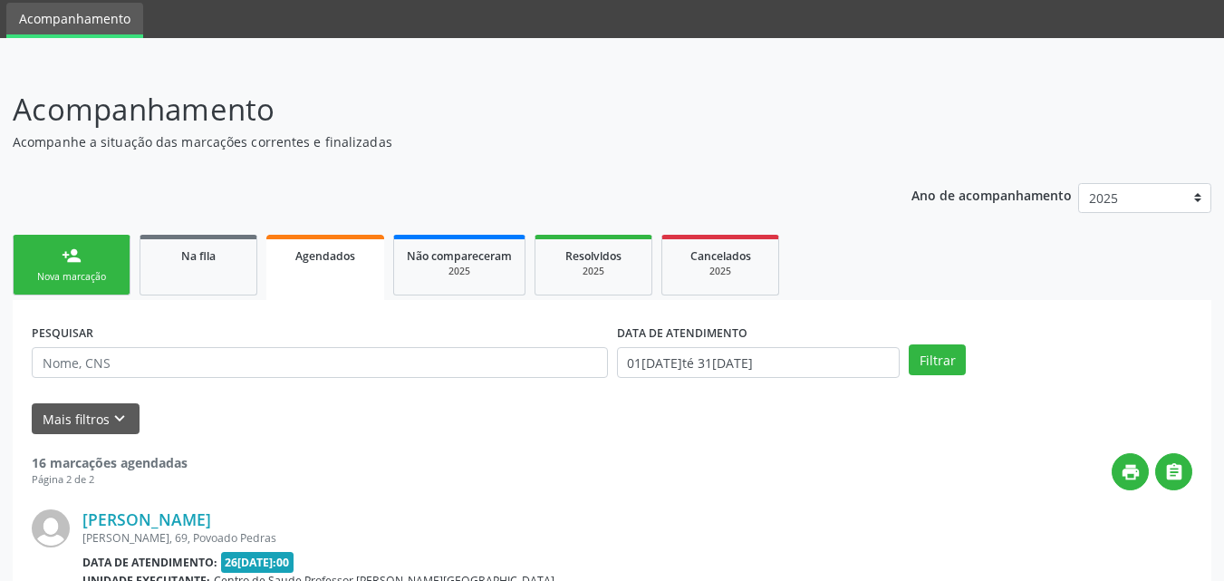
scroll to position [331, 0]
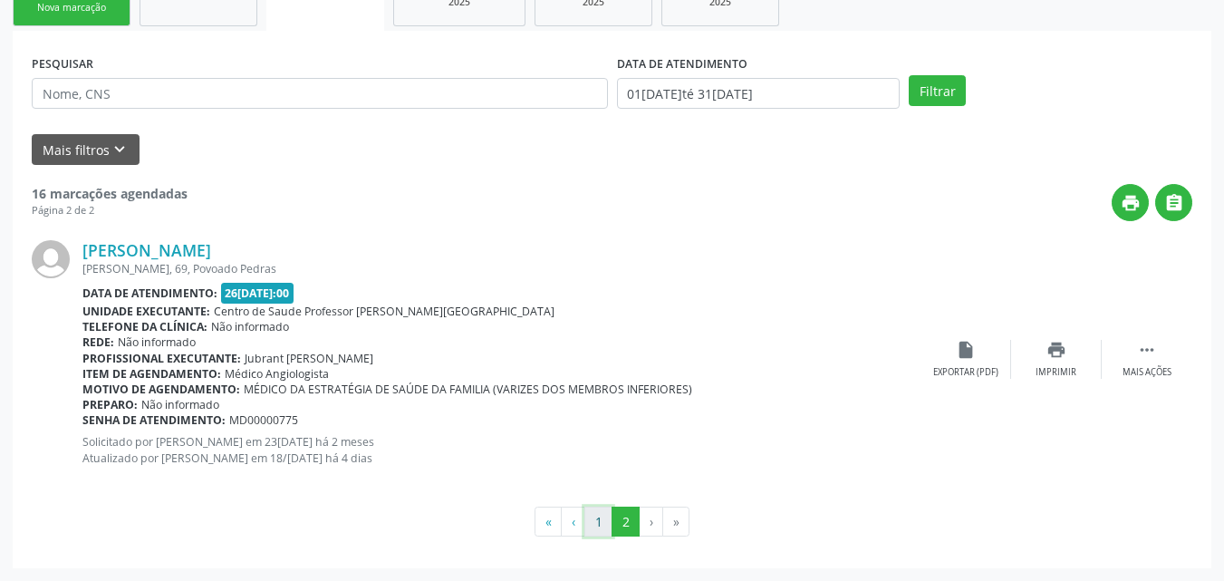
click at [595, 517] on button "1" at bounding box center [598, 521] width 28 height 31
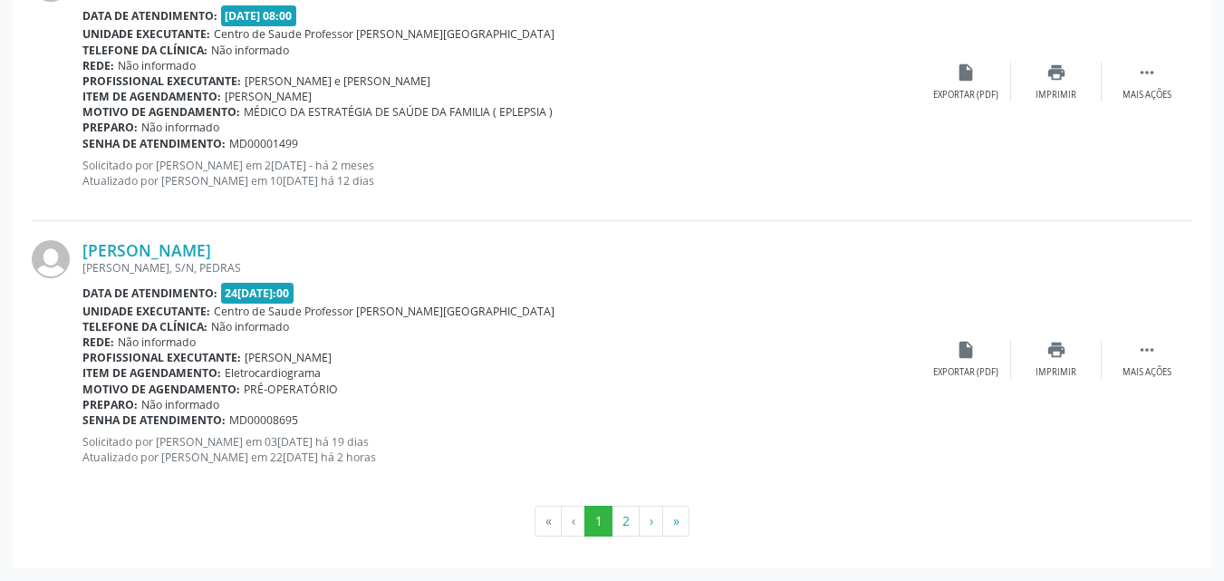
scroll to position [4116, 0]
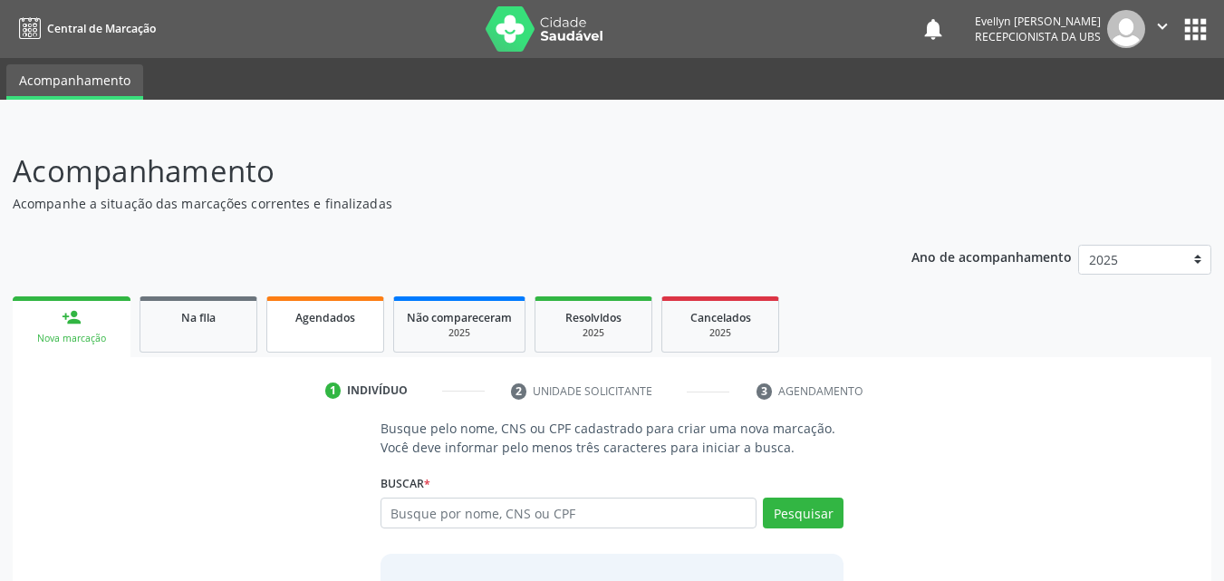
click at [309, 341] on link "Agendados" at bounding box center [325, 324] width 118 height 56
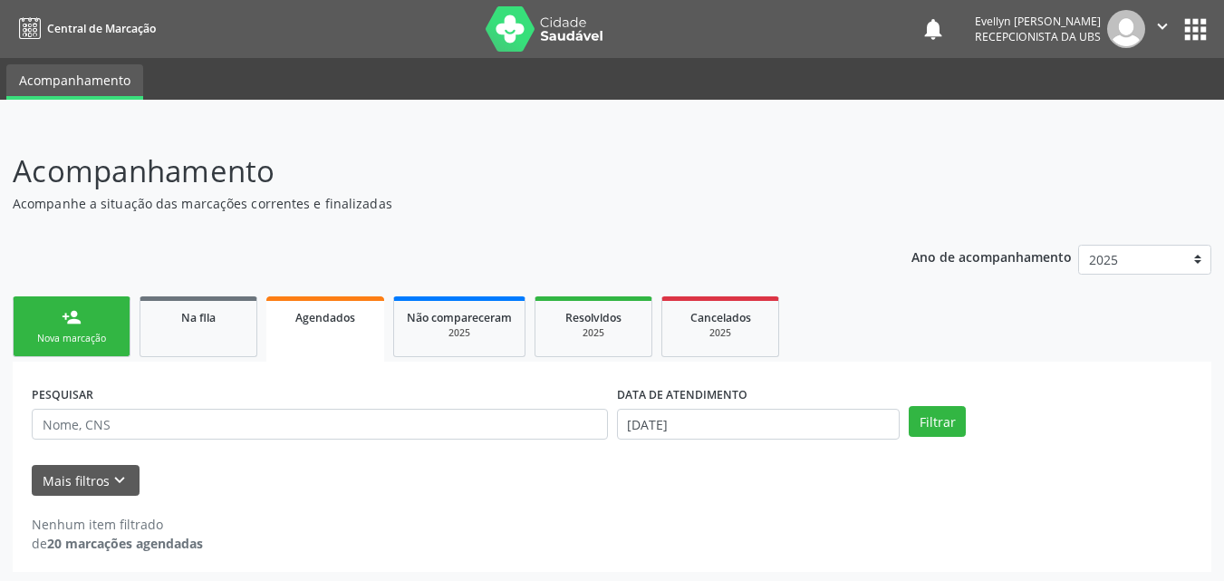
scroll to position [4, 0]
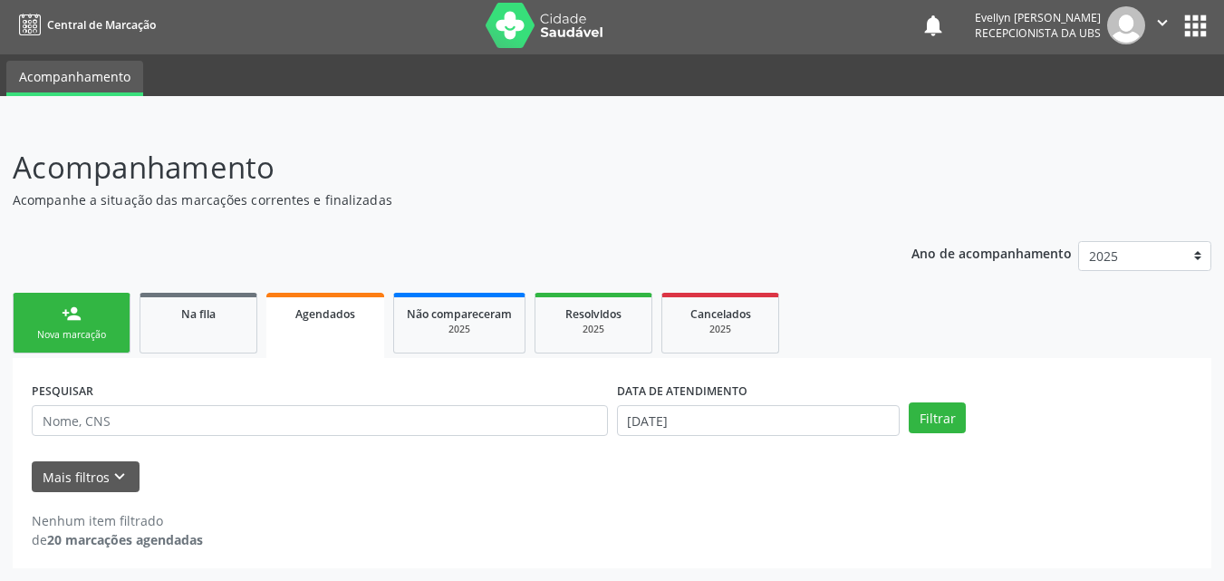
click at [532, 436] on div "PESQUISAR" at bounding box center [319, 412] width 585 height 71
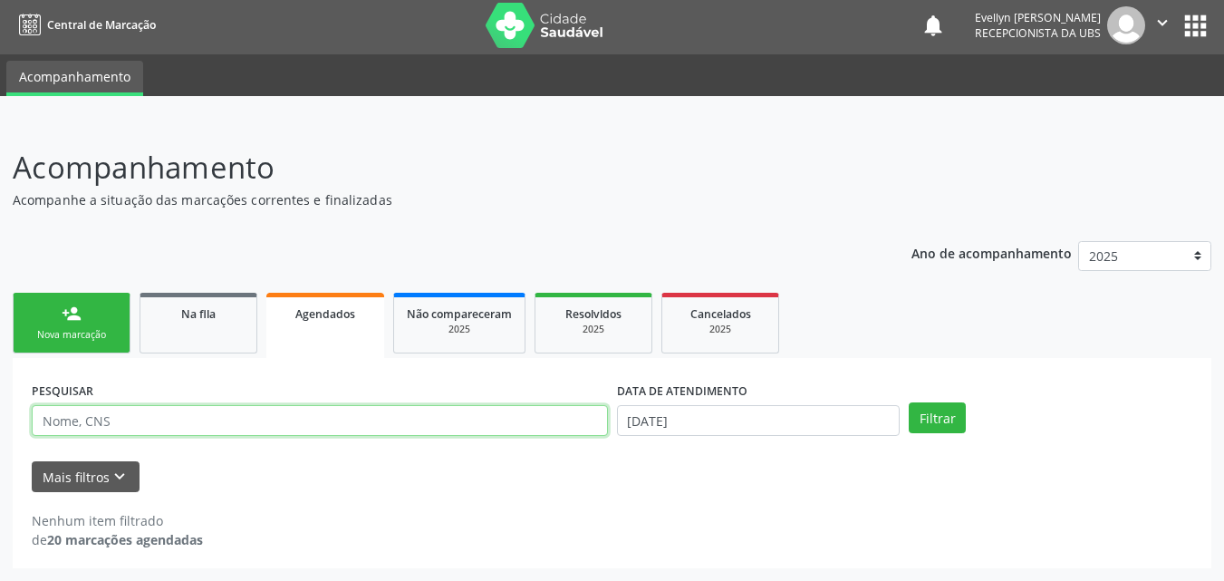
click at [314, 427] on input "text" at bounding box center [320, 420] width 576 height 31
click at [908, 402] on button "Filtrar" at bounding box center [936, 417] width 57 height 31
click at [144, 418] on input "MIGUEL MOREIRA" at bounding box center [320, 420] width 576 height 31
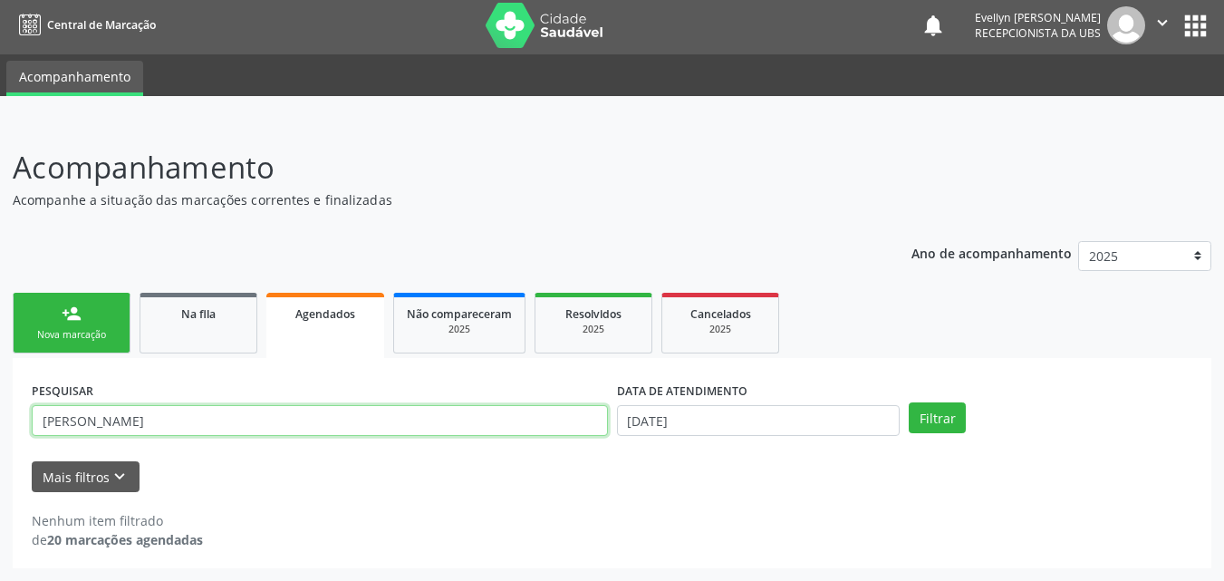
paste input "898005121108305"
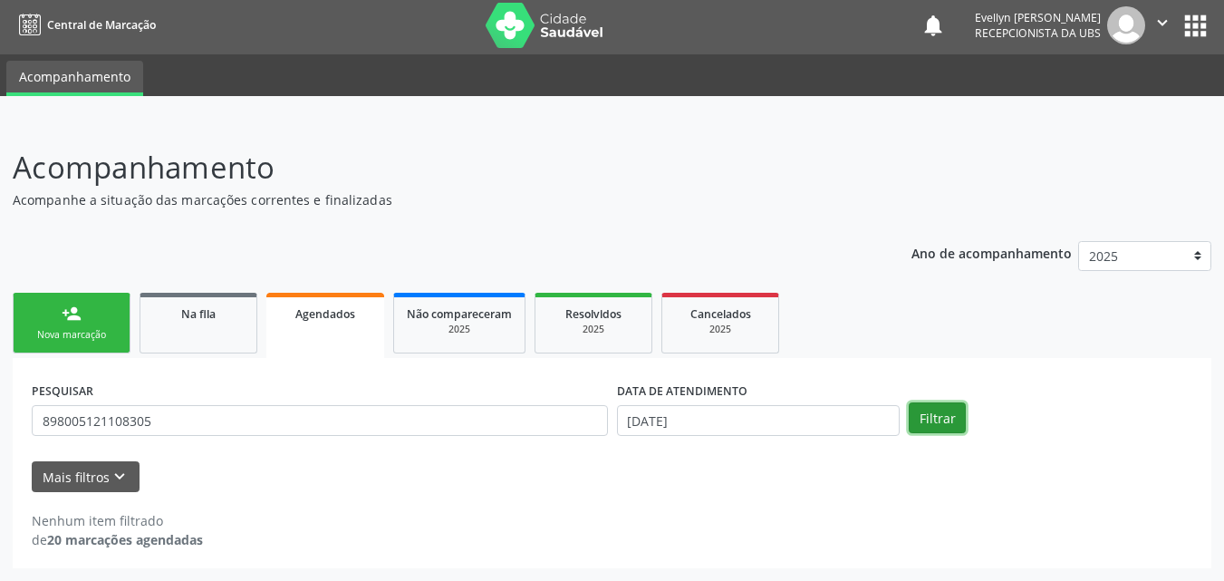
click at [938, 411] on button "Filtrar" at bounding box center [936, 417] width 57 height 31
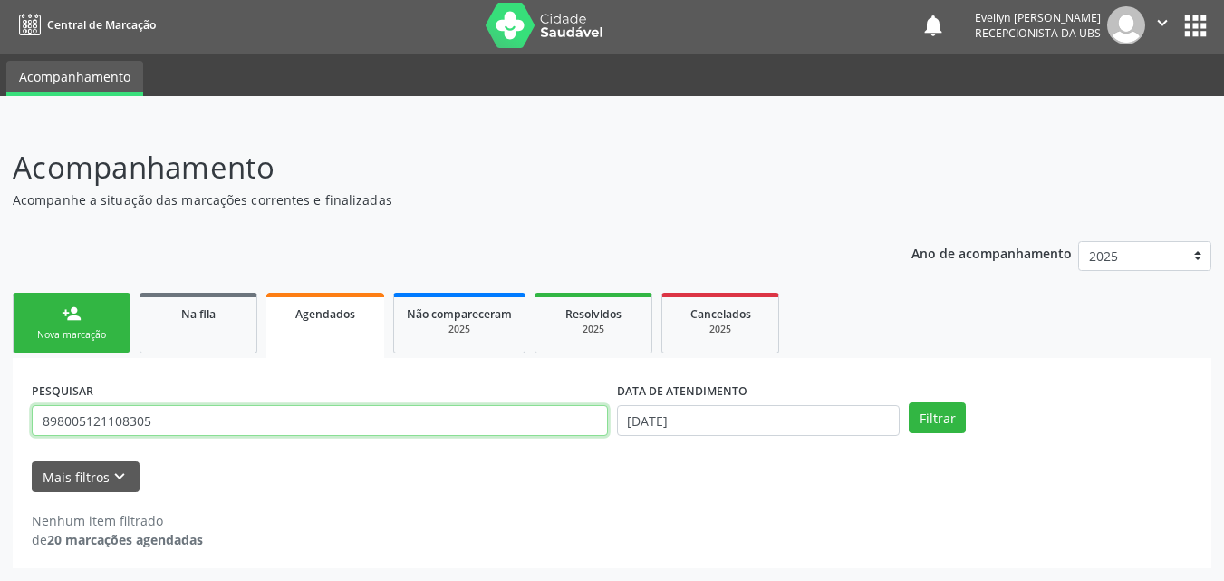
click at [196, 435] on input "898005121108305" at bounding box center [320, 420] width 576 height 31
paste input "138.856.744-08"
type input "138.856.744-08"
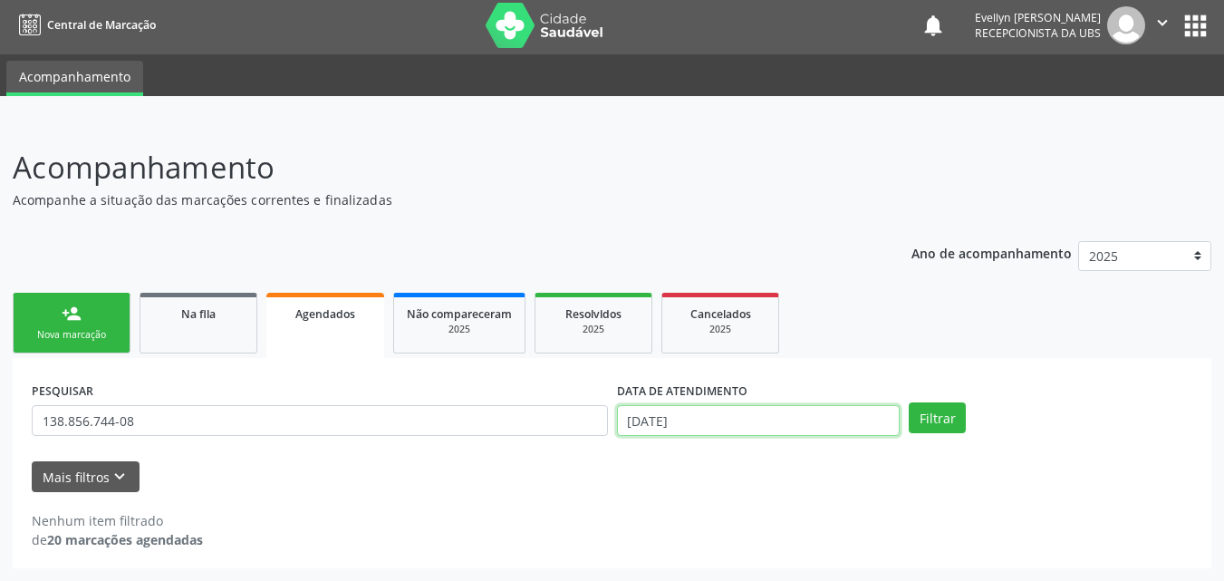
click at [809, 418] on input "[DATE]" at bounding box center [758, 420] width 283 height 31
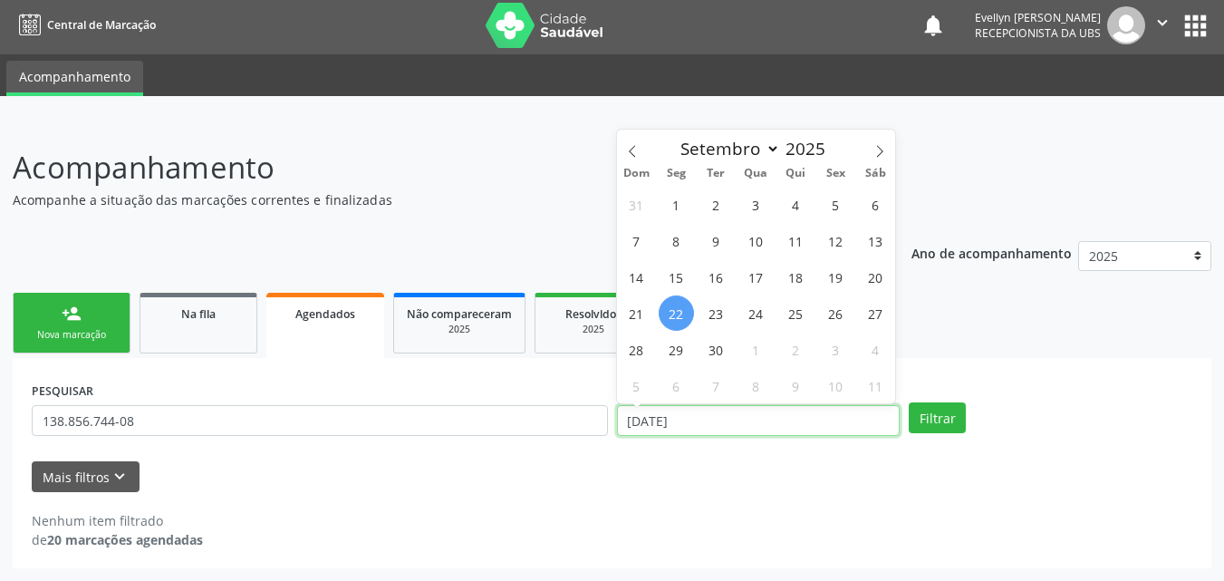
click at [809, 418] on input "[DATE]" at bounding box center [758, 420] width 283 height 31
click at [639, 154] on span at bounding box center [632, 145] width 31 height 31
select select "7"
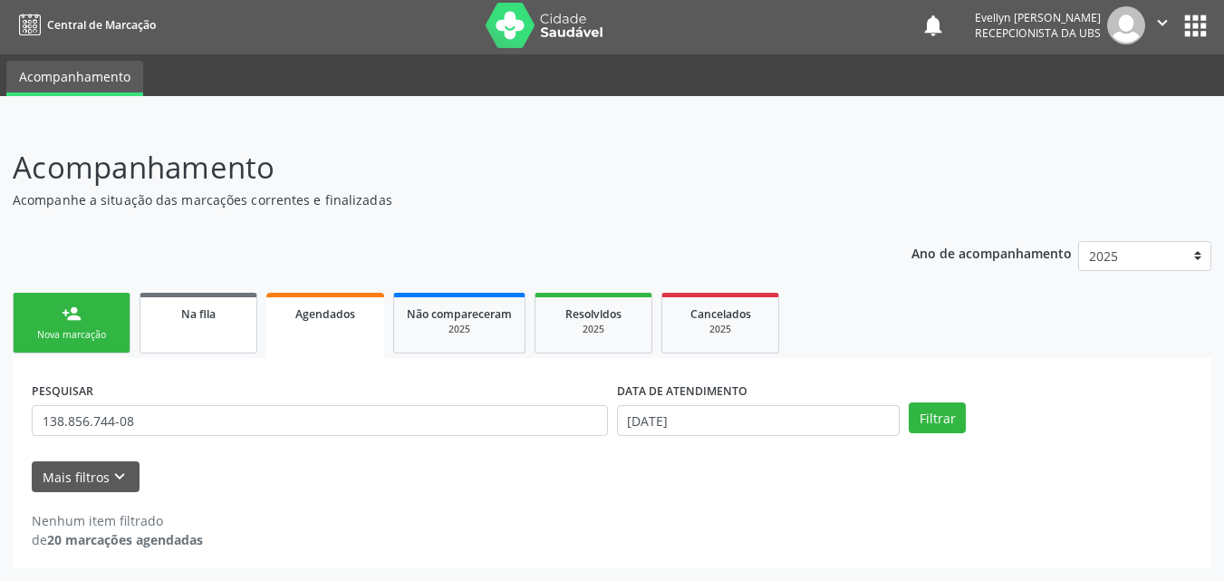
click at [184, 316] on span "Na fila" at bounding box center [198, 313] width 34 height 15
click at [187, 317] on span "Na fila" at bounding box center [198, 313] width 34 height 15
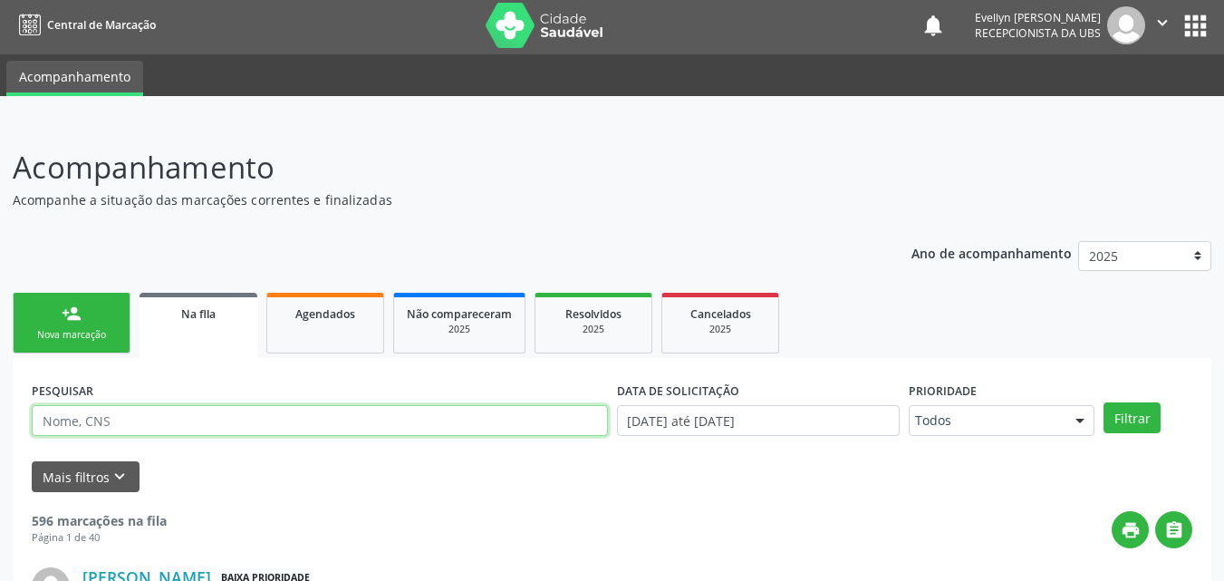
click at [171, 429] on input "text" at bounding box center [320, 420] width 576 height 31
paste input "138.856.744-08"
type input "138.856.744-08"
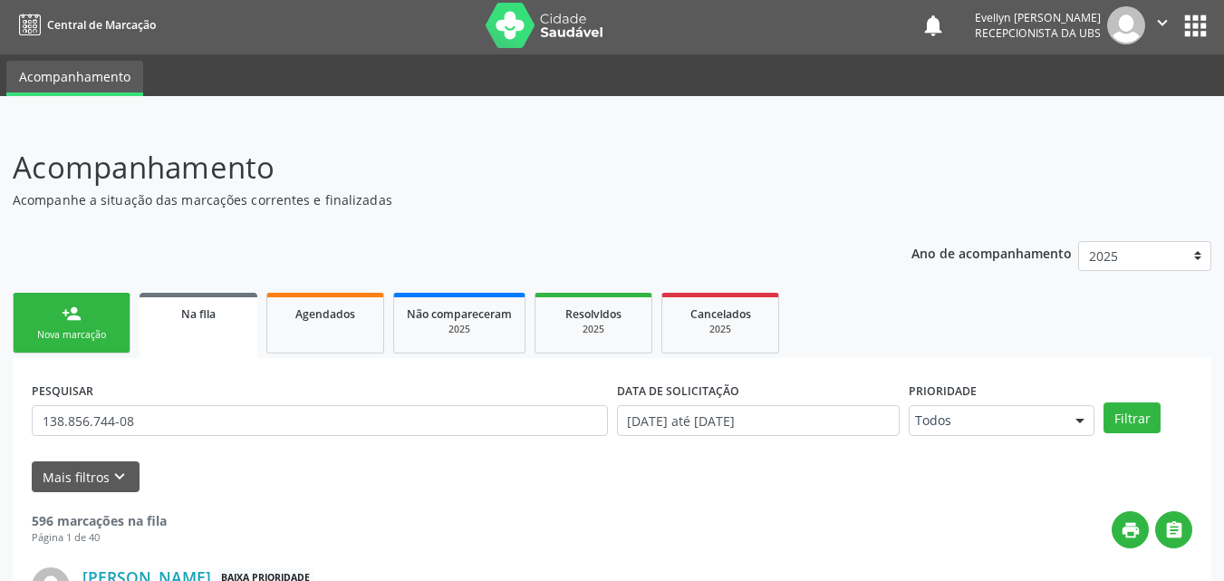
click at [1095, 415] on div "Prioridade Todos Todos Baixa Prioridade Média Prioridade Alta Prioridade Nenhum…" at bounding box center [1001, 412] width 195 height 71
click at [1127, 414] on button "Filtrar" at bounding box center [1131, 417] width 57 height 31
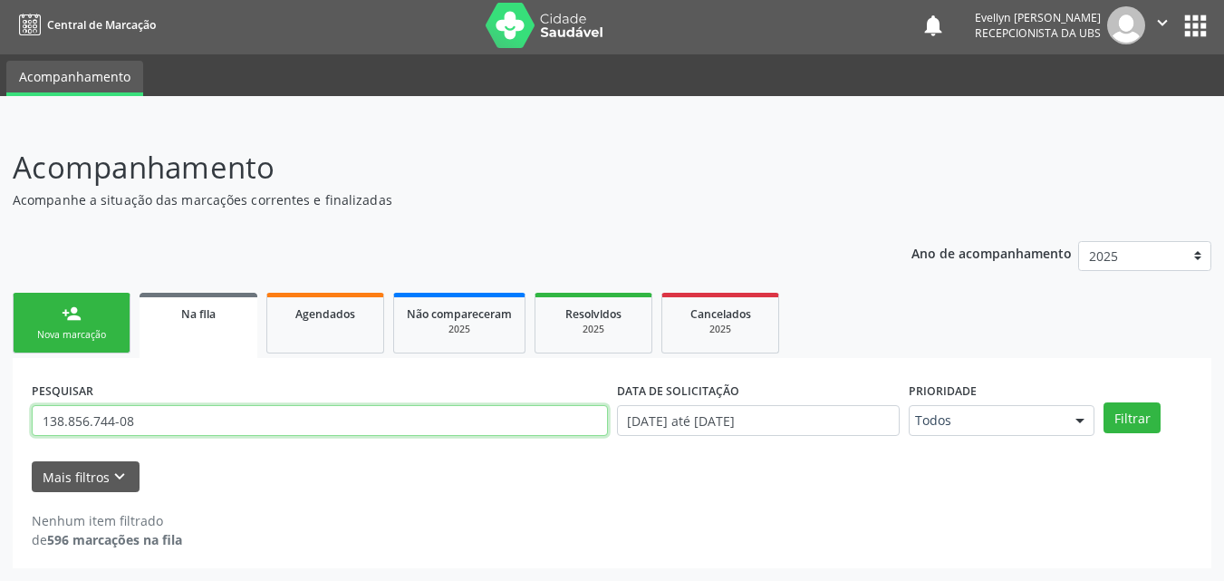
click at [400, 422] on input "138.856.744-08" at bounding box center [320, 420] width 576 height 31
click at [169, 433] on input "138.856.744-08" at bounding box center [320, 420] width 576 height 31
type input "MIGUEL MOREIRA"
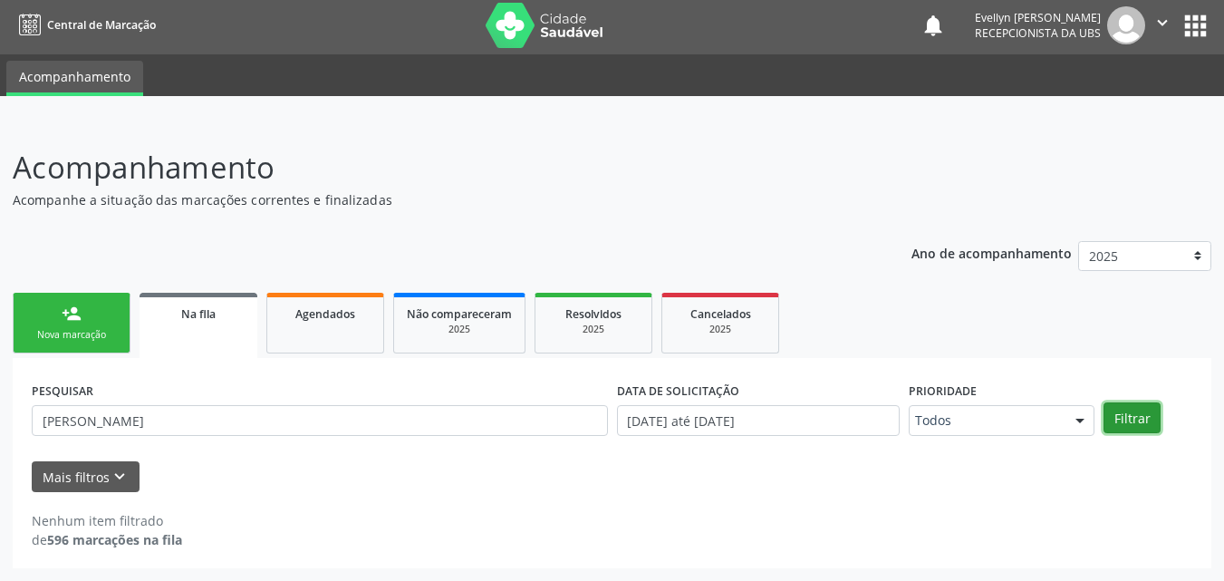
click at [1105, 413] on button "Filtrar" at bounding box center [1131, 417] width 57 height 31
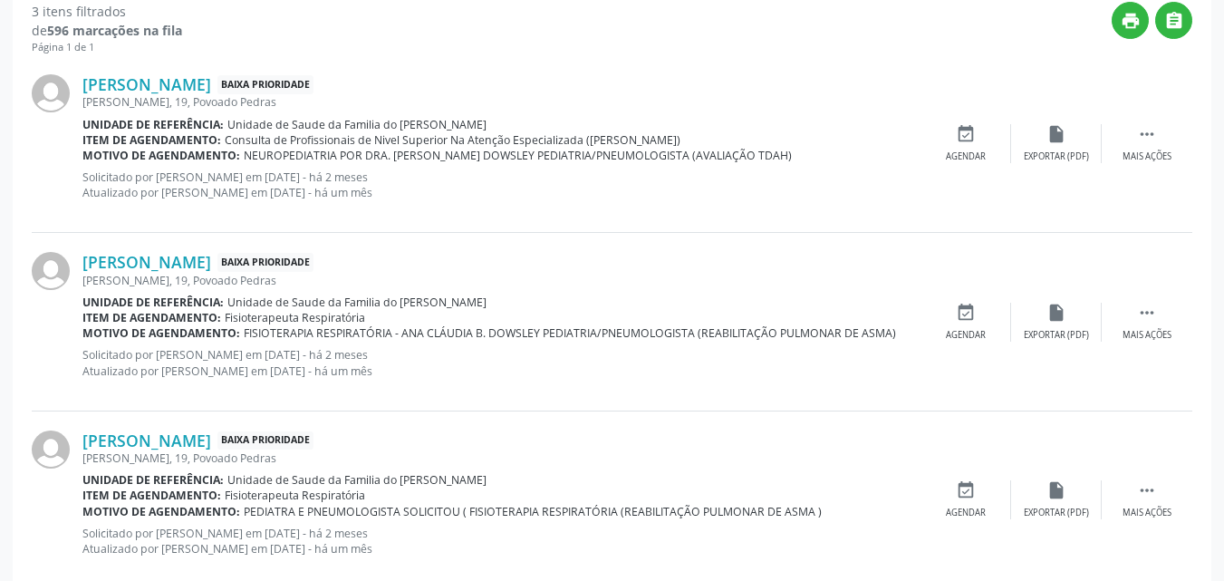
scroll to position [0, 0]
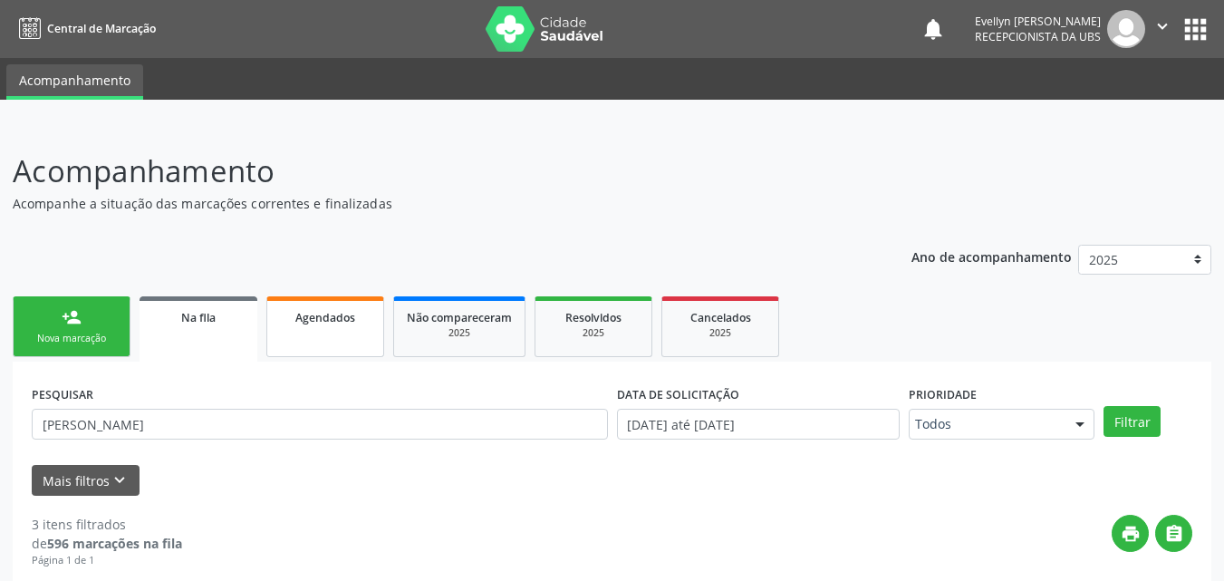
click at [308, 329] on link "Agendados" at bounding box center [325, 326] width 118 height 61
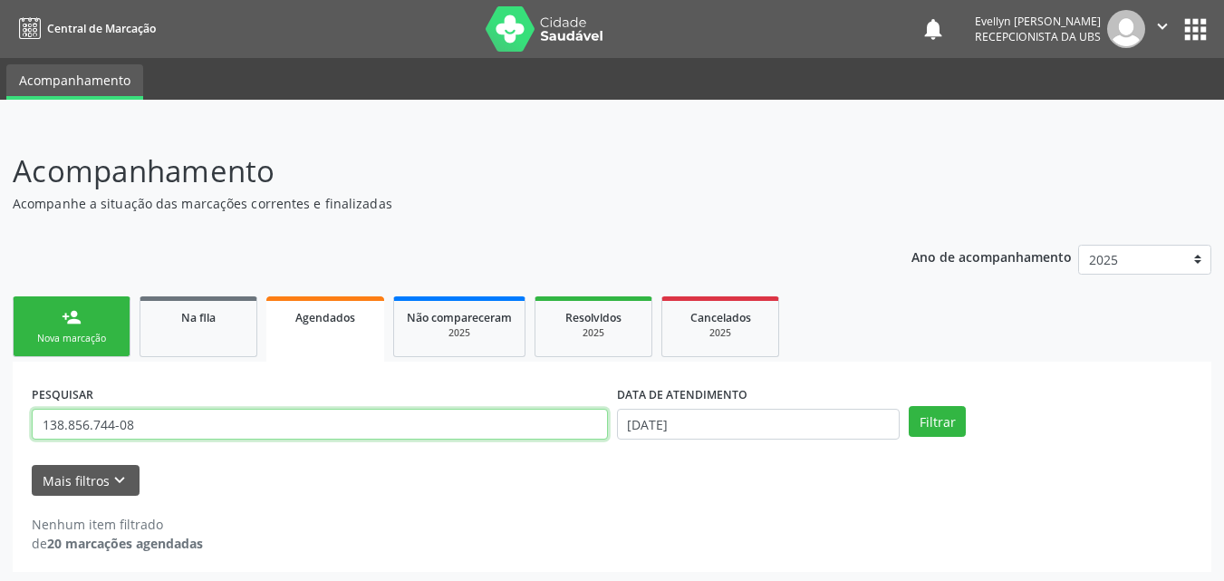
click at [220, 411] on input "138.856.744-08" at bounding box center [320, 423] width 576 height 31
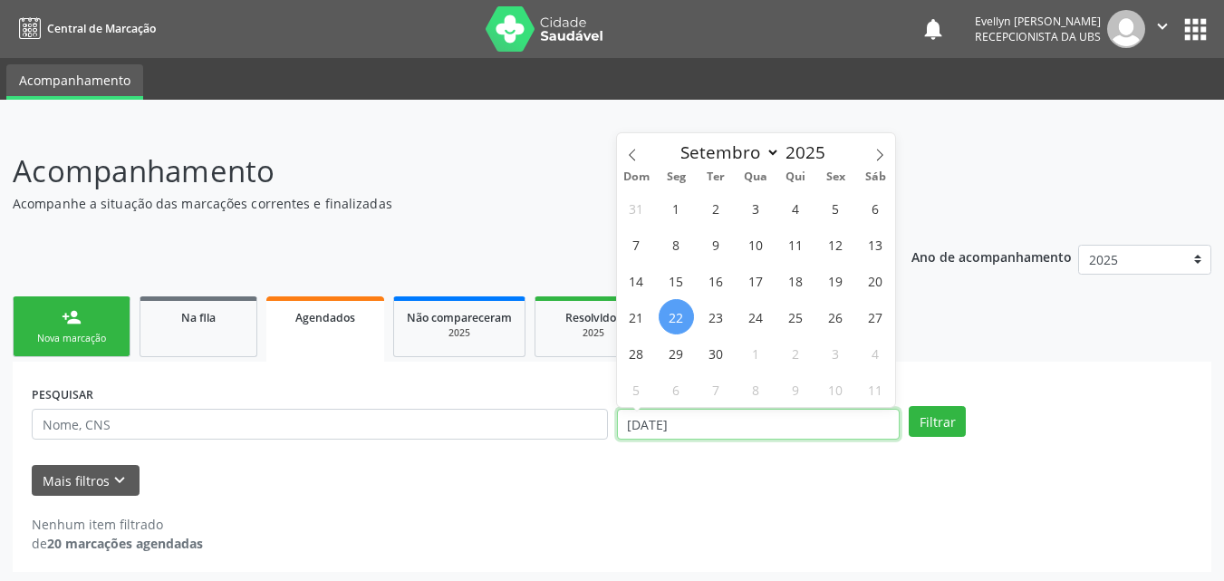
click at [848, 417] on input "[DATE]" at bounding box center [758, 423] width 283 height 31
click at [626, 161] on span at bounding box center [632, 148] width 31 height 31
select select "6"
click at [710, 216] on span "1" at bounding box center [715, 207] width 35 height 35
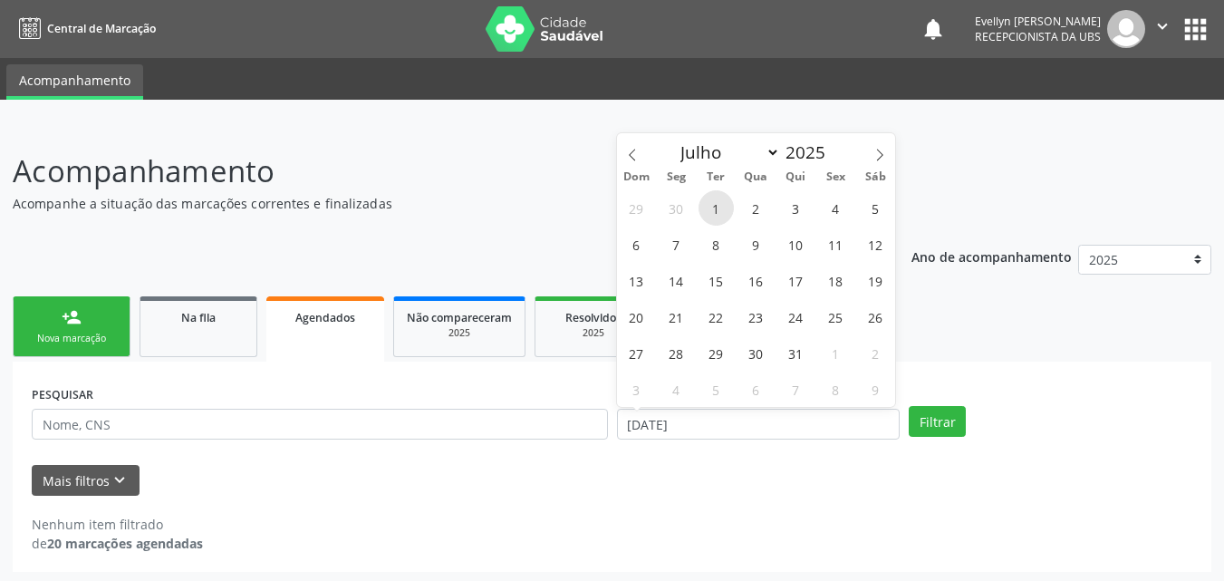
type input "01[DATE]"
click at [869, 162] on span at bounding box center [879, 148] width 31 height 31
select select "9"
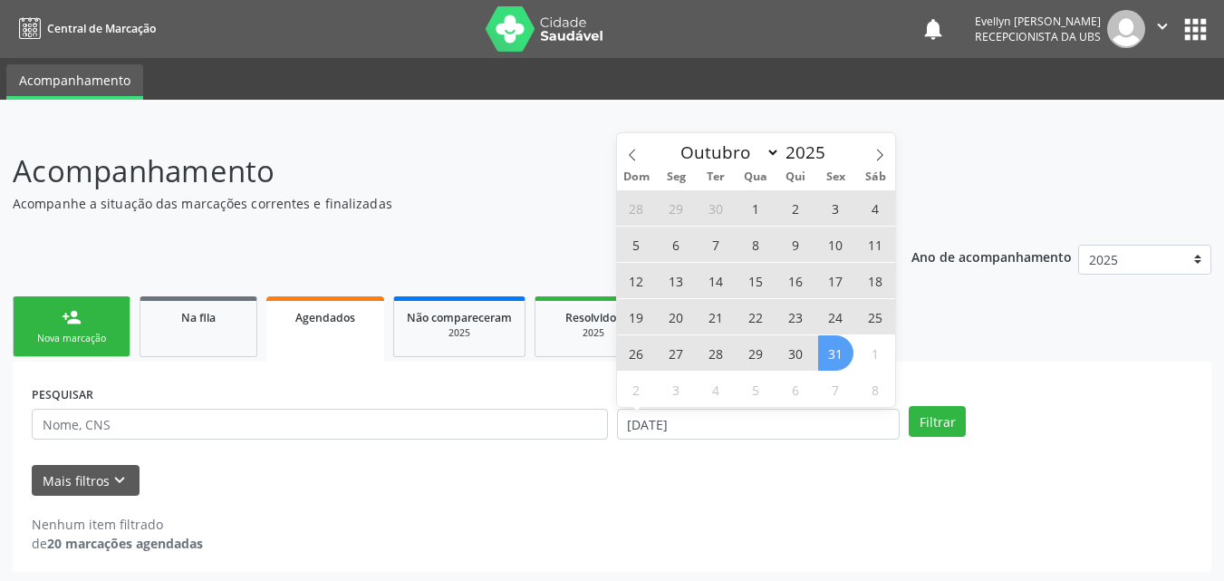
click at [838, 341] on span "31" at bounding box center [835, 352] width 35 height 35
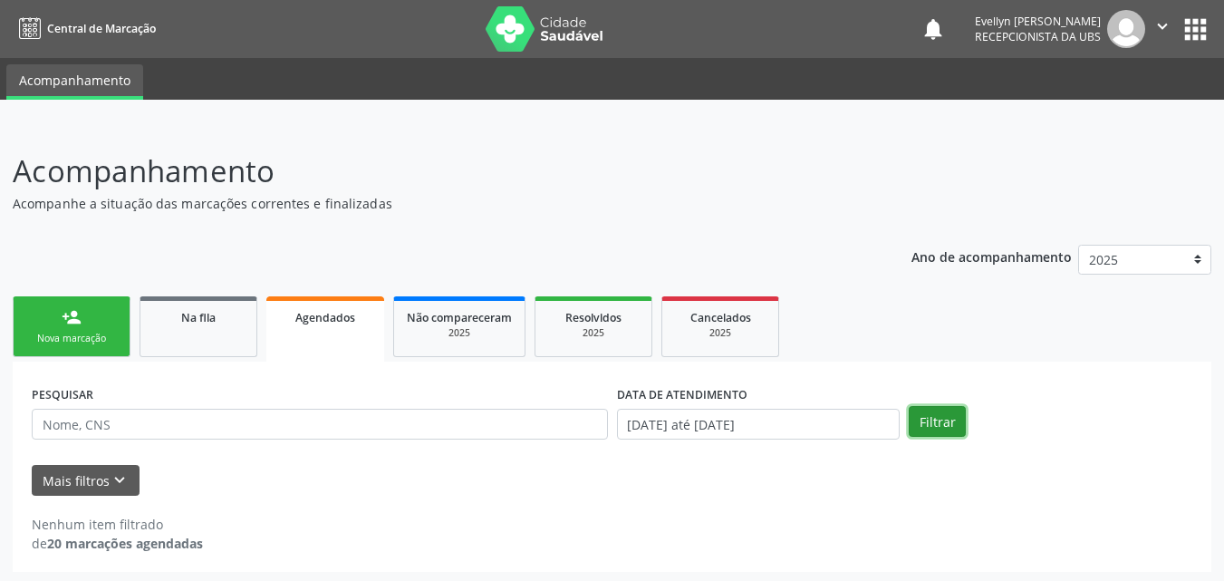
click at [919, 415] on button "Filtrar" at bounding box center [936, 421] width 57 height 31
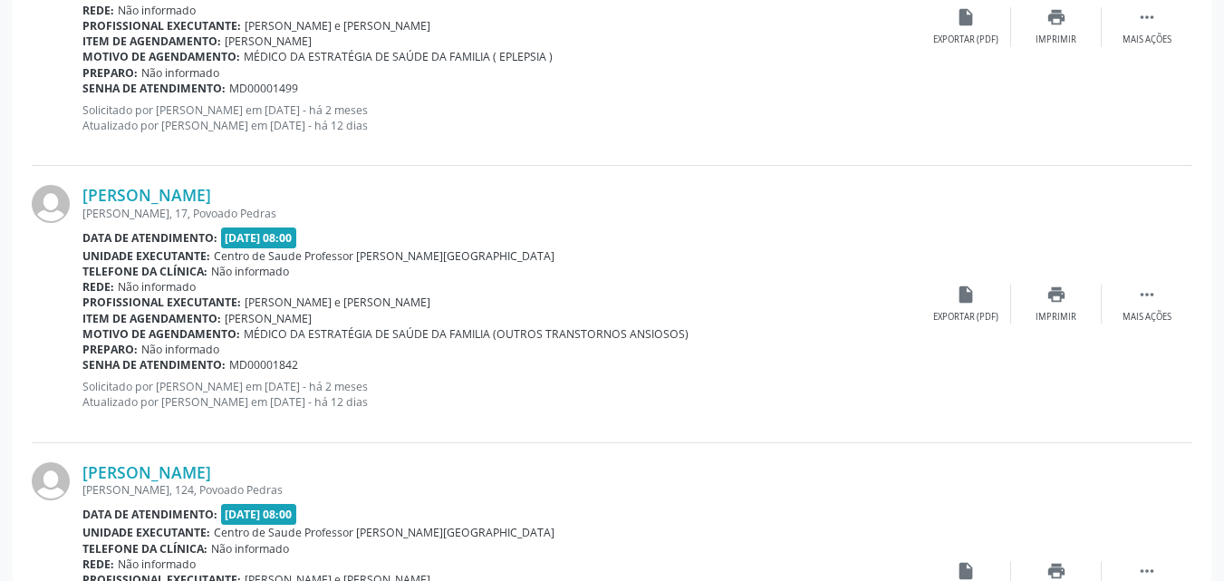
scroll to position [4203, 0]
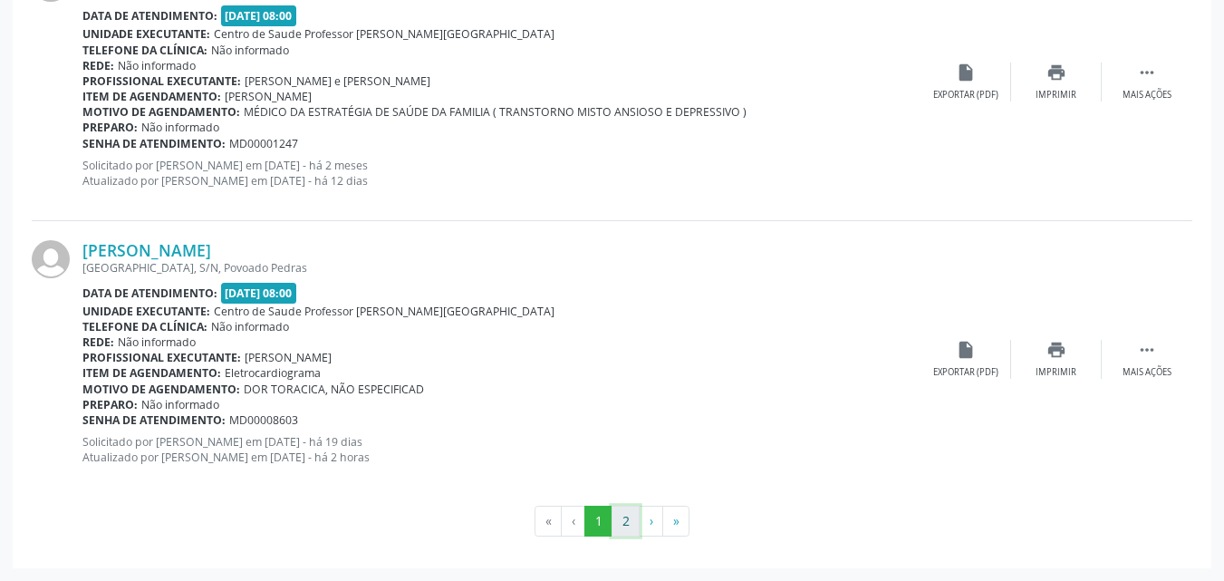
click at [627, 527] on button "2" at bounding box center [625, 520] width 28 height 31
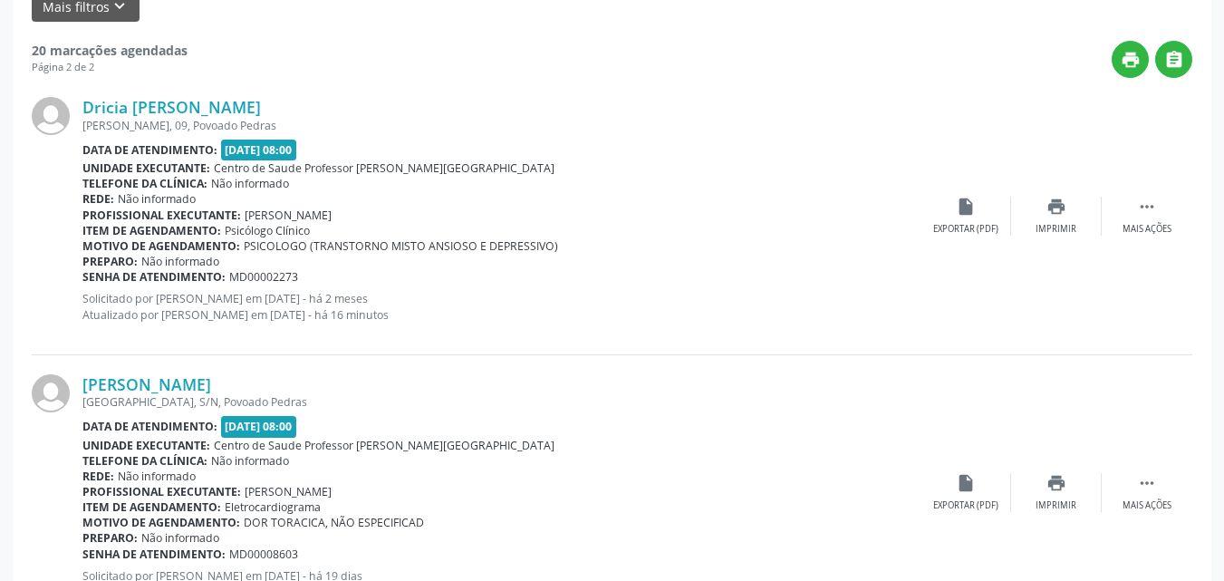
scroll to position [464, 0]
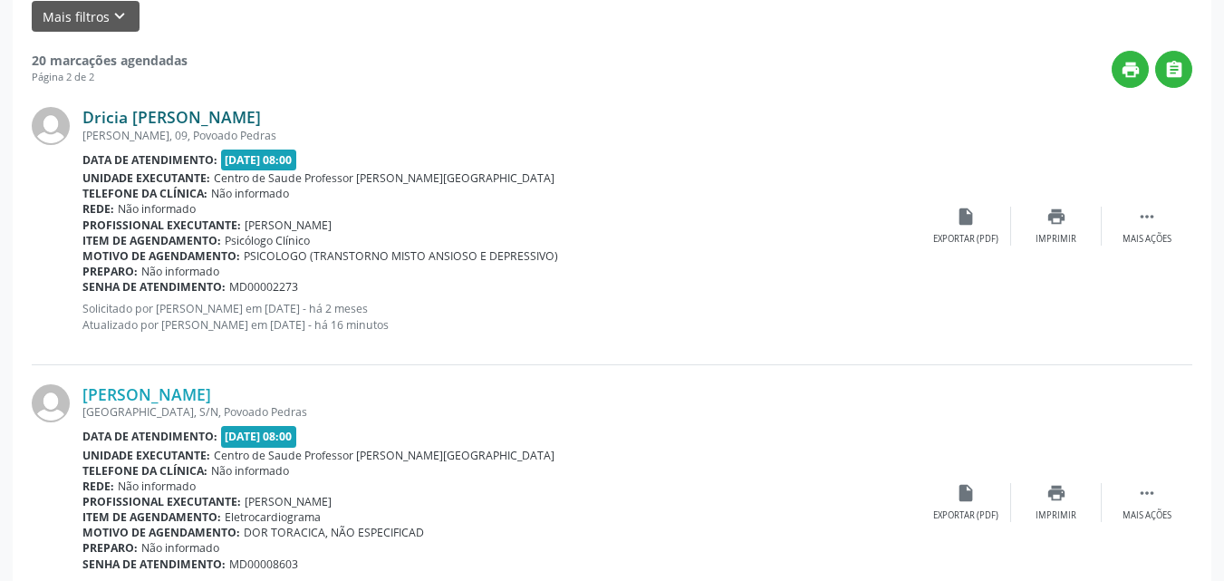
click at [250, 114] on link "Dricia Danielle Pessoa de Freitas Silva" at bounding box center [171, 117] width 178 height 20
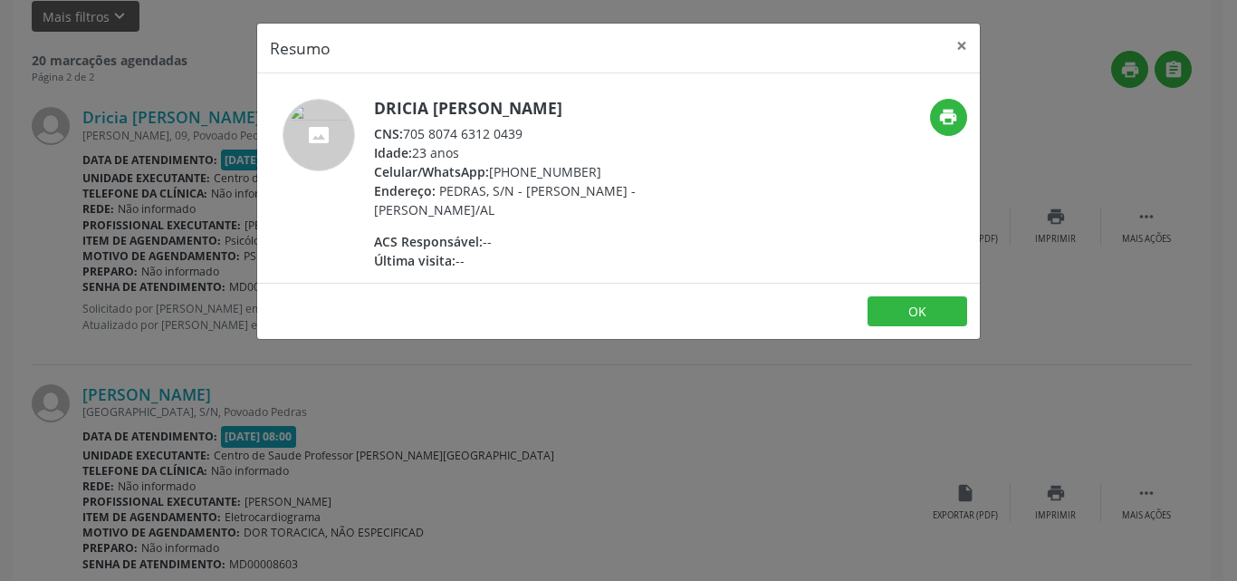
click at [500, 136] on div "CNS: 705 8074 6312 0439" at bounding box center [550, 133] width 352 height 19
click at [522, 134] on div "CNS: 705 8074 6312 0439" at bounding box center [550, 133] width 352 height 19
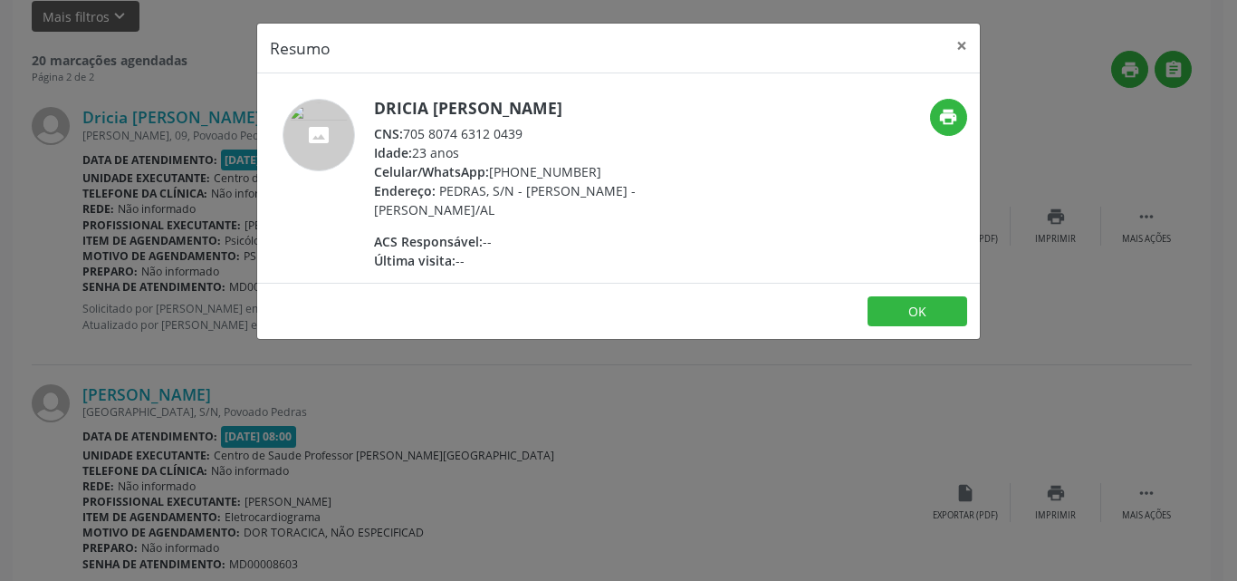
drag, startPoint x: 522, startPoint y: 134, endPoint x: 408, endPoint y: 126, distance: 113.5
click at [408, 126] on div "CNS: 705 8074 6312 0439" at bounding box center [550, 133] width 352 height 19
copy div "705 8074 6312 0439"
click at [0, 215] on div "Resumo × Dricia Danielle Pessoa de Freitas Silva CNS: 705 8074 6312 0439 Idade:…" at bounding box center [618, 290] width 1237 height 581
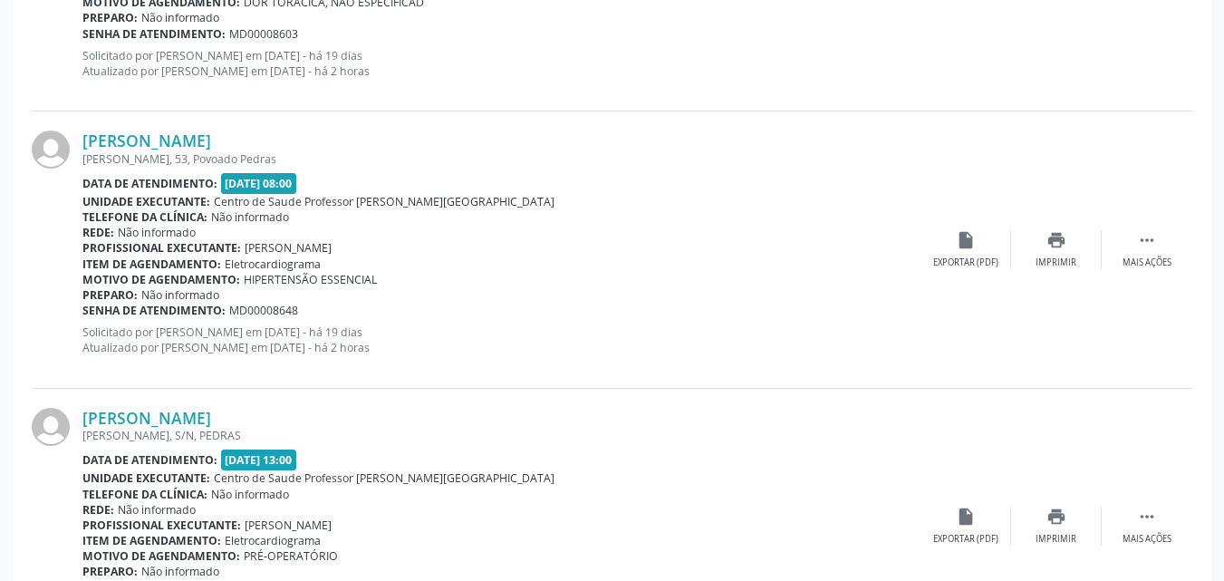
scroll to position [1437, 0]
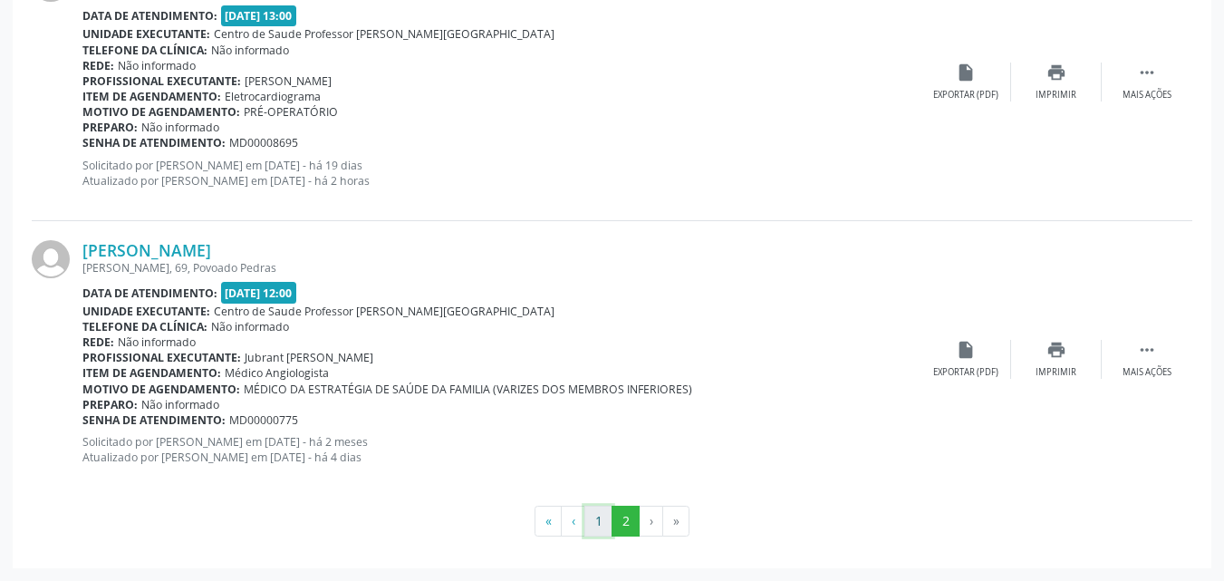
click at [602, 509] on button "1" at bounding box center [598, 520] width 28 height 31
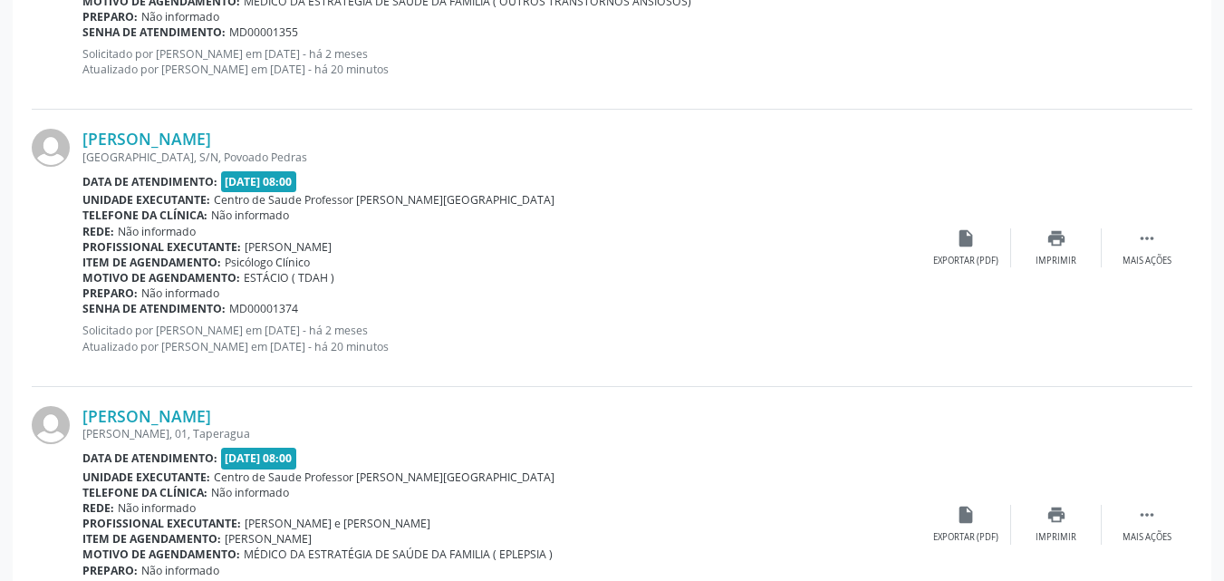
scroll to position [3153, 0]
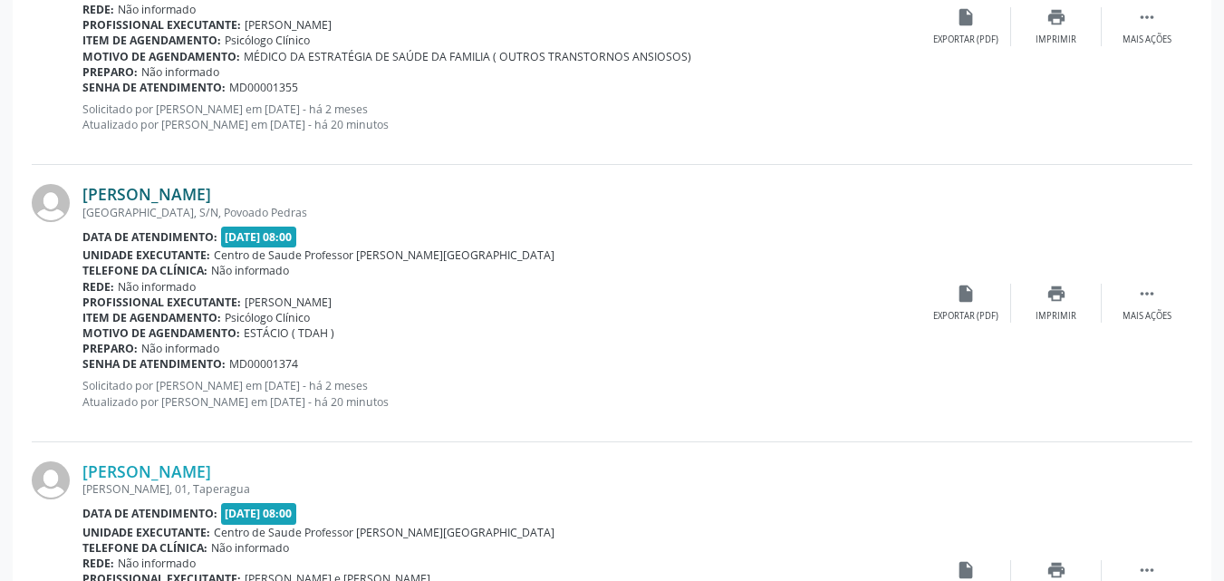
click at [211, 184] on link "Maria José Rodrigues" at bounding box center [146, 194] width 129 height 20
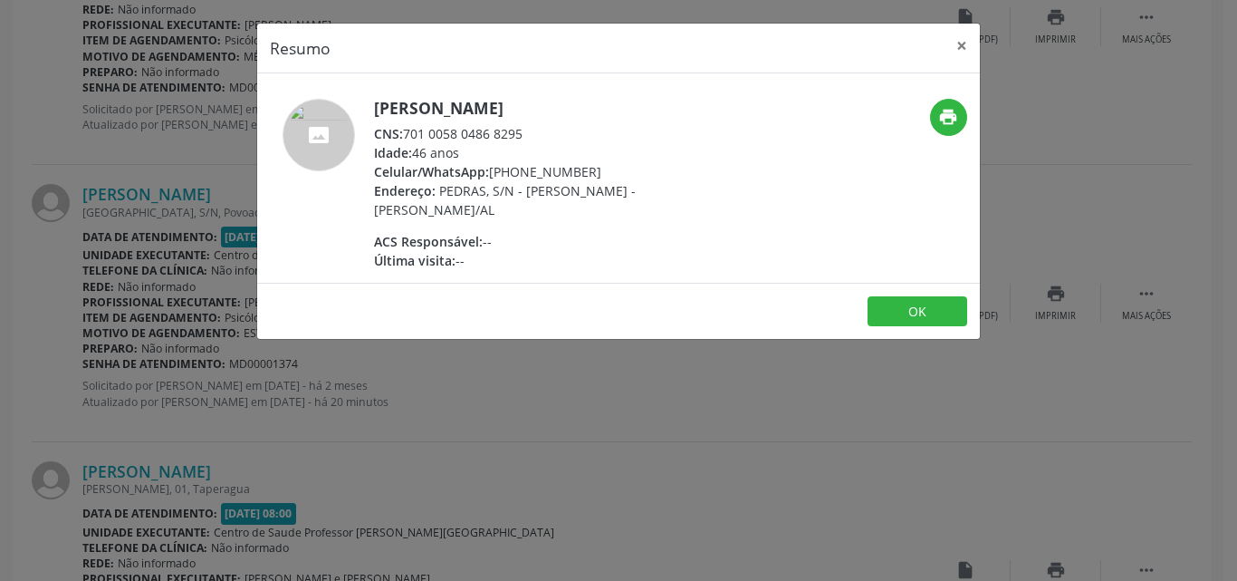
drag, startPoint x: 523, startPoint y: 132, endPoint x: 405, endPoint y: 136, distance: 118.7
click at [405, 136] on div "CNS: 701 0058 0486 8295" at bounding box center [550, 133] width 352 height 19
copy div "701 0058 0486 8295"
click at [966, 53] on button "×" at bounding box center [962, 46] width 36 height 44
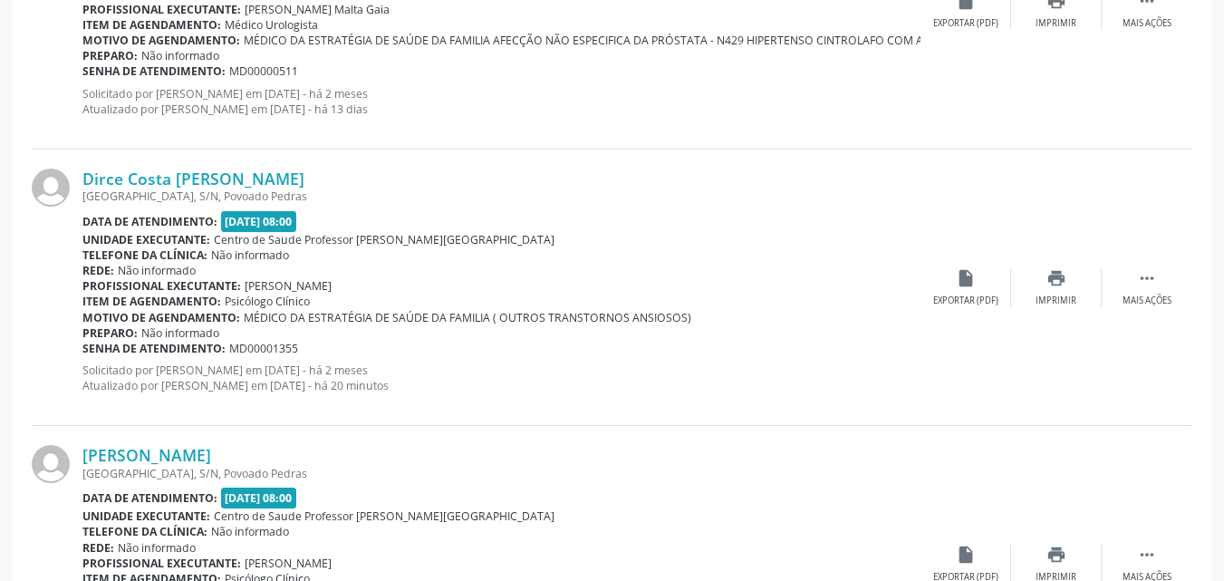
scroll to position [2876, 0]
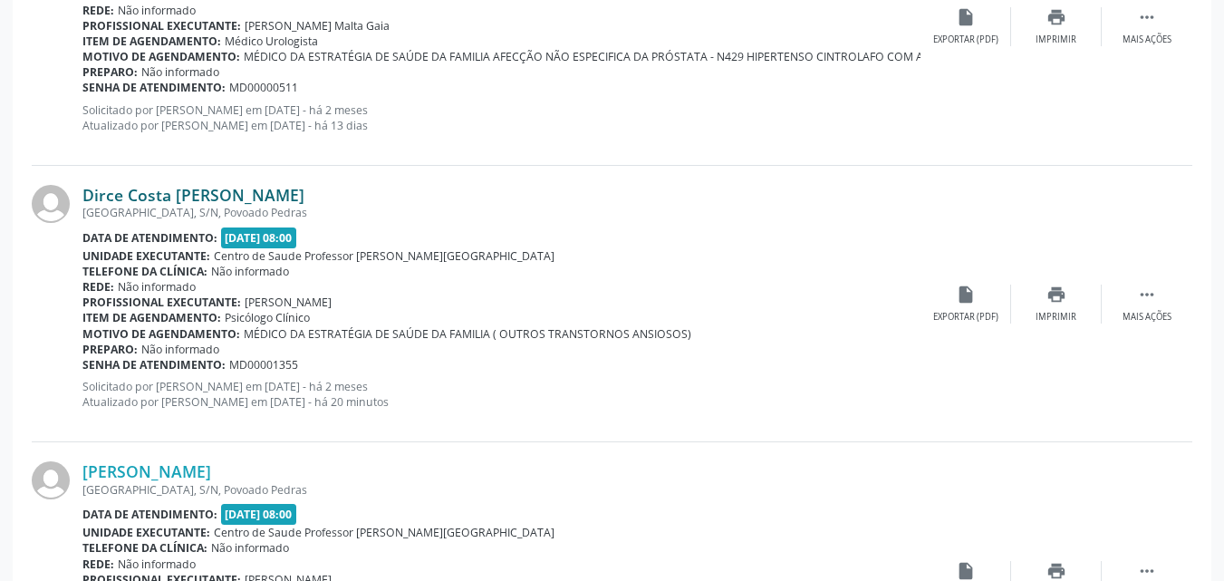
click at [246, 185] on link "Dirce Costa Falcao Tavares" at bounding box center [193, 195] width 222 height 20
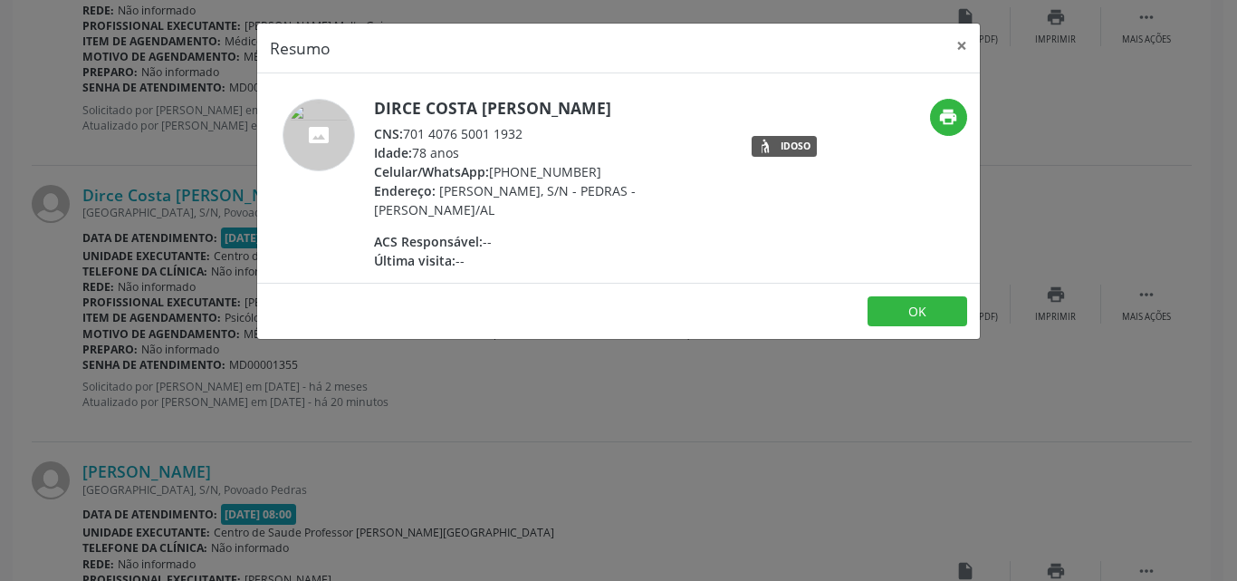
drag, startPoint x: 522, startPoint y: 136, endPoint x: 400, endPoint y: 131, distance: 121.4
click at [400, 131] on div "CNS: 701 4076 5001 1932" at bounding box center [550, 133] width 352 height 19
click at [400, 131] on span "CNS:" at bounding box center [388, 133] width 29 height 17
click at [408, 131] on div "CNS: 701 4076 5001 1932" at bounding box center [550, 133] width 352 height 19
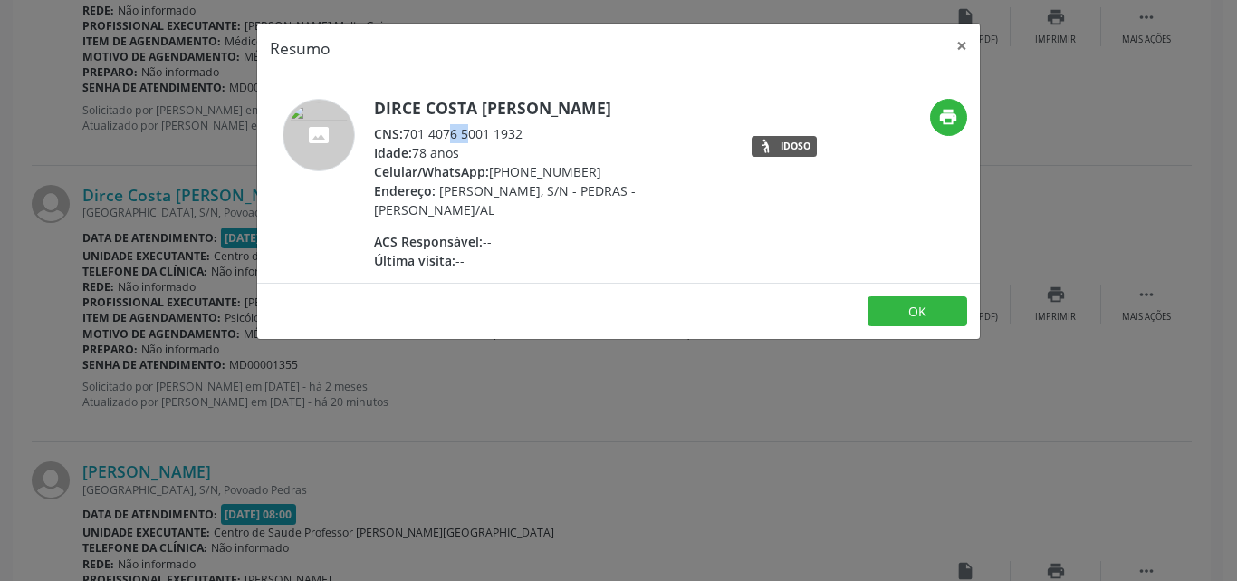
click at [408, 131] on div "CNS: 701 4076 5001 1932" at bounding box center [550, 133] width 352 height 19
drag, startPoint x: 408, startPoint y: 131, endPoint x: 531, endPoint y: 127, distance: 123.3
click at [531, 127] on div "CNS: 701 4076 5001 1932" at bounding box center [550, 133] width 352 height 19
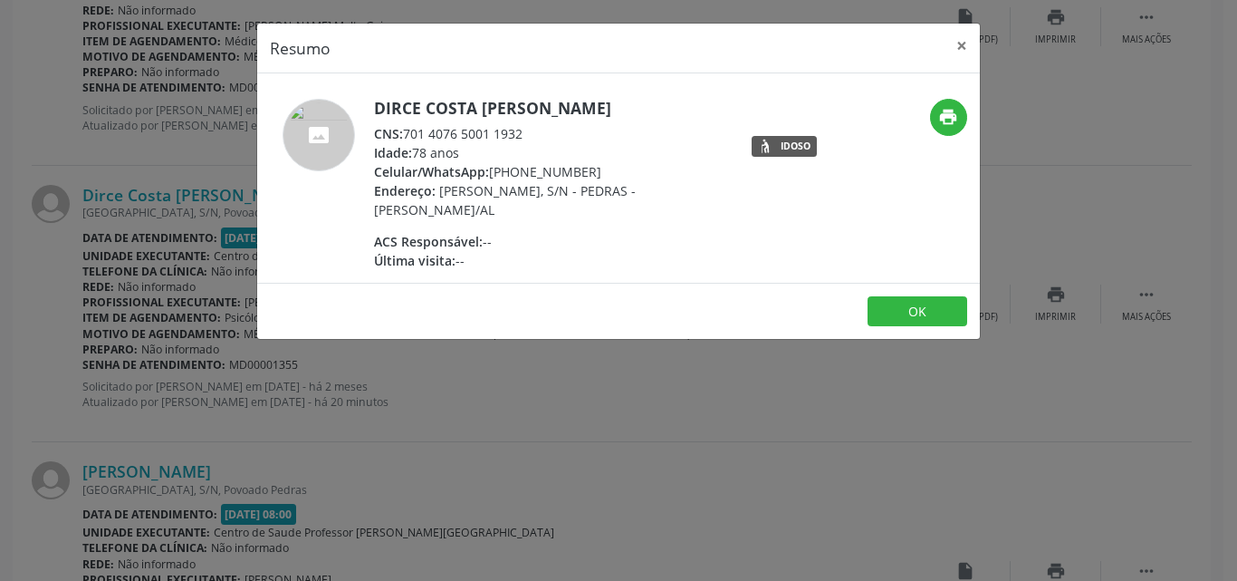
copy div "701 4076 5001 1932"
click at [958, 49] on button "×" at bounding box center [962, 46] width 36 height 44
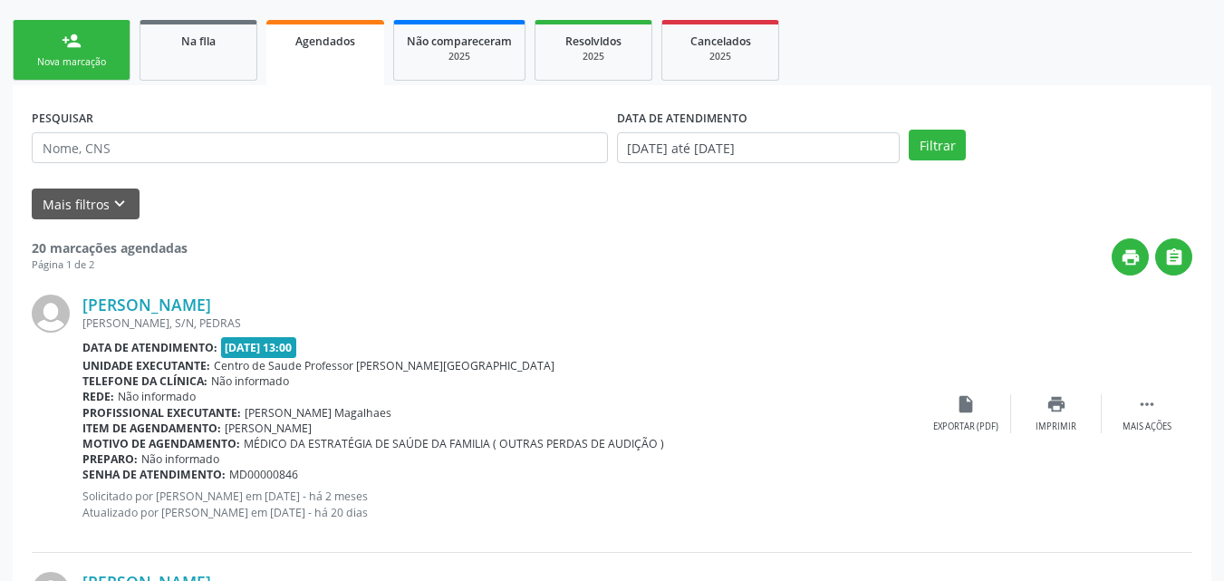
scroll to position [284, 0]
